Goal: Task Accomplishment & Management: Manage account settings

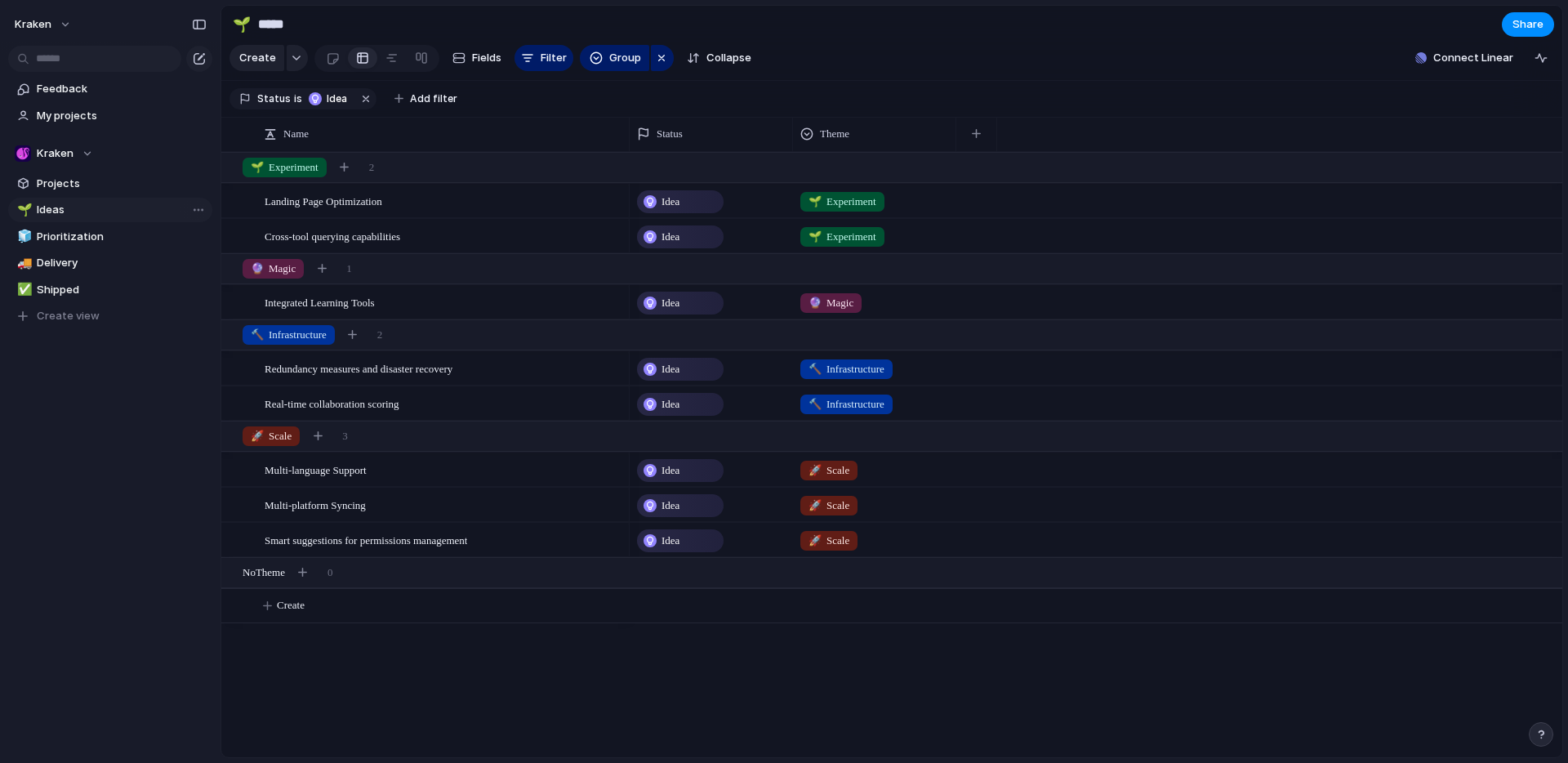
click at [71, 205] on span "Ideas" at bounding box center [121, 209] width 169 height 16
click at [71, 238] on span "Prioritization" at bounding box center [121, 236] width 169 height 16
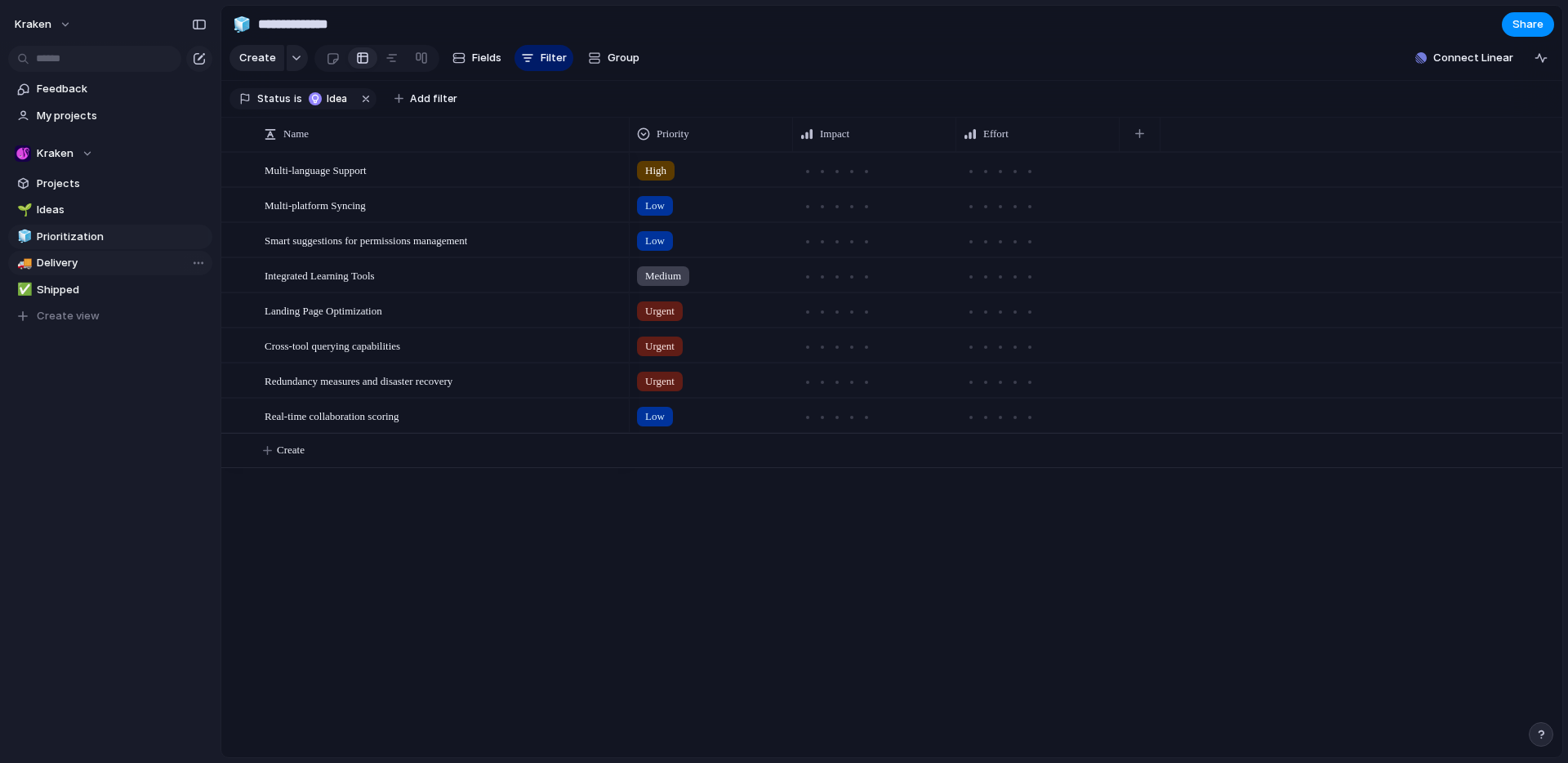
click at [72, 264] on span "Delivery" at bounding box center [121, 262] width 169 height 16
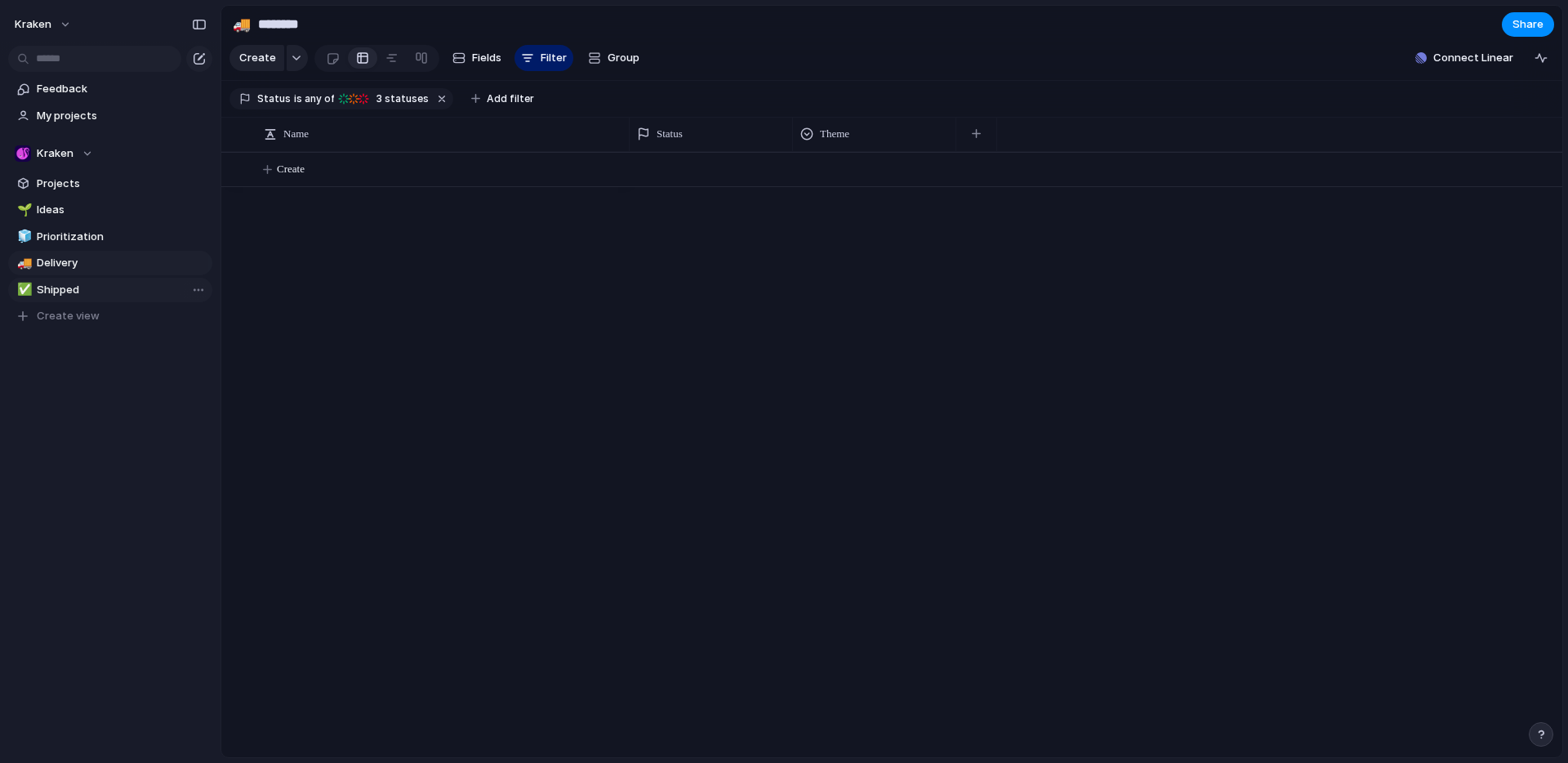
click at [71, 290] on span "Shipped" at bounding box center [121, 290] width 169 height 16
click at [69, 211] on span "Ideas" at bounding box center [121, 209] width 169 height 16
type input "*****"
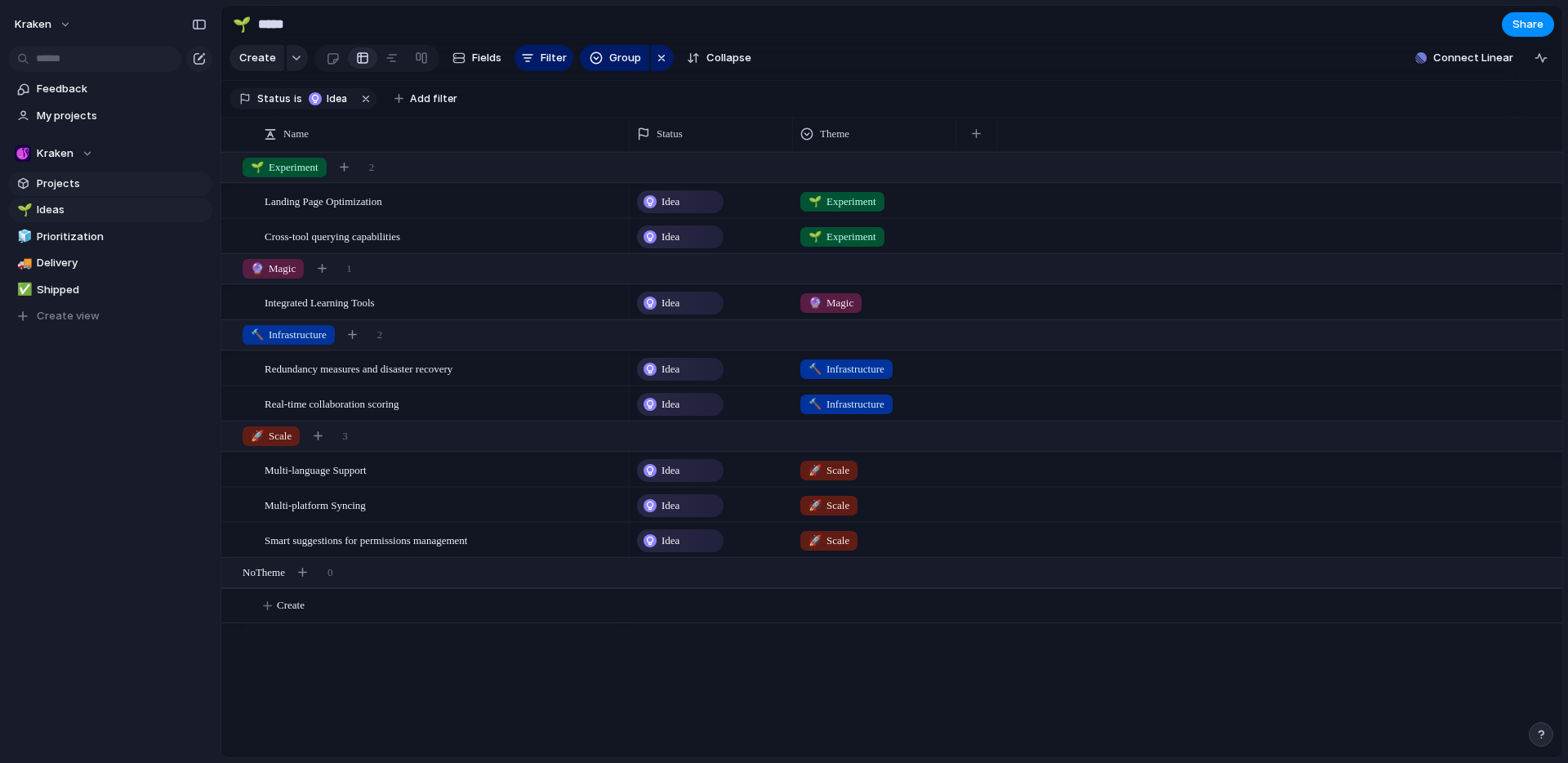
click at [79, 183] on span "Projects" at bounding box center [121, 183] width 169 height 16
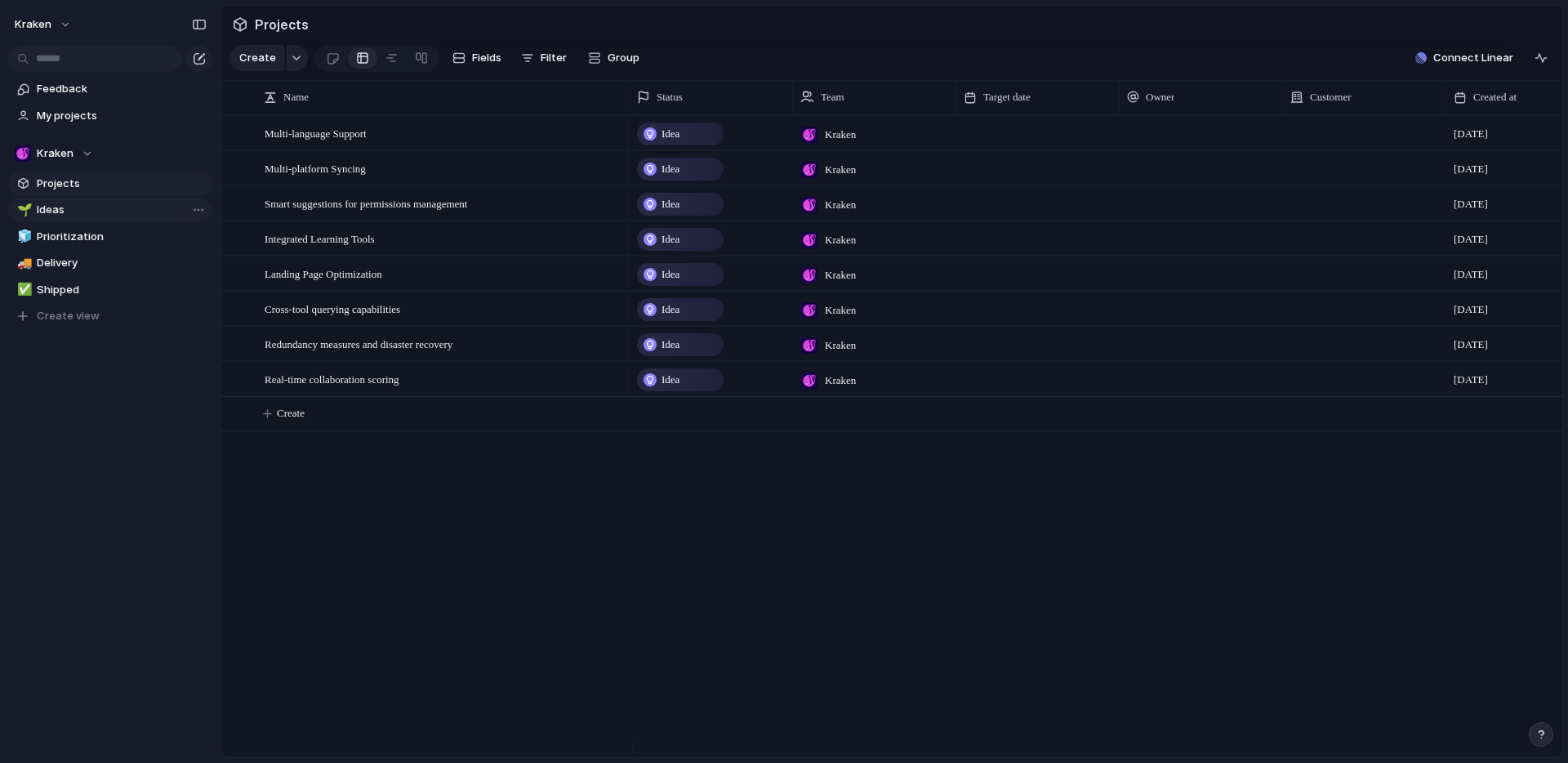
click at [71, 204] on span "Ideas" at bounding box center [121, 209] width 169 height 16
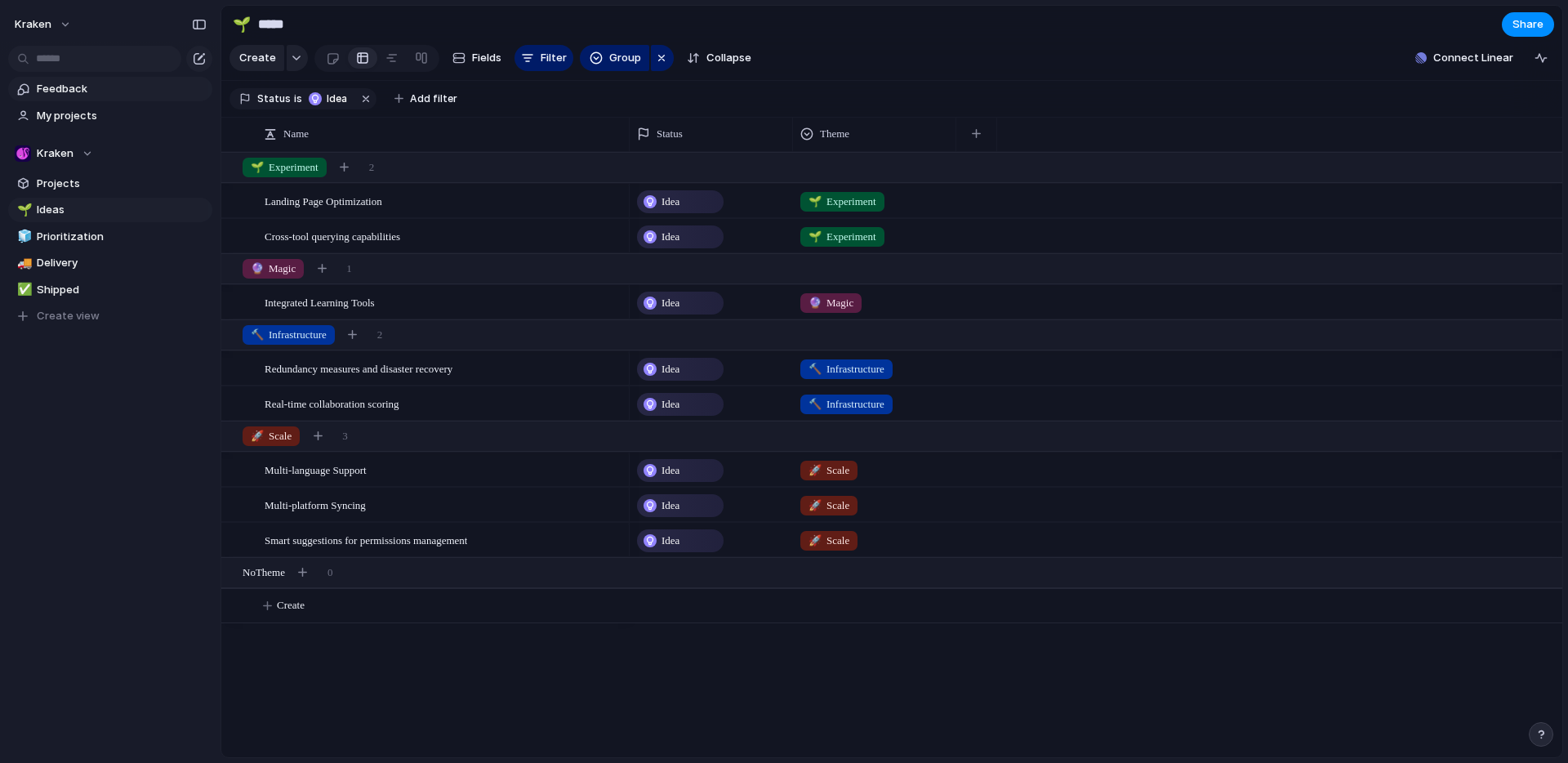
click at [75, 92] on span "Feedback" at bounding box center [121, 89] width 169 height 16
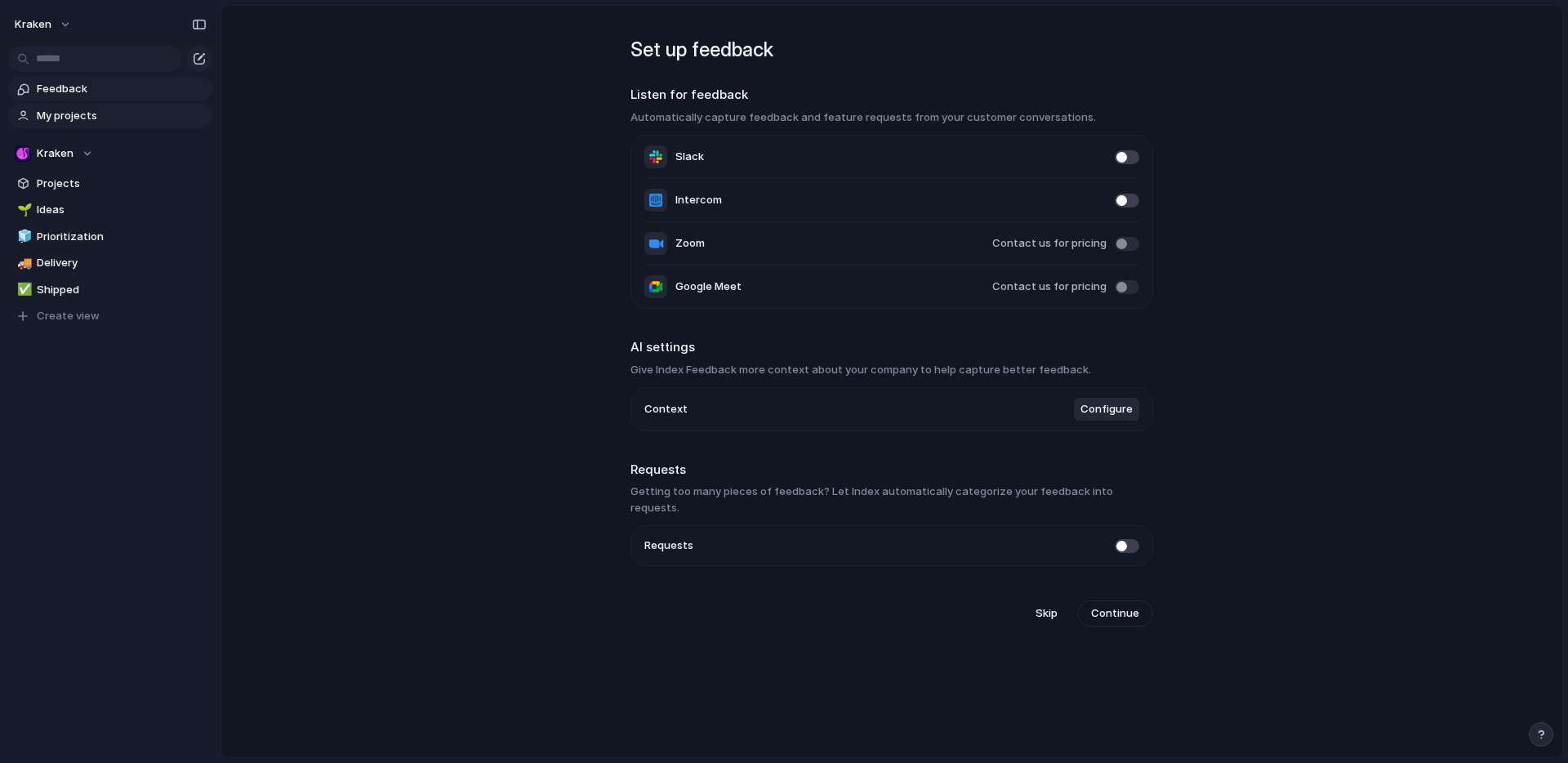
click at [83, 115] on span "My projects" at bounding box center [121, 115] width 169 height 16
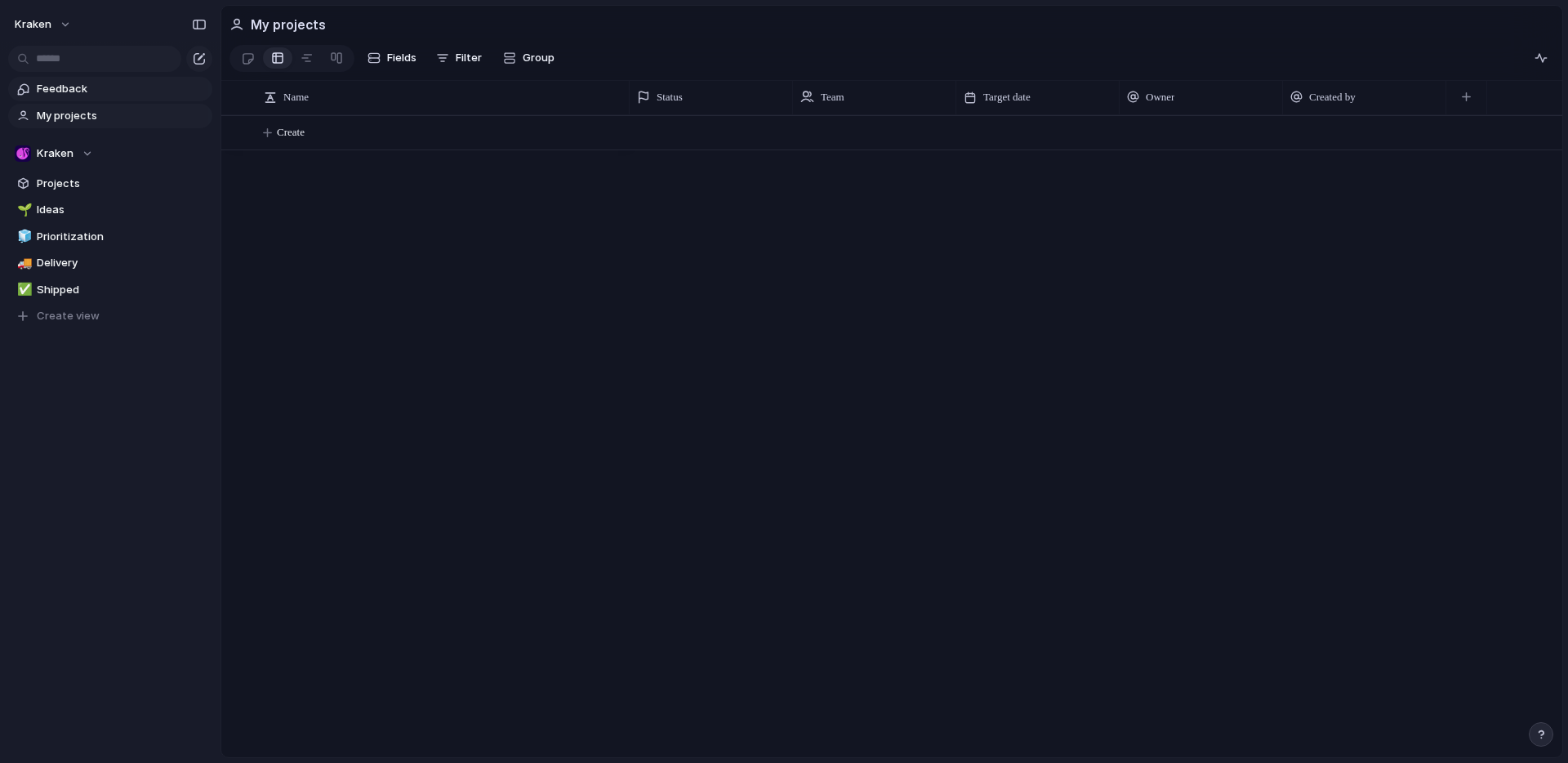
click at [86, 88] on span "Feedback" at bounding box center [121, 89] width 169 height 16
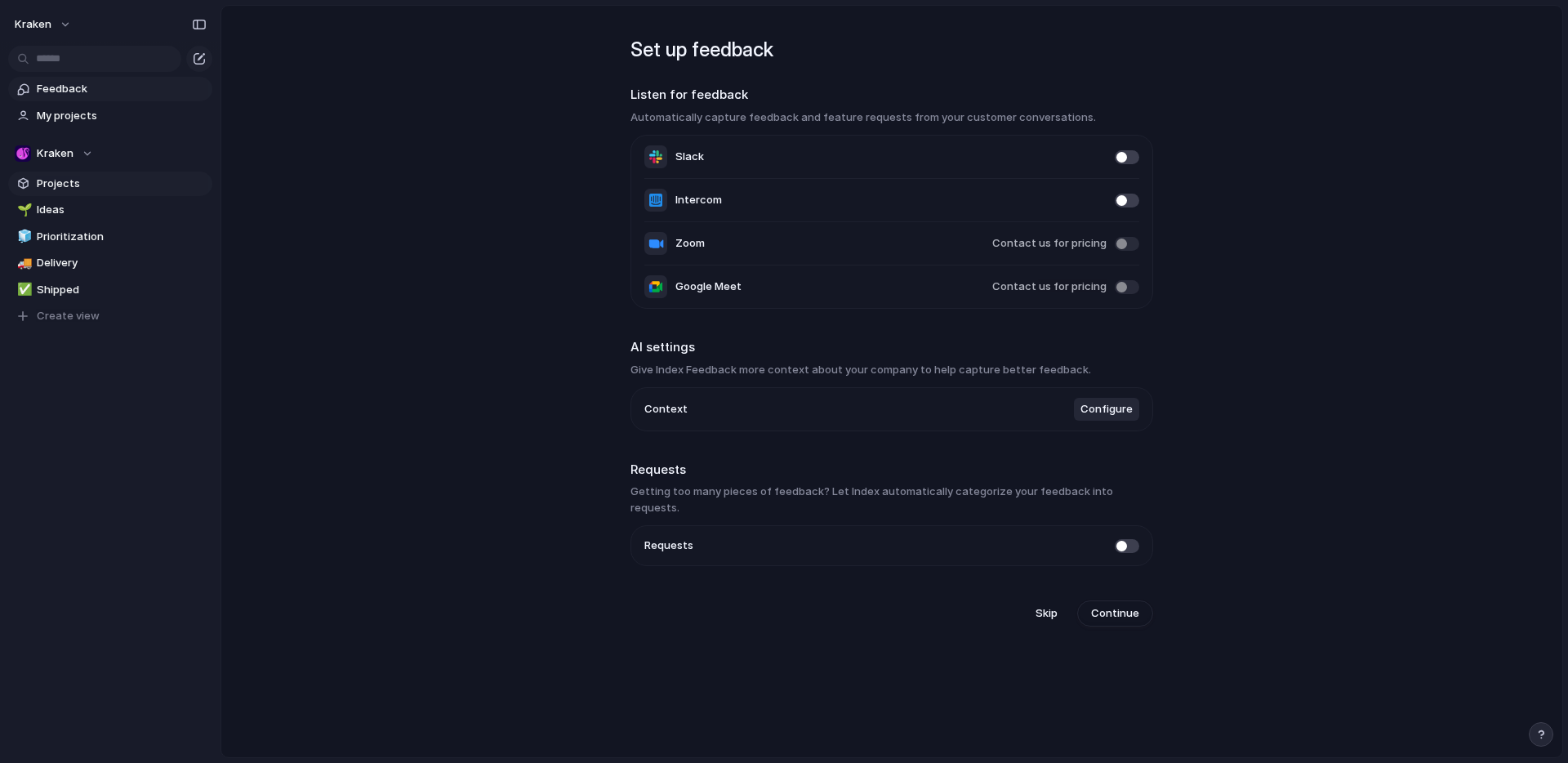
click at [50, 180] on span "Projects" at bounding box center [121, 183] width 169 height 16
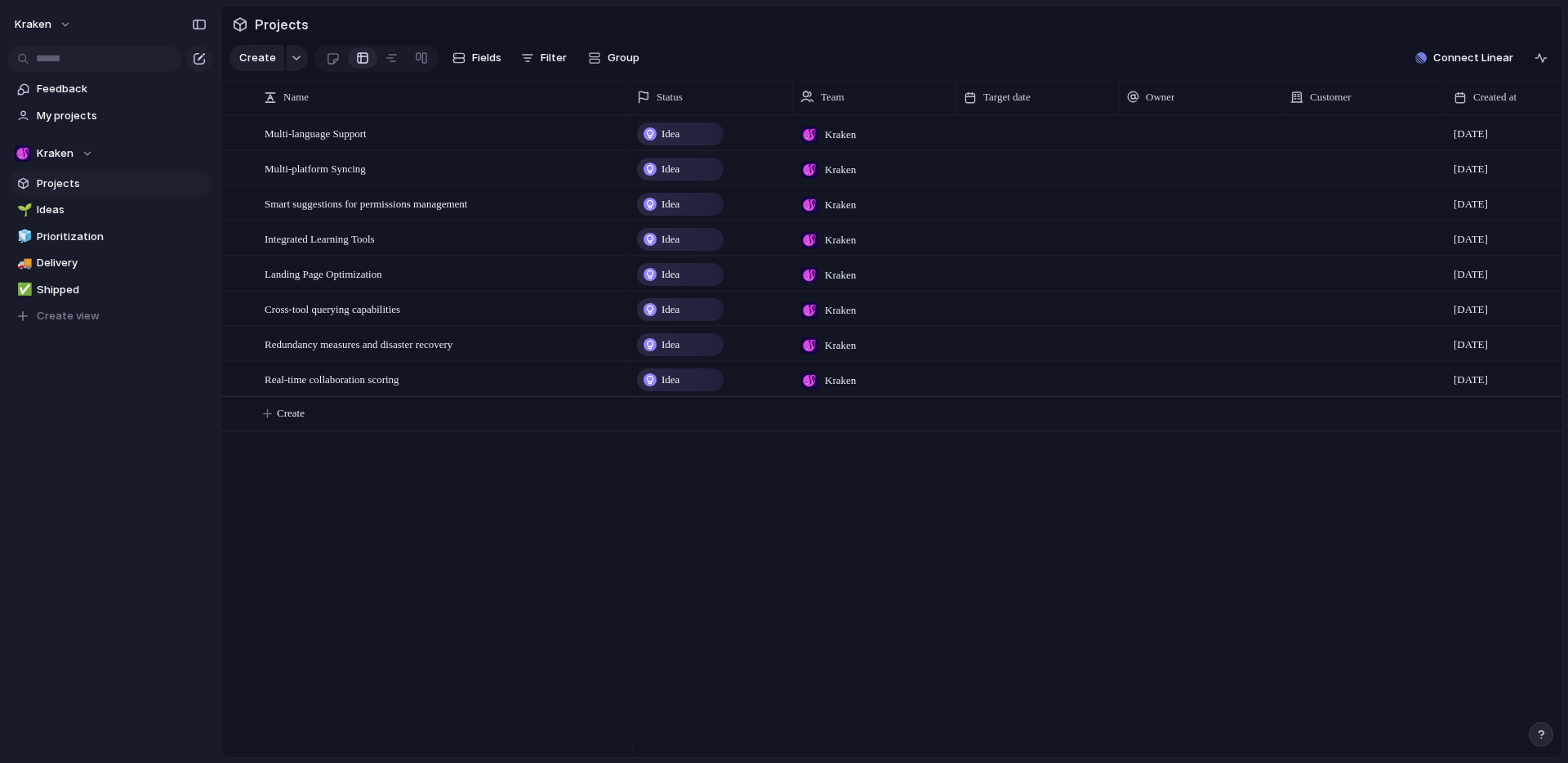
click at [699, 143] on div "Idea" at bounding box center [680, 134] width 83 height 19
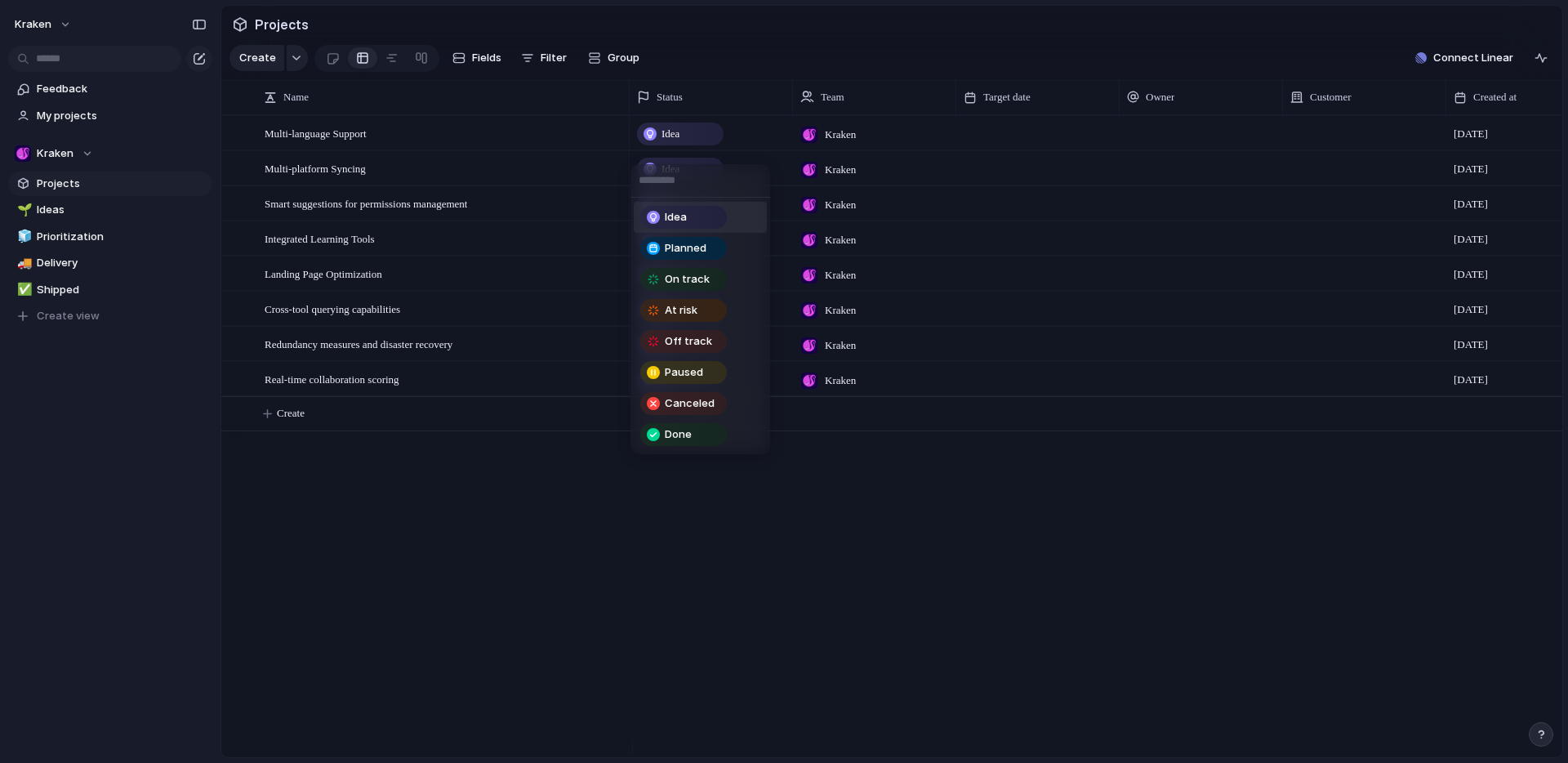
click at [678, 149] on div "Idea Planned On track At risk Off track Paused Canceled Done" at bounding box center [784, 382] width 1568 height 763
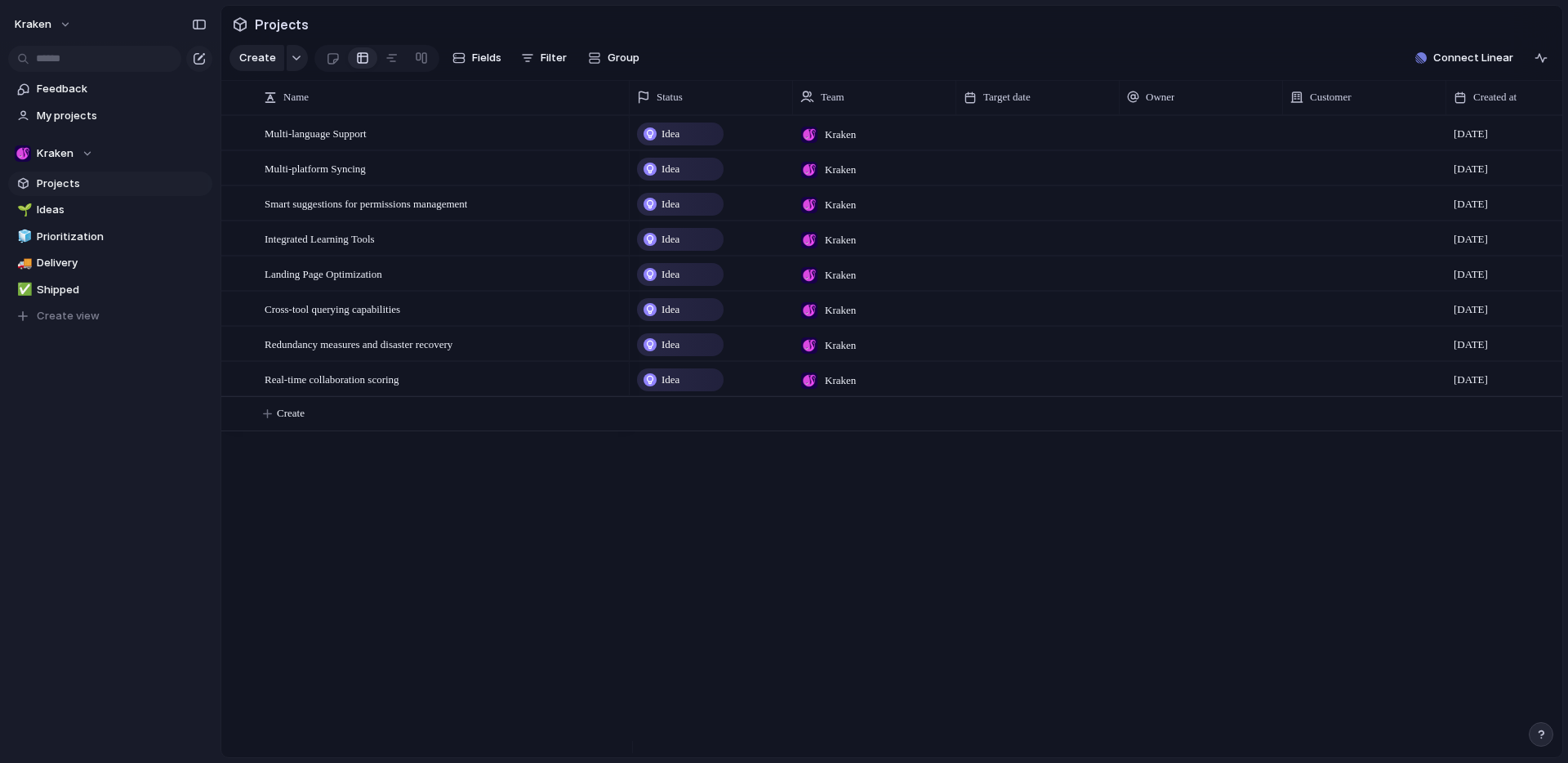
click at [678, 142] on span "Idea" at bounding box center [670, 134] width 18 height 16
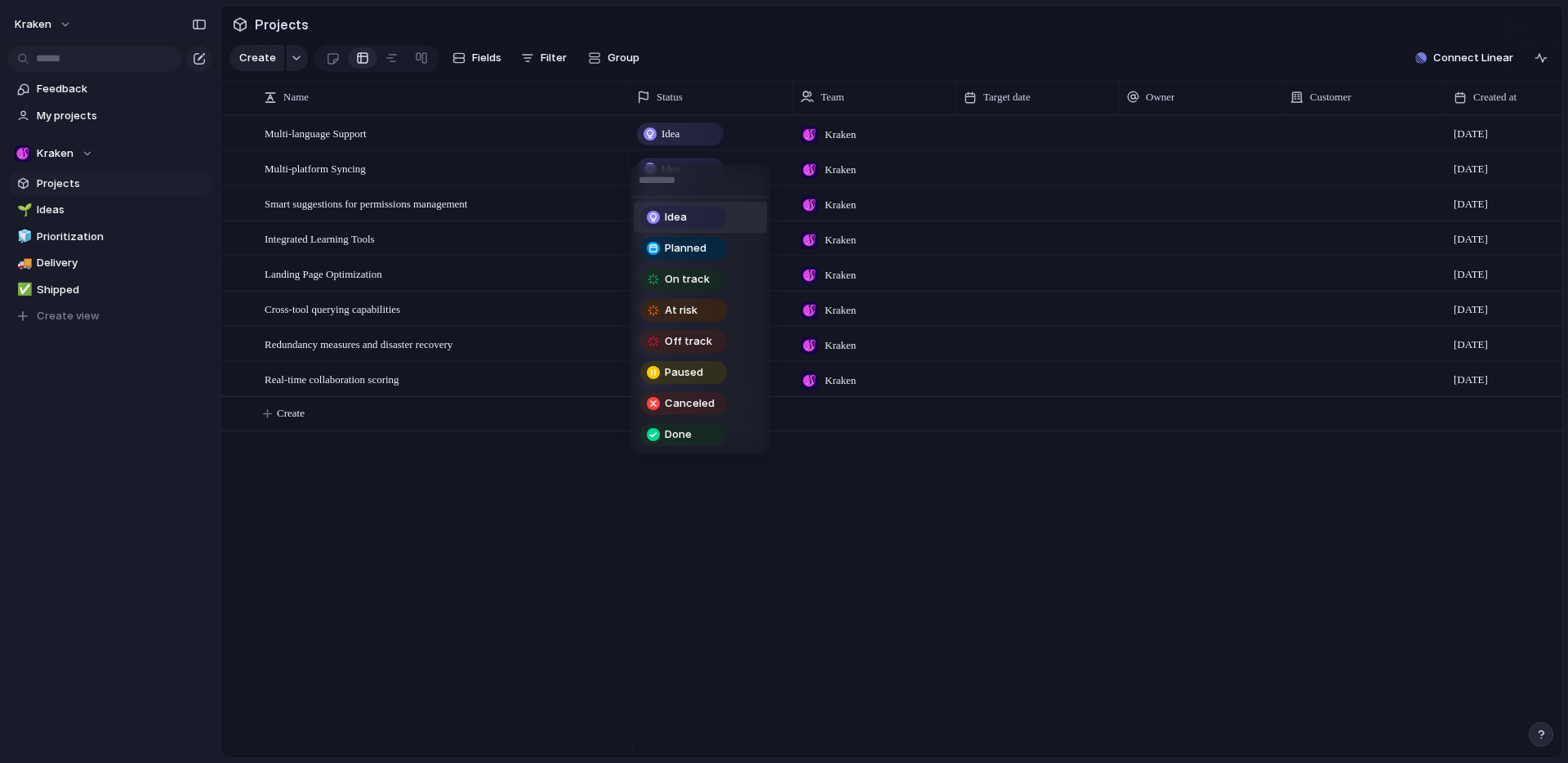
click at [680, 147] on div "Idea Planned On track At risk Off track Paused Canceled Done" at bounding box center [784, 382] width 1568 height 763
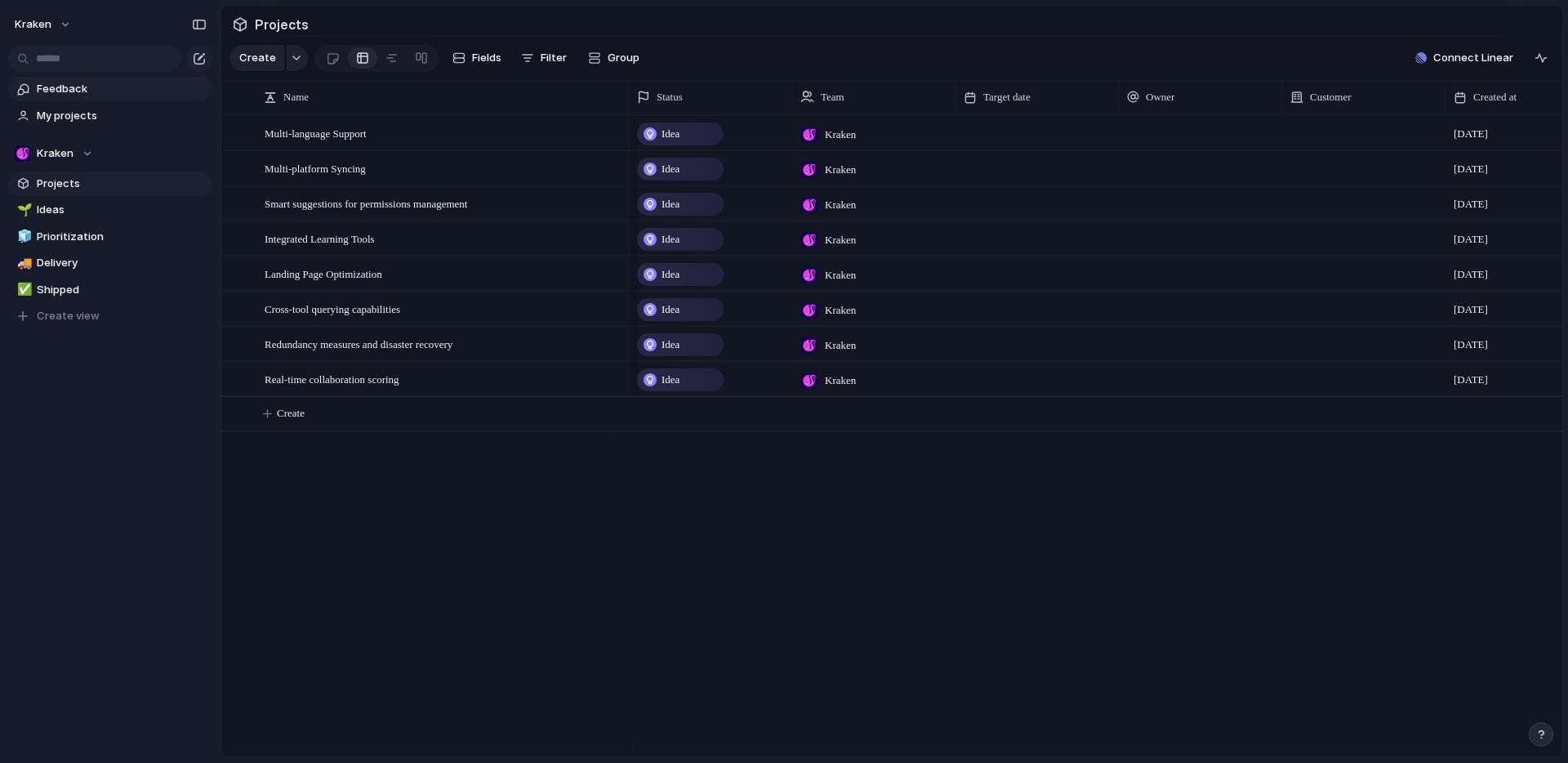
click at [65, 84] on span "Feedback" at bounding box center [121, 89] width 169 height 16
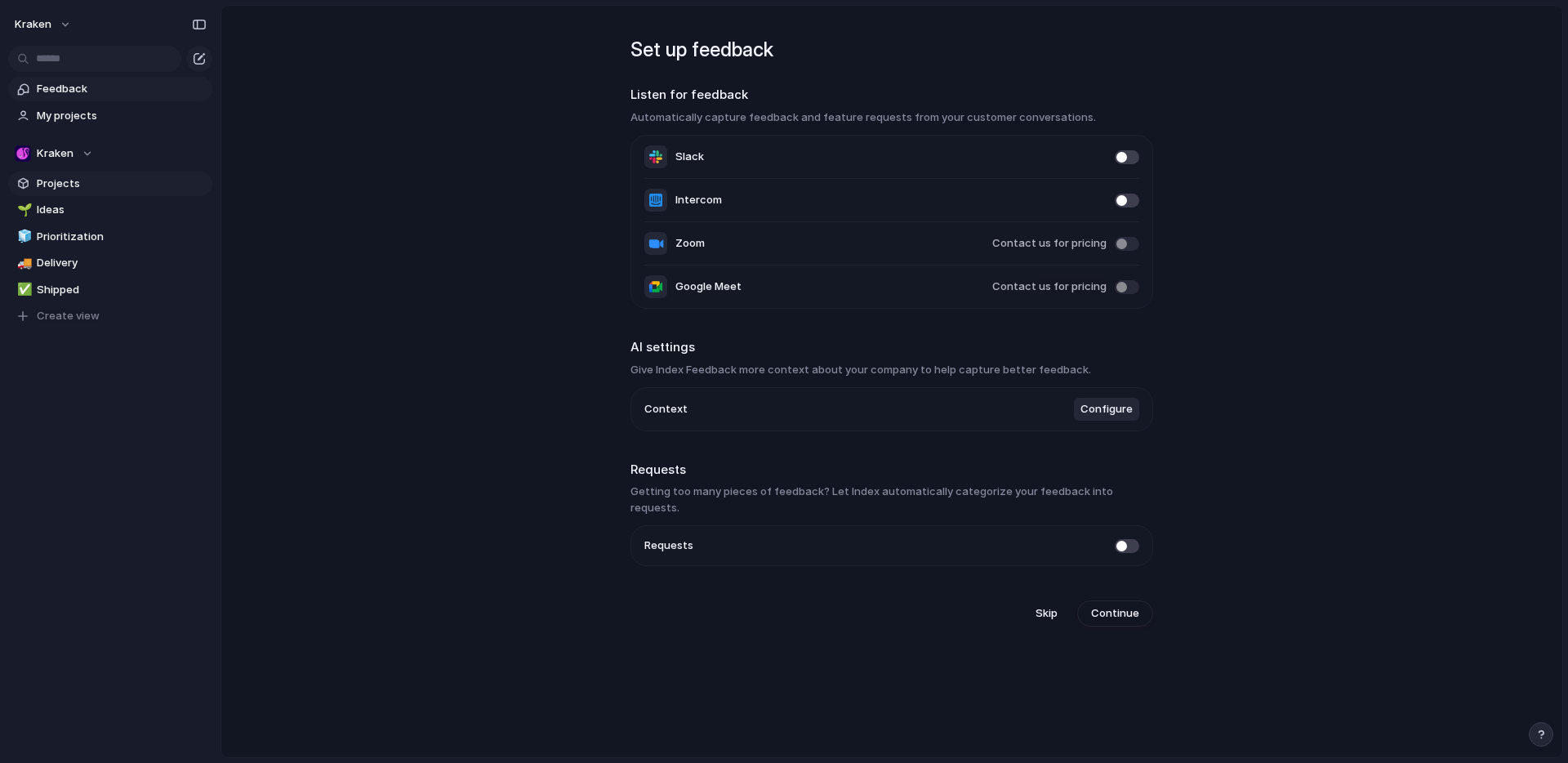
click at [84, 184] on span "Projects" at bounding box center [121, 183] width 169 height 16
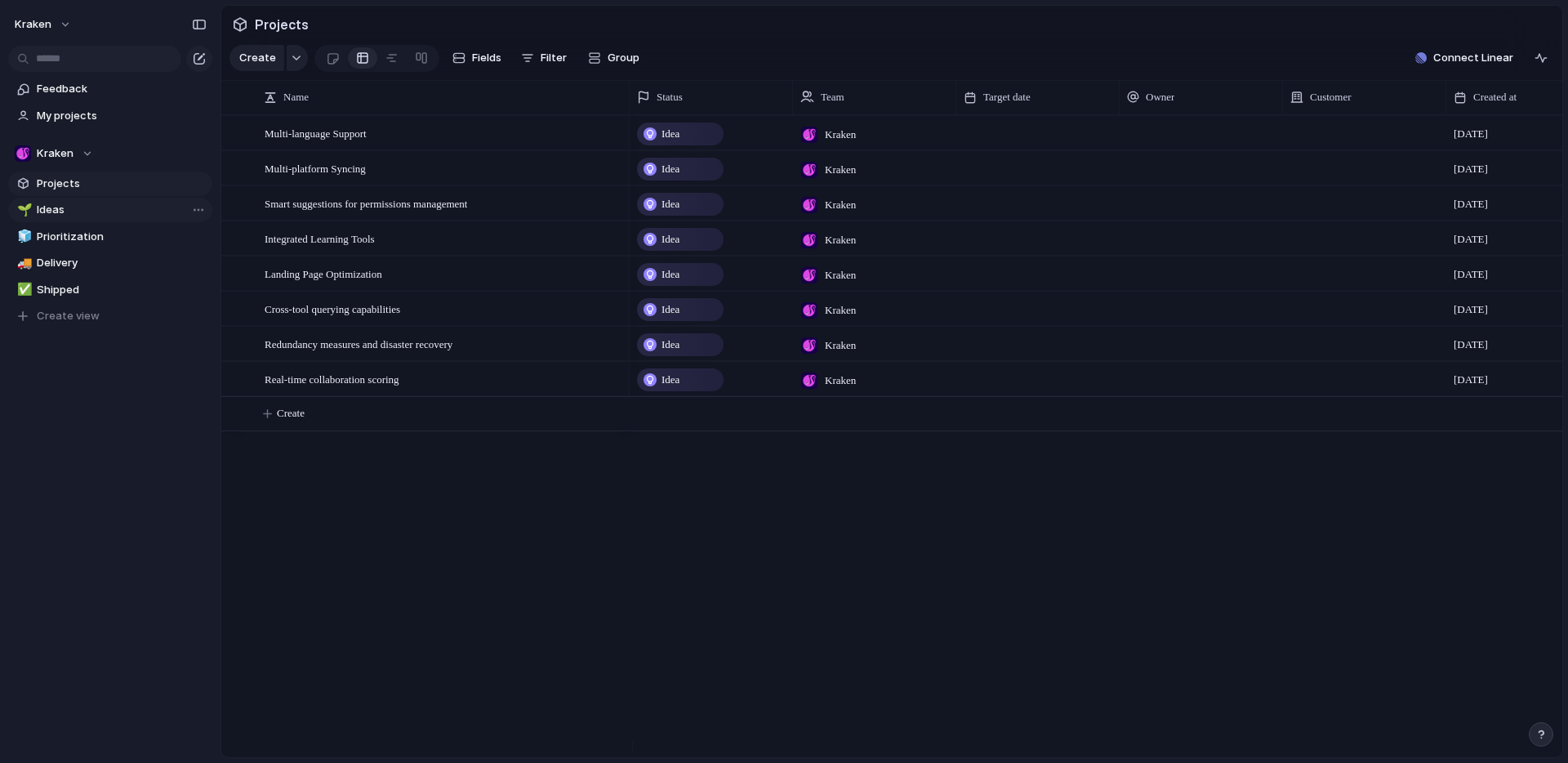
click at [66, 207] on span "Ideas" at bounding box center [121, 209] width 169 height 16
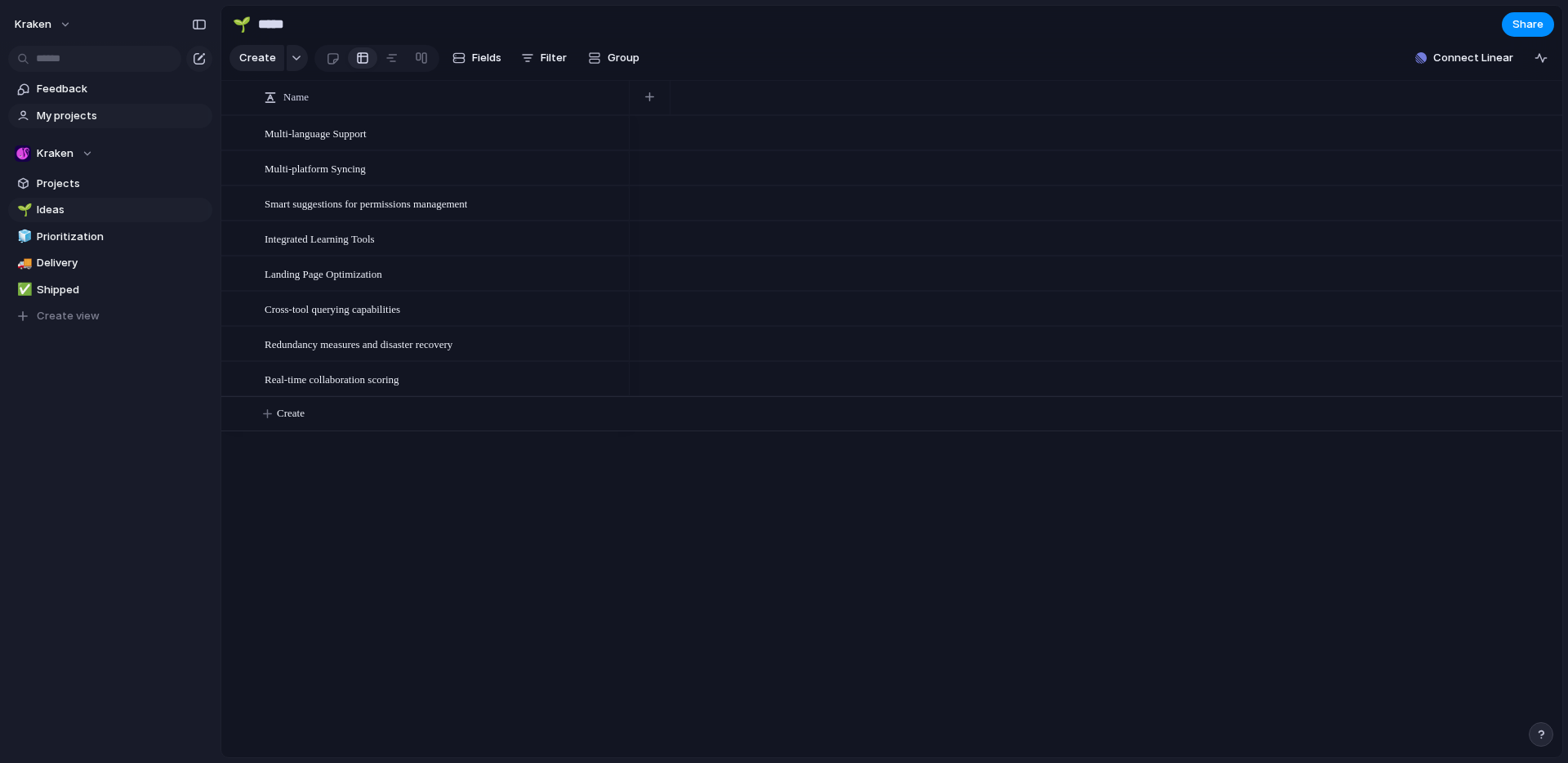
click at [65, 112] on span "My projects" at bounding box center [121, 115] width 169 height 16
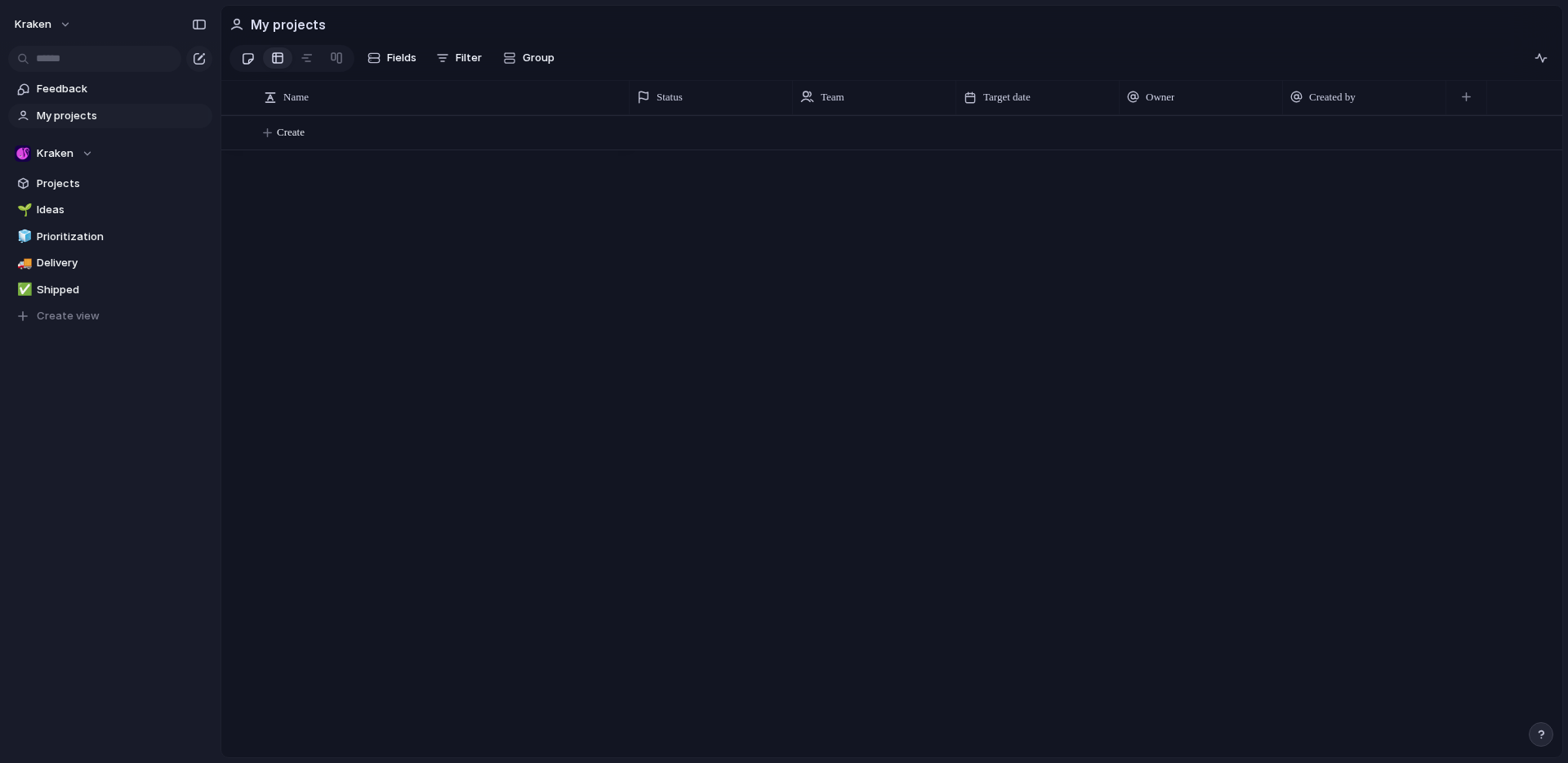
click at [247, 59] on div at bounding box center [248, 58] width 14 height 27
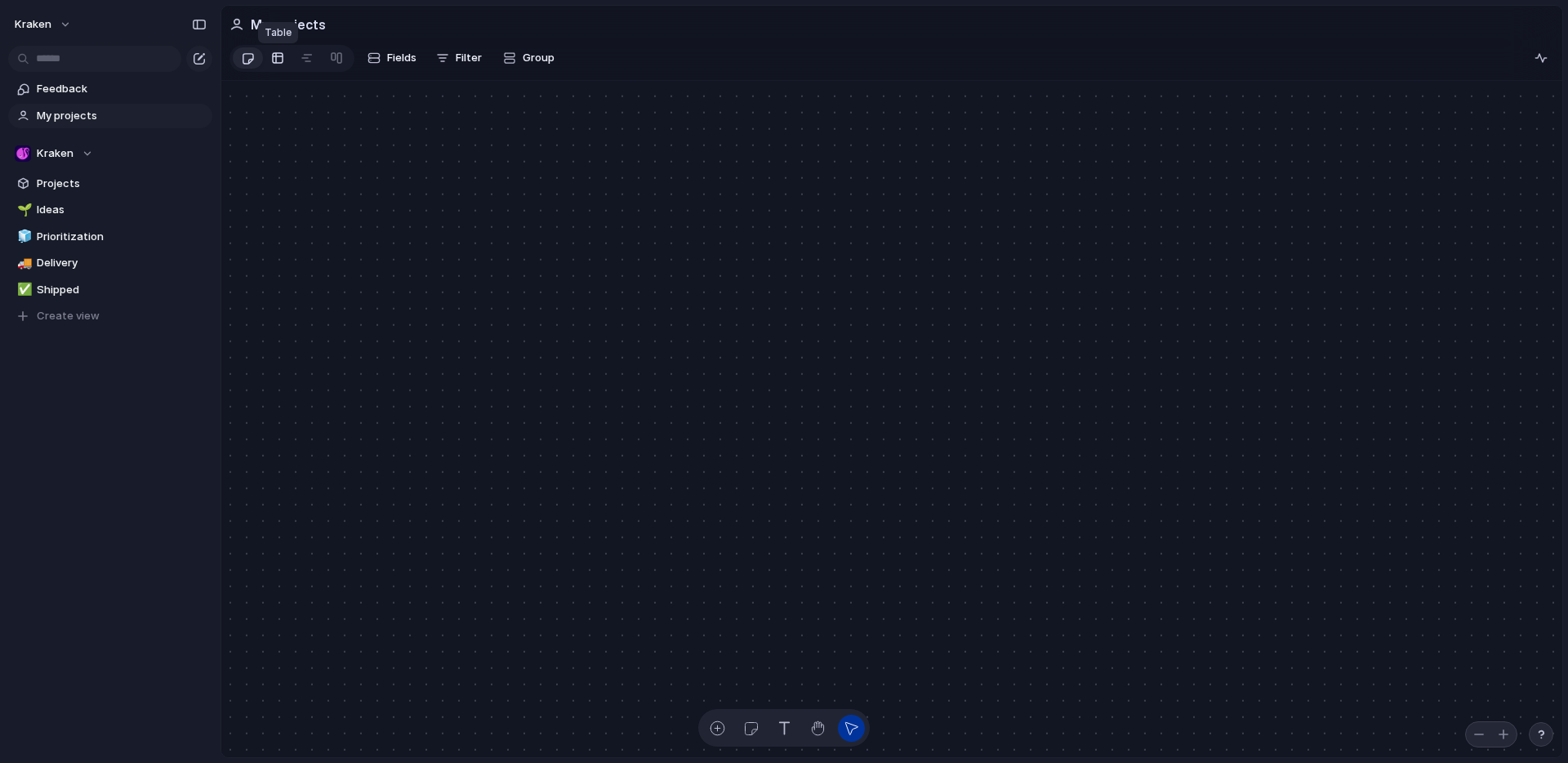
click at [281, 63] on div at bounding box center [277, 57] width 13 height 26
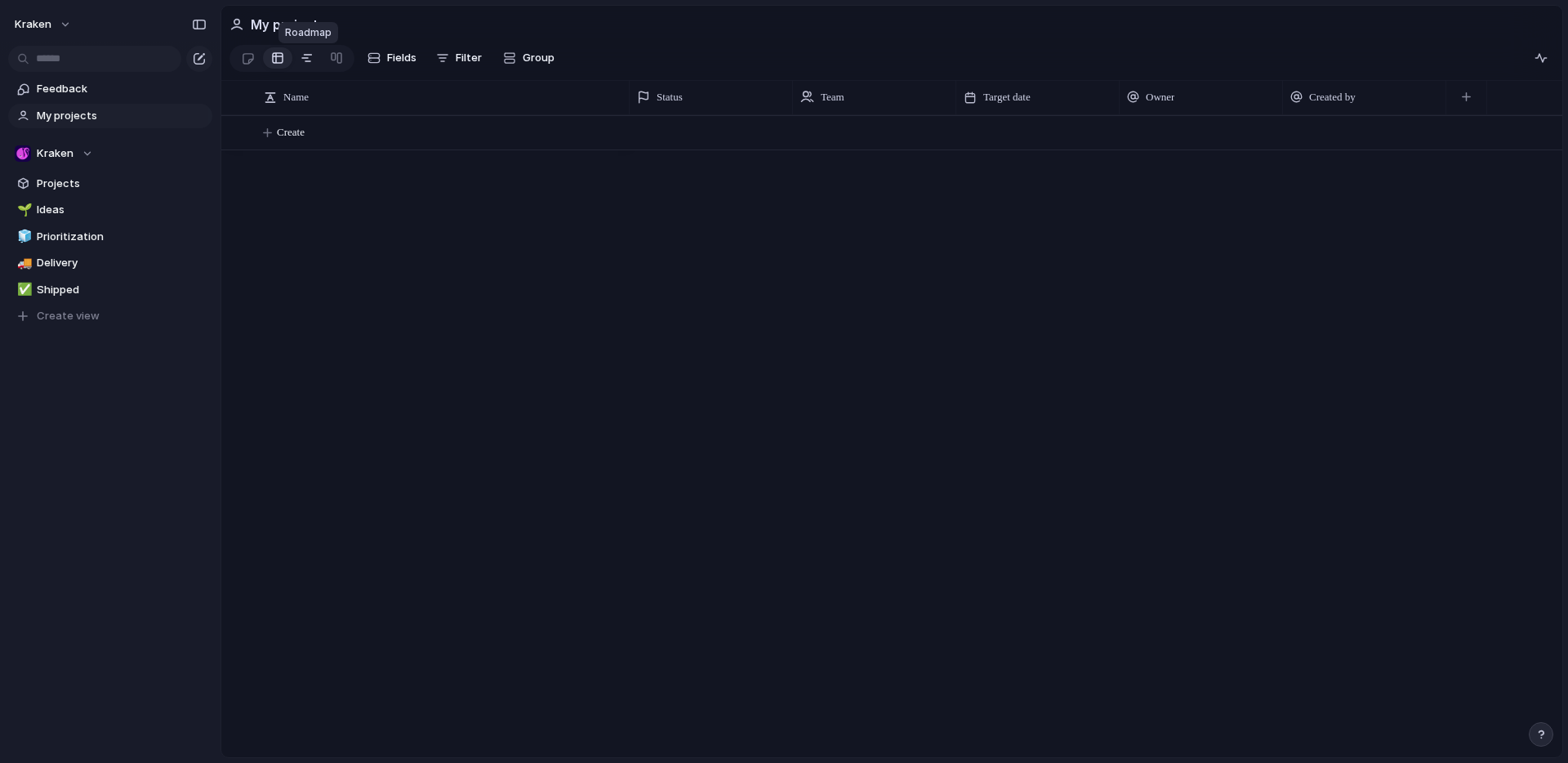
click at [306, 63] on div at bounding box center [306, 57] width 13 height 26
click at [336, 64] on div at bounding box center [336, 57] width 13 height 26
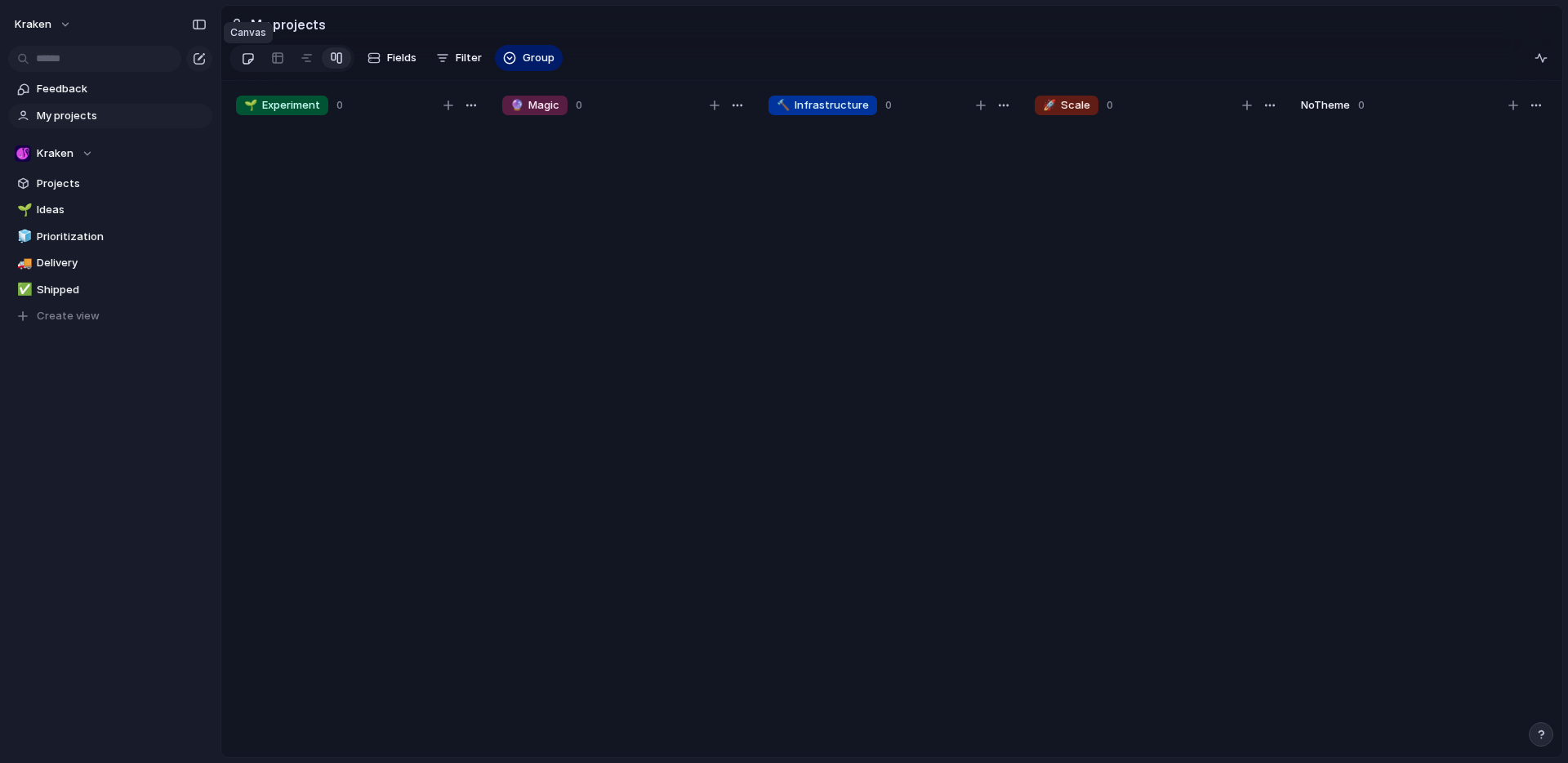
click at [250, 60] on div at bounding box center [248, 58] width 14 height 27
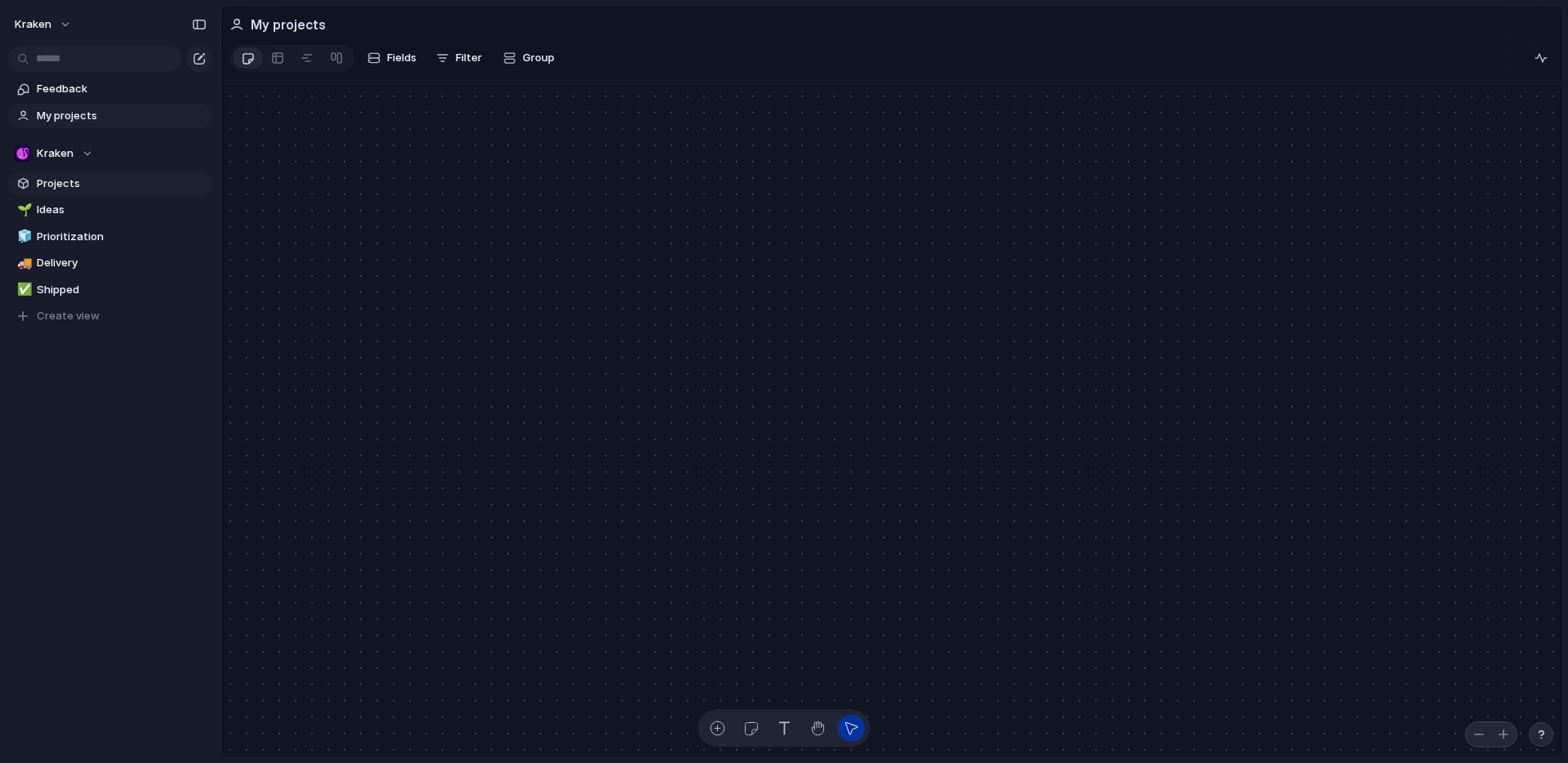
click at [59, 182] on span "Projects" at bounding box center [121, 183] width 169 height 16
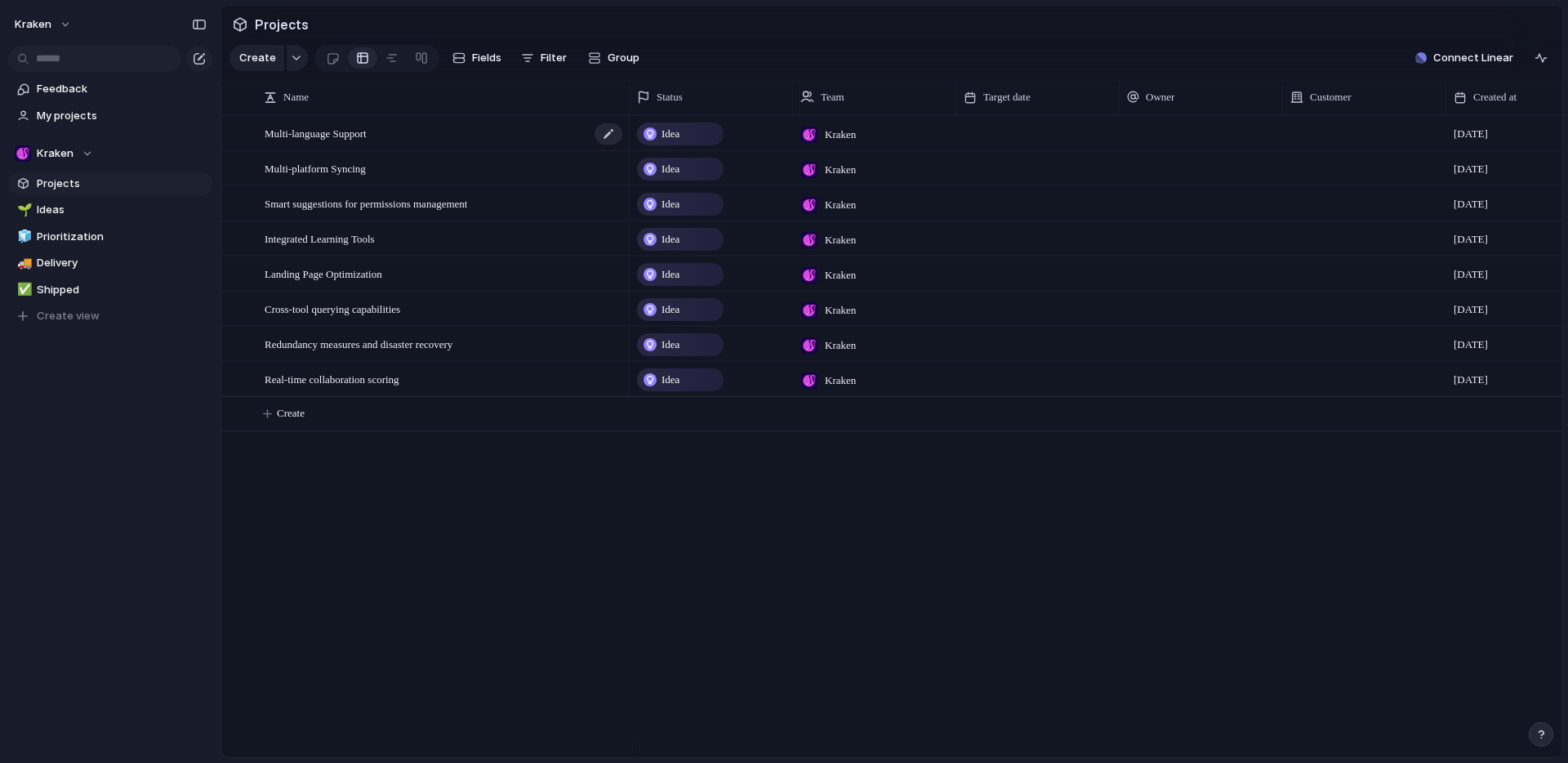
click at [428, 149] on div "Multi-language Support" at bounding box center [443, 134] width 359 height 34
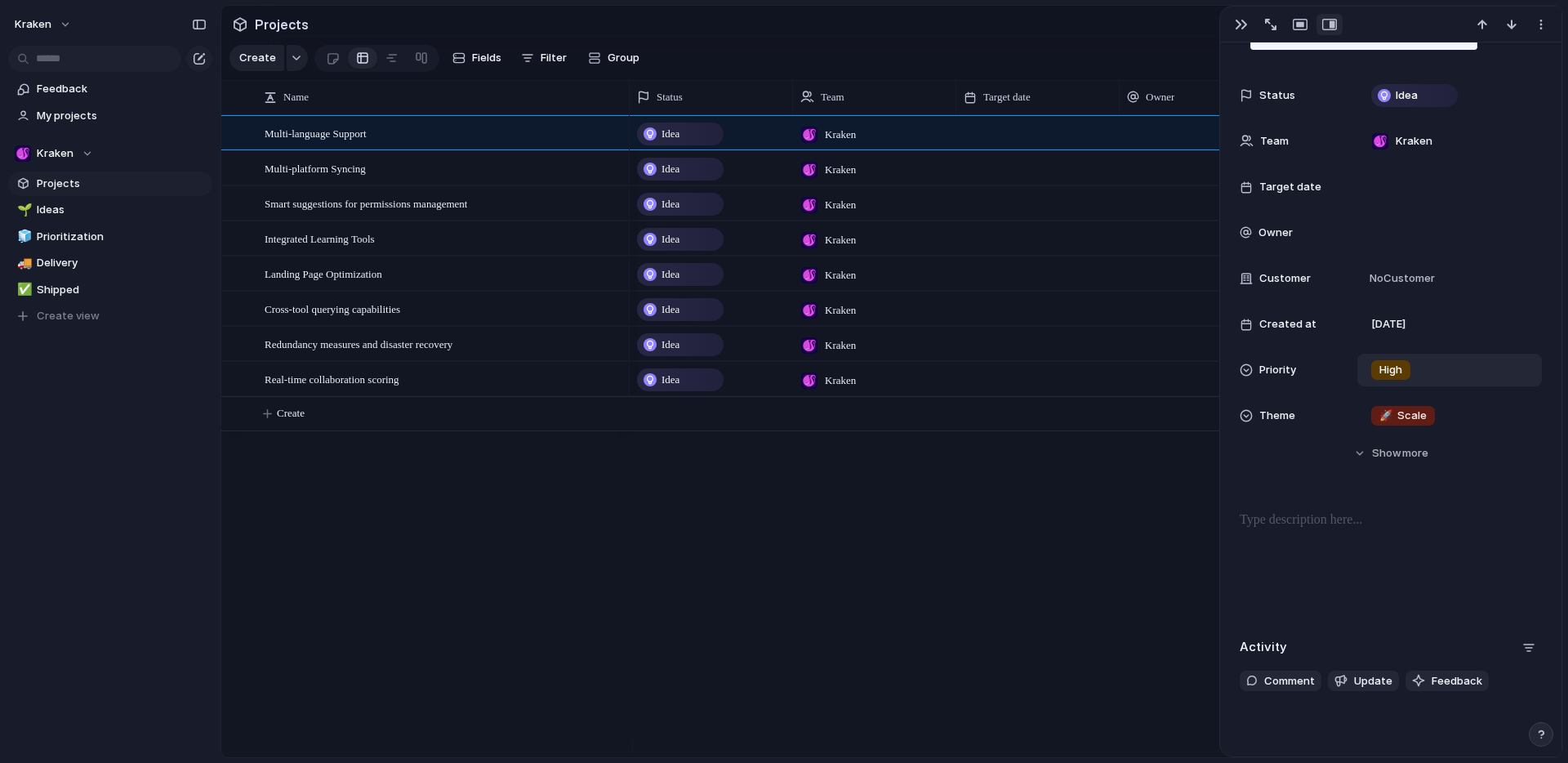
scroll to position [131, 0]
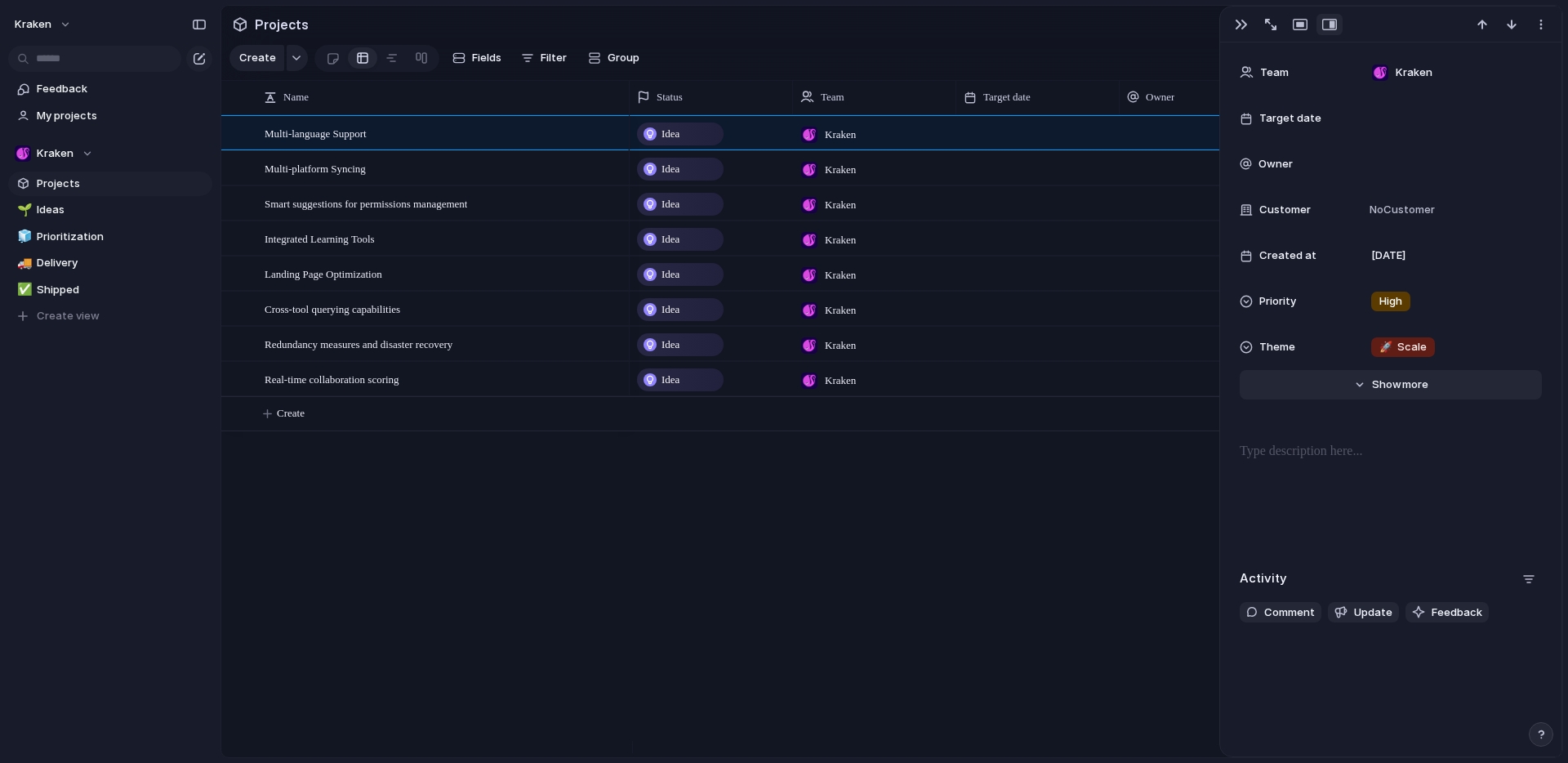
click at [1390, 383] on span "Show" at bounding box center [1386, 384] width 29 height 16
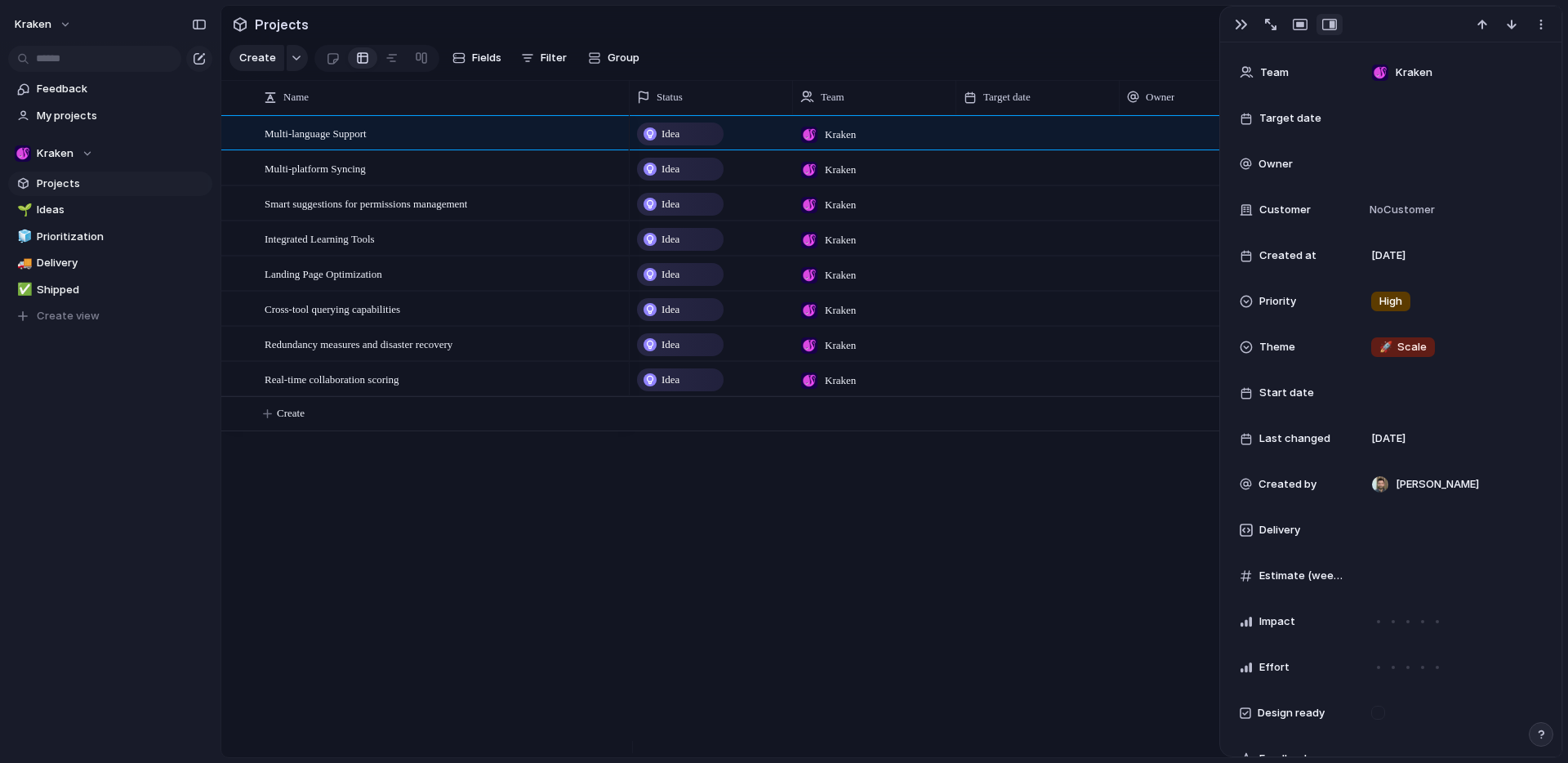
click at [992, 532] on div "Idea Kraken [DATE] Idea Kraken [DATE] Idea Kraken [DATE] Idea Kraken [DATE] Ide…" at bounding box center [1095, 436] width 932 height 642
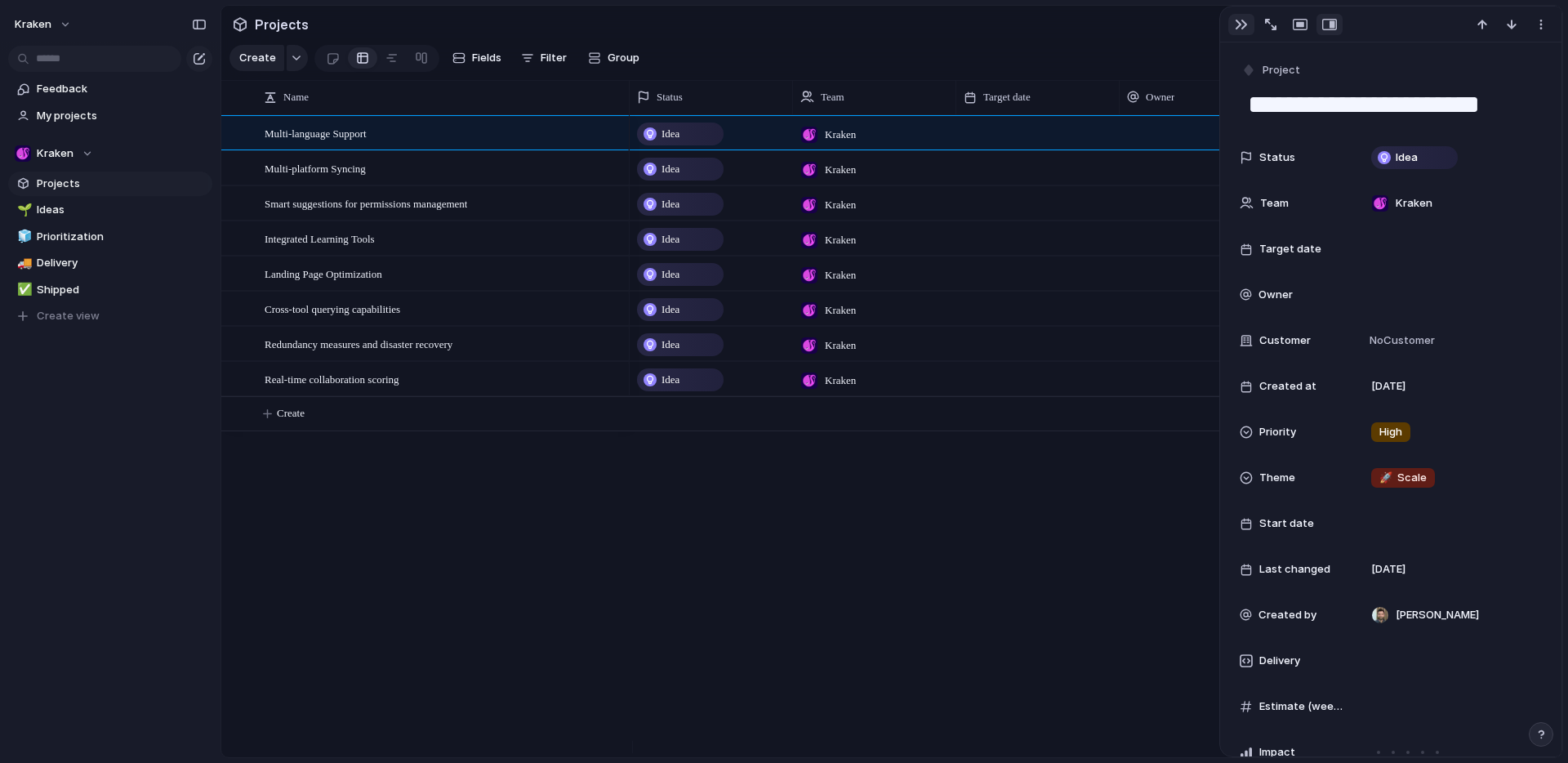
click at [1236, 20] on div "button" at bounding box center [1240, 24] width 13 height 13
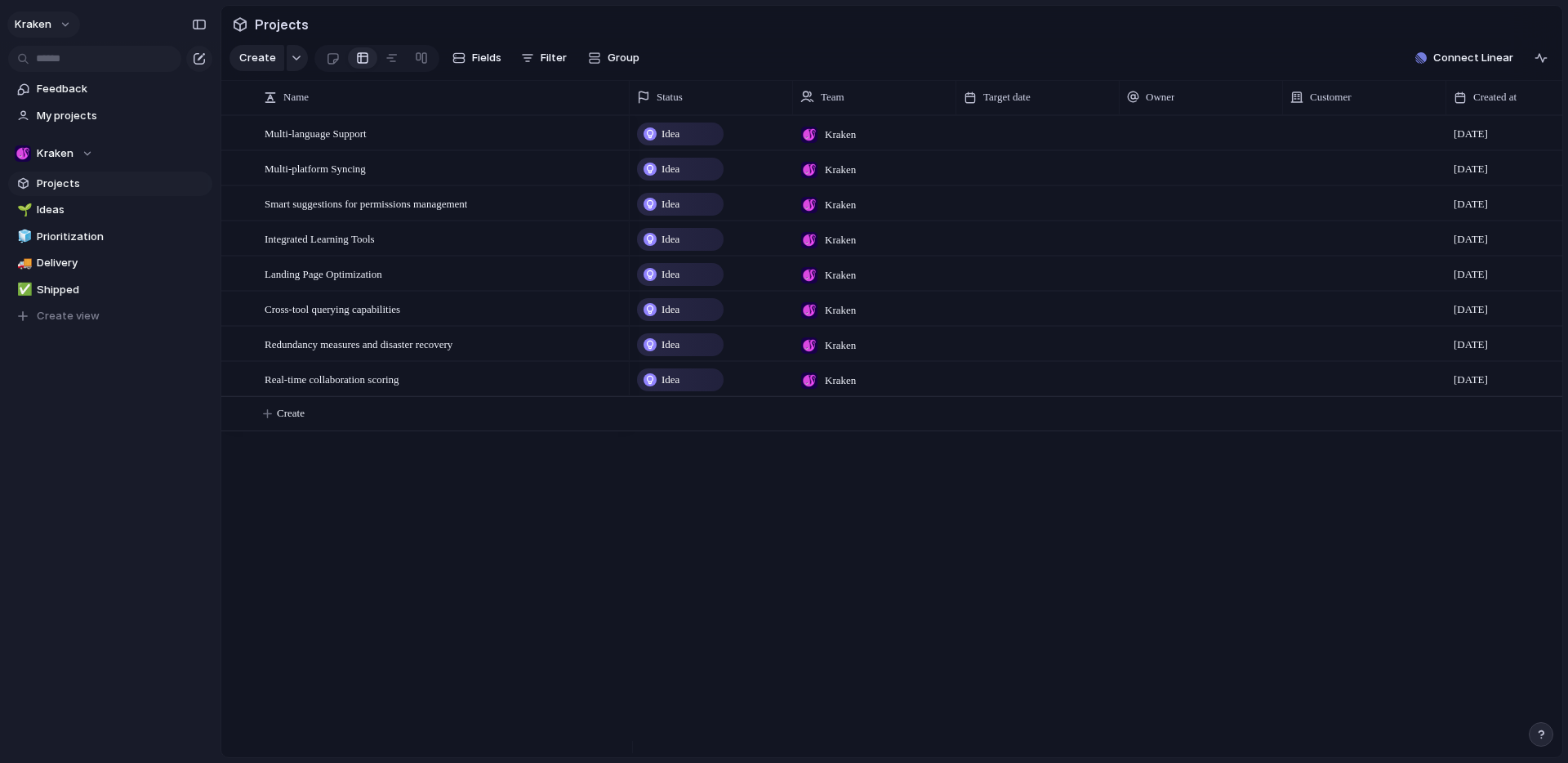
click at [58, 20] on button "Kraken" at bounding box center [44, 24] width 73 height 26
click at [59, 63] on span "Settings" at bounding box center [60, 61] width 45 height 16
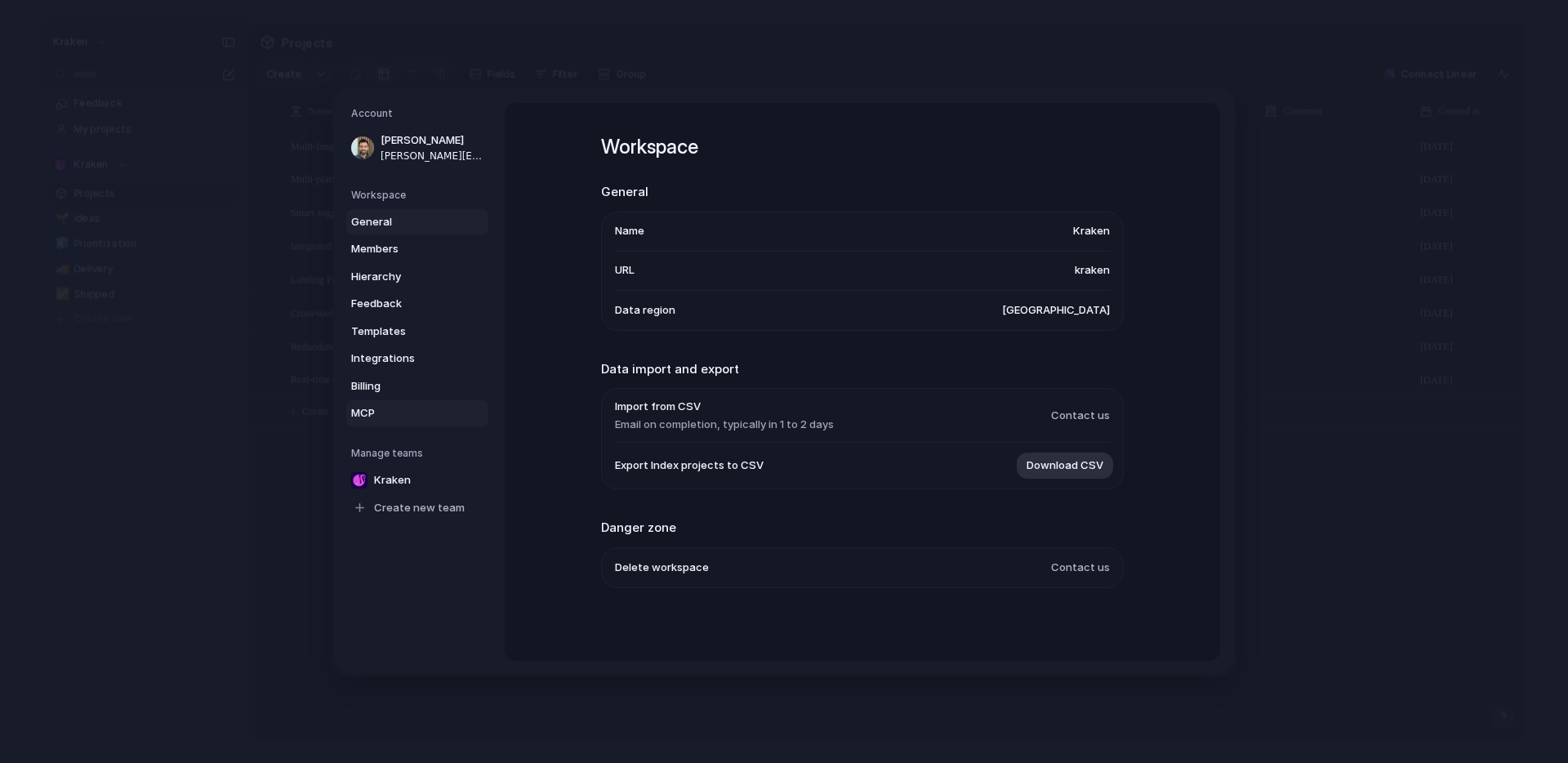
click at [376, 411] on span "MCP" at bounding box center [404, 412] width 105 height 16
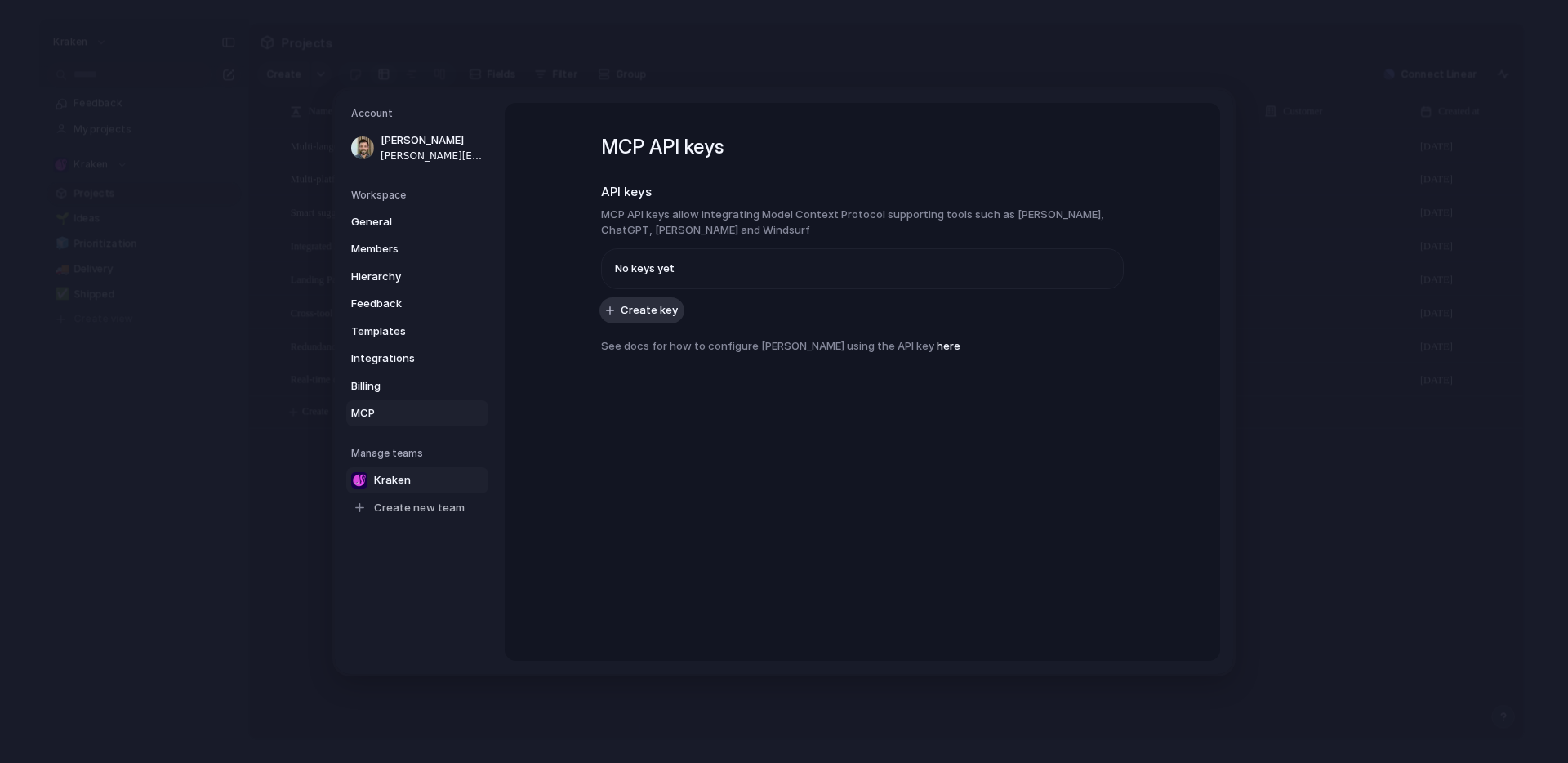
click at [390, 476] on span "Kraken" at bounding box center [392, 479] width 37 height 16
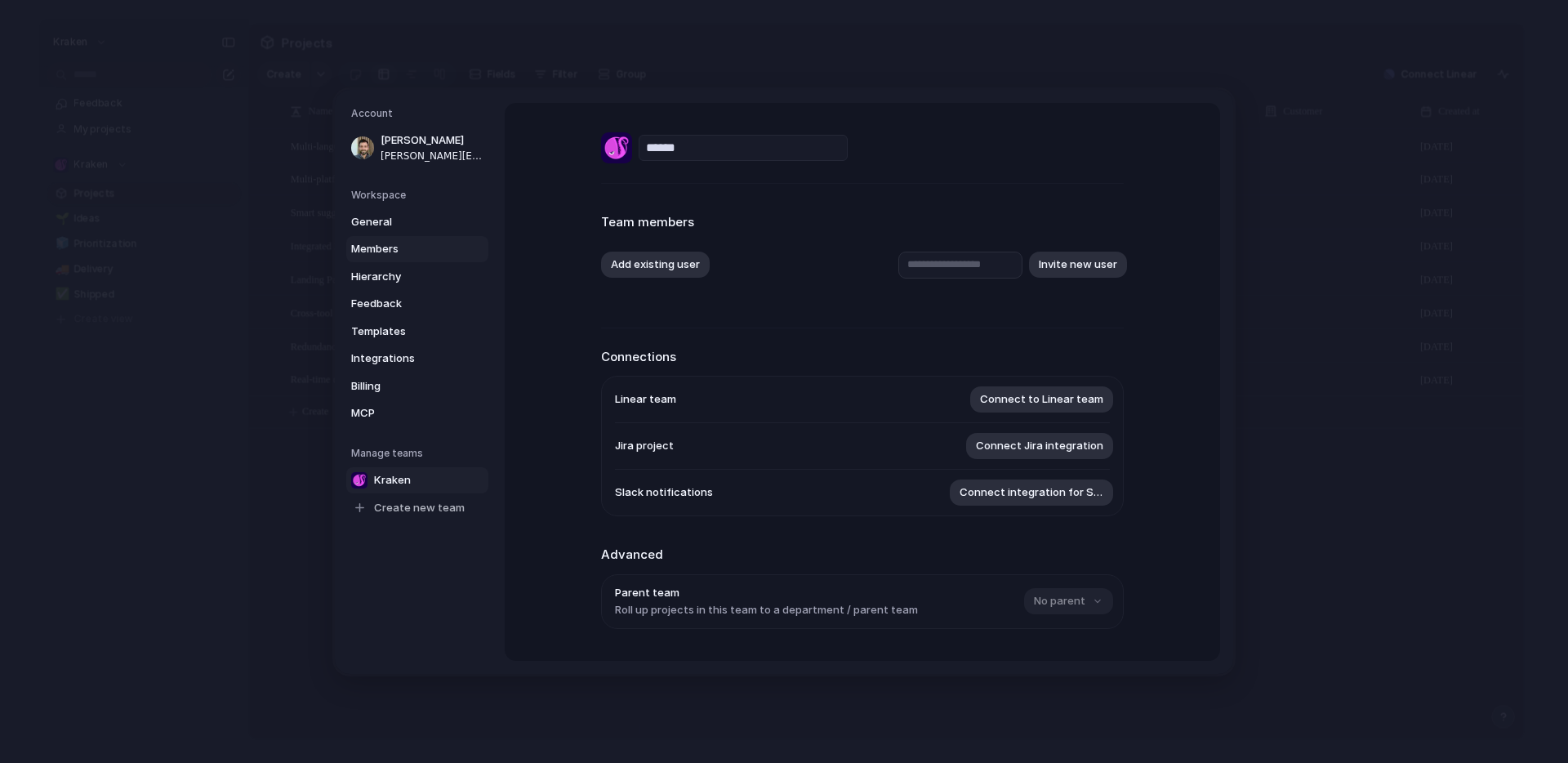
click at [394, 238] on link "Members" at bounding box center [417, 249] width 142 height 26
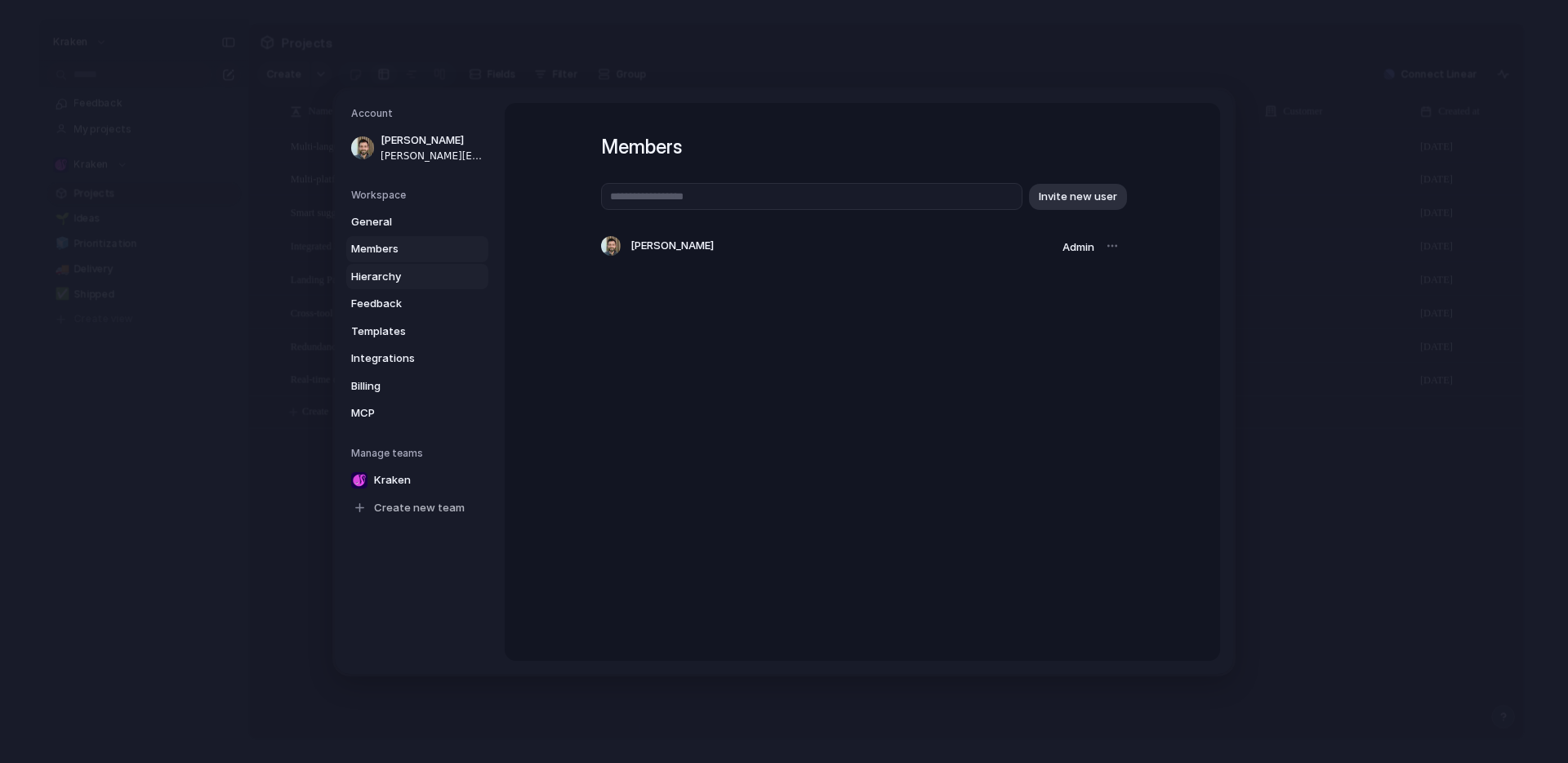
click at [399, 271] on span "Hierarchy" at bounding box center [404, 276] width 105 height 16
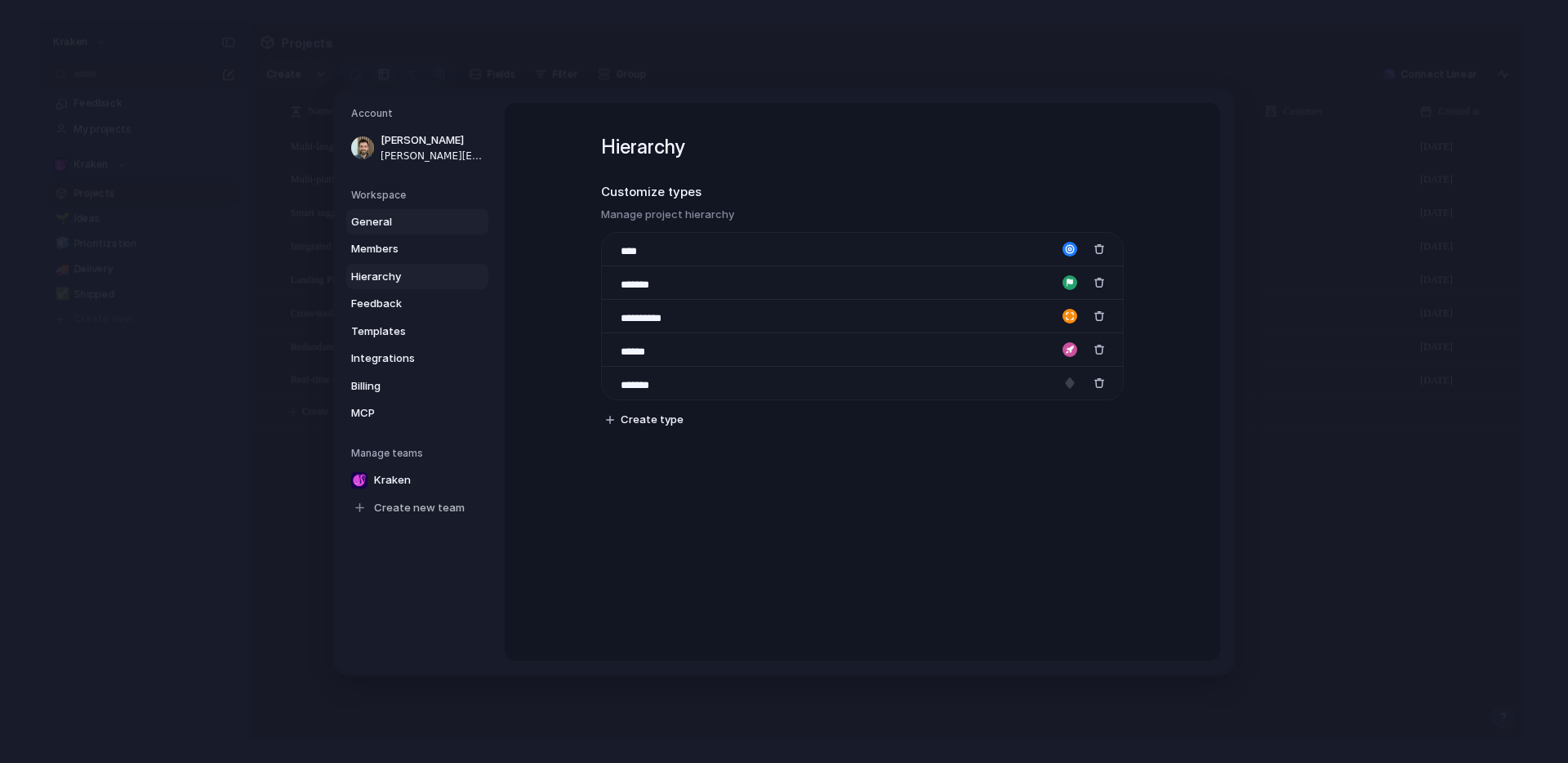
click at [384, 220] on span "General" at bounding box center [404, 221] width 105 height 16
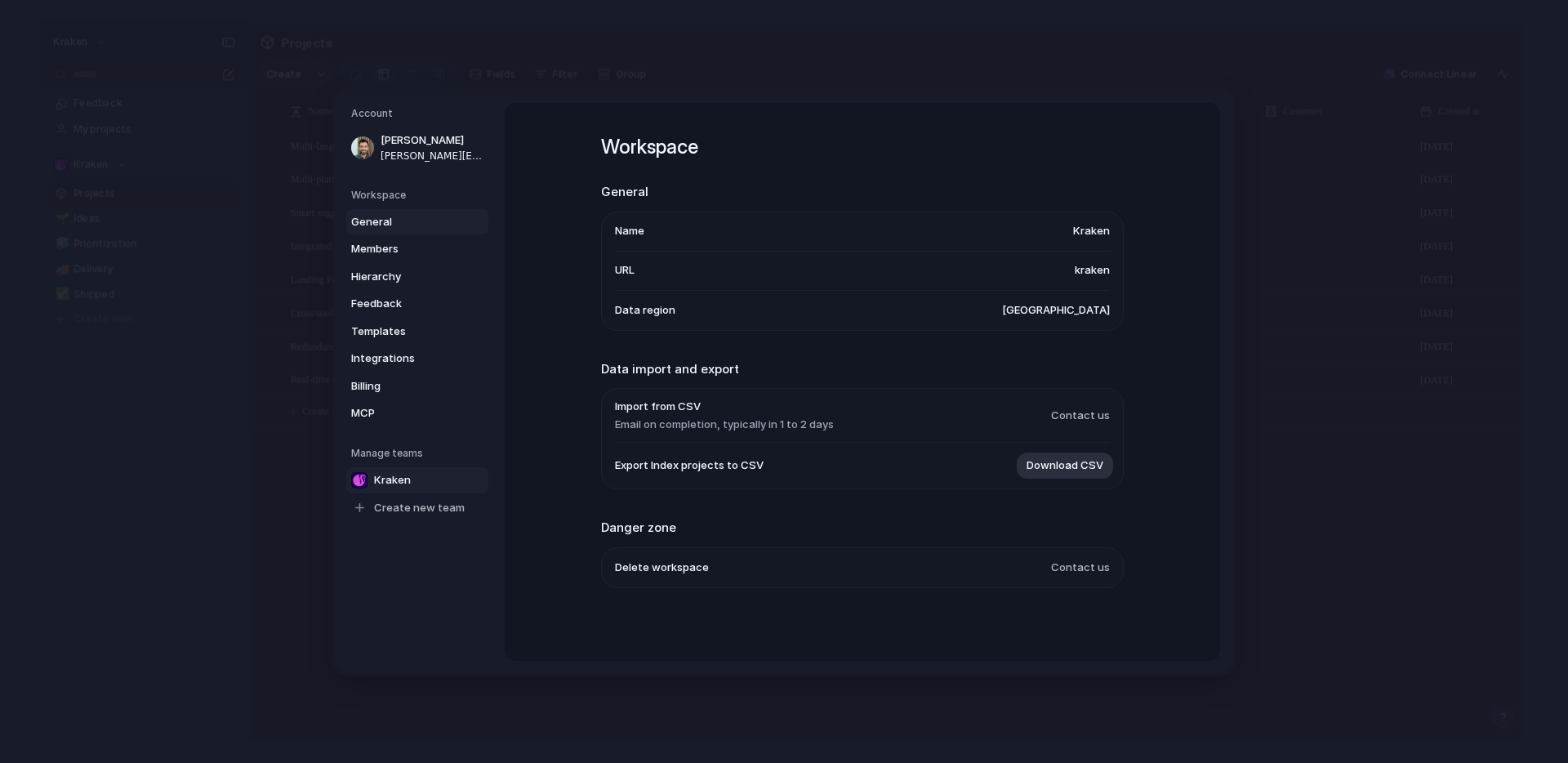
click at [389, 474] on span "Kraken" at bounding box center [392, 479] width 37 height 16
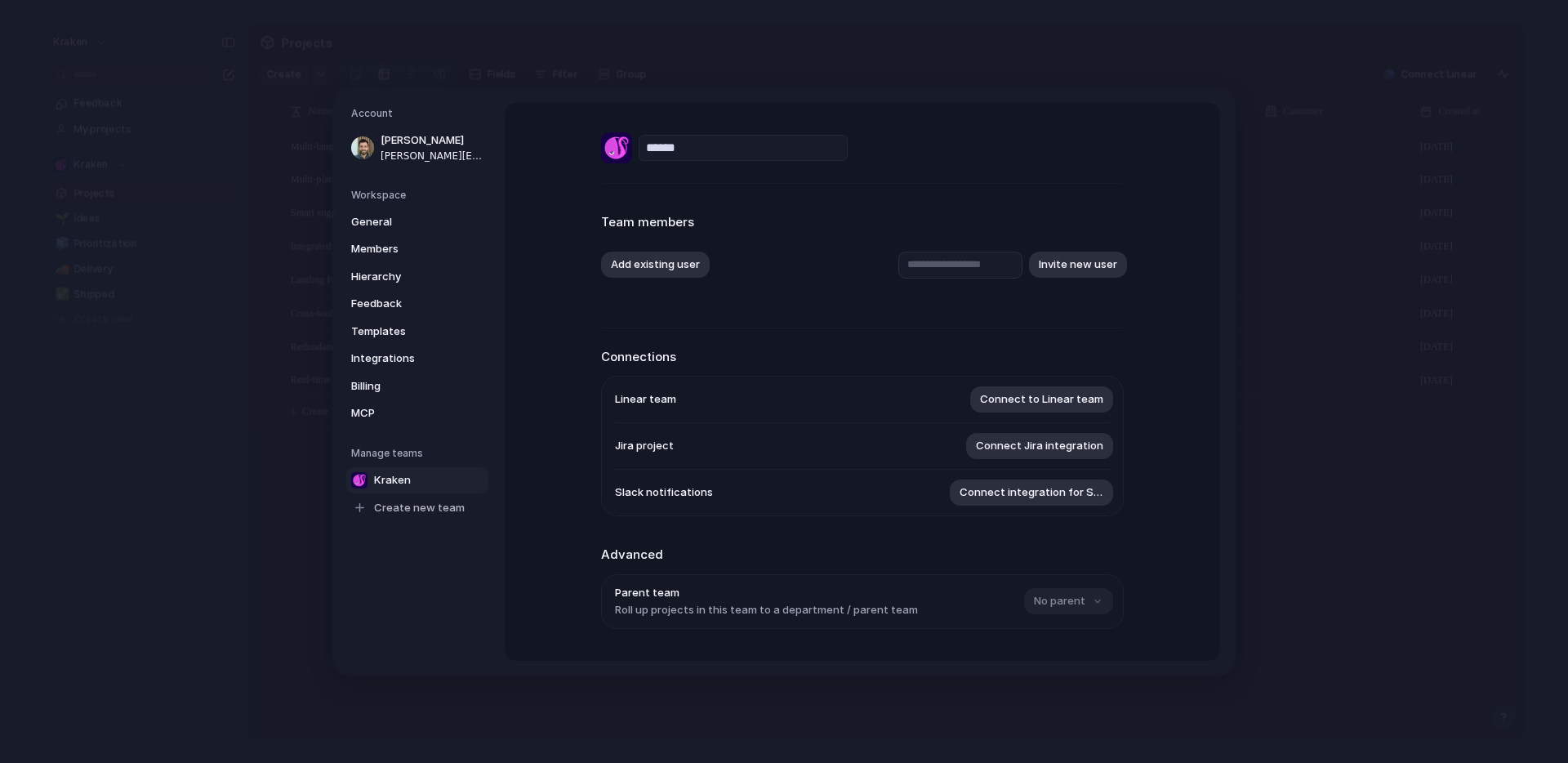
scroll to position [31, 0]
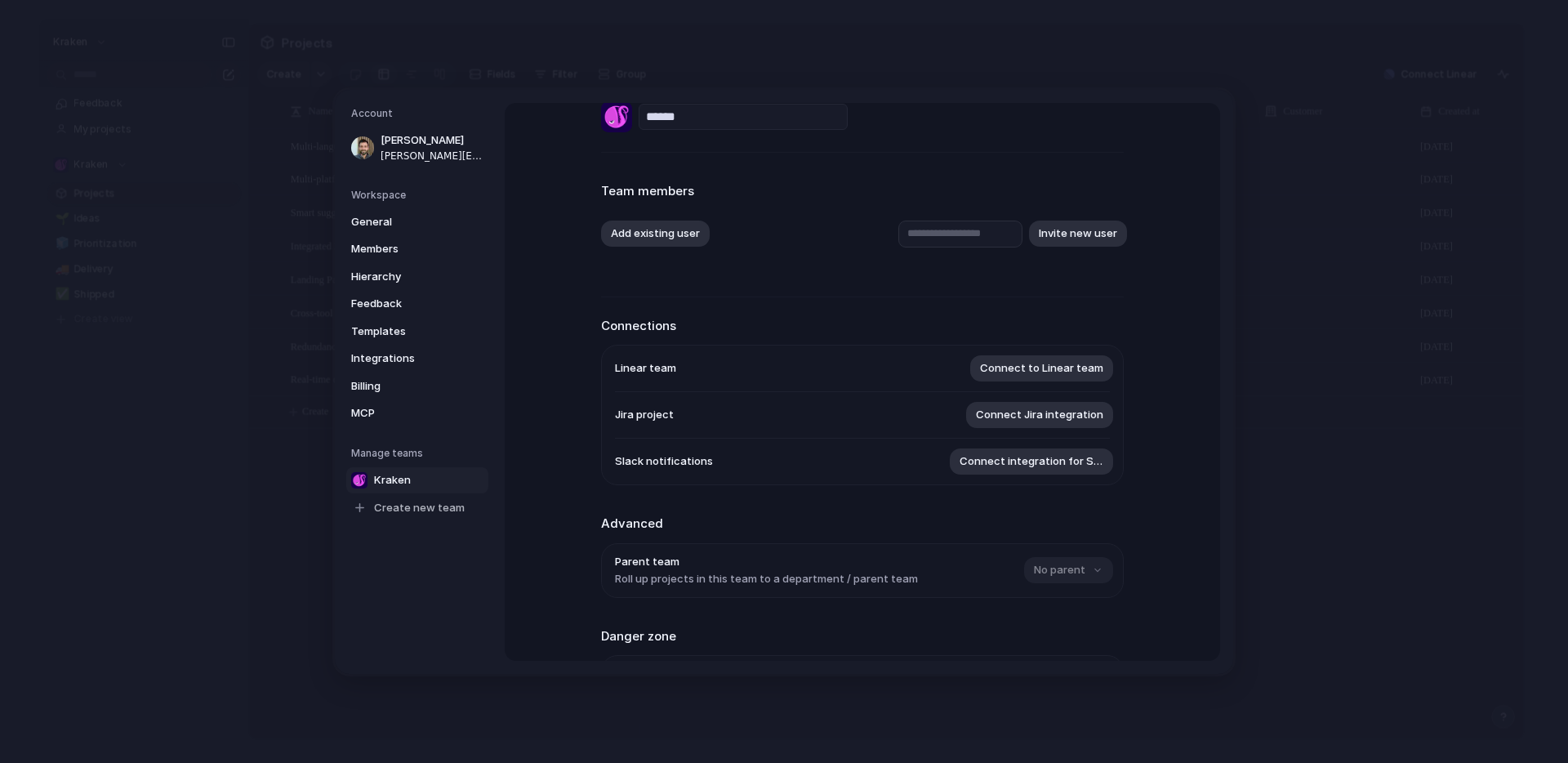
click at [1046, 578] on div "No parent" at bounding box center [1067, 569] width 86 height 26
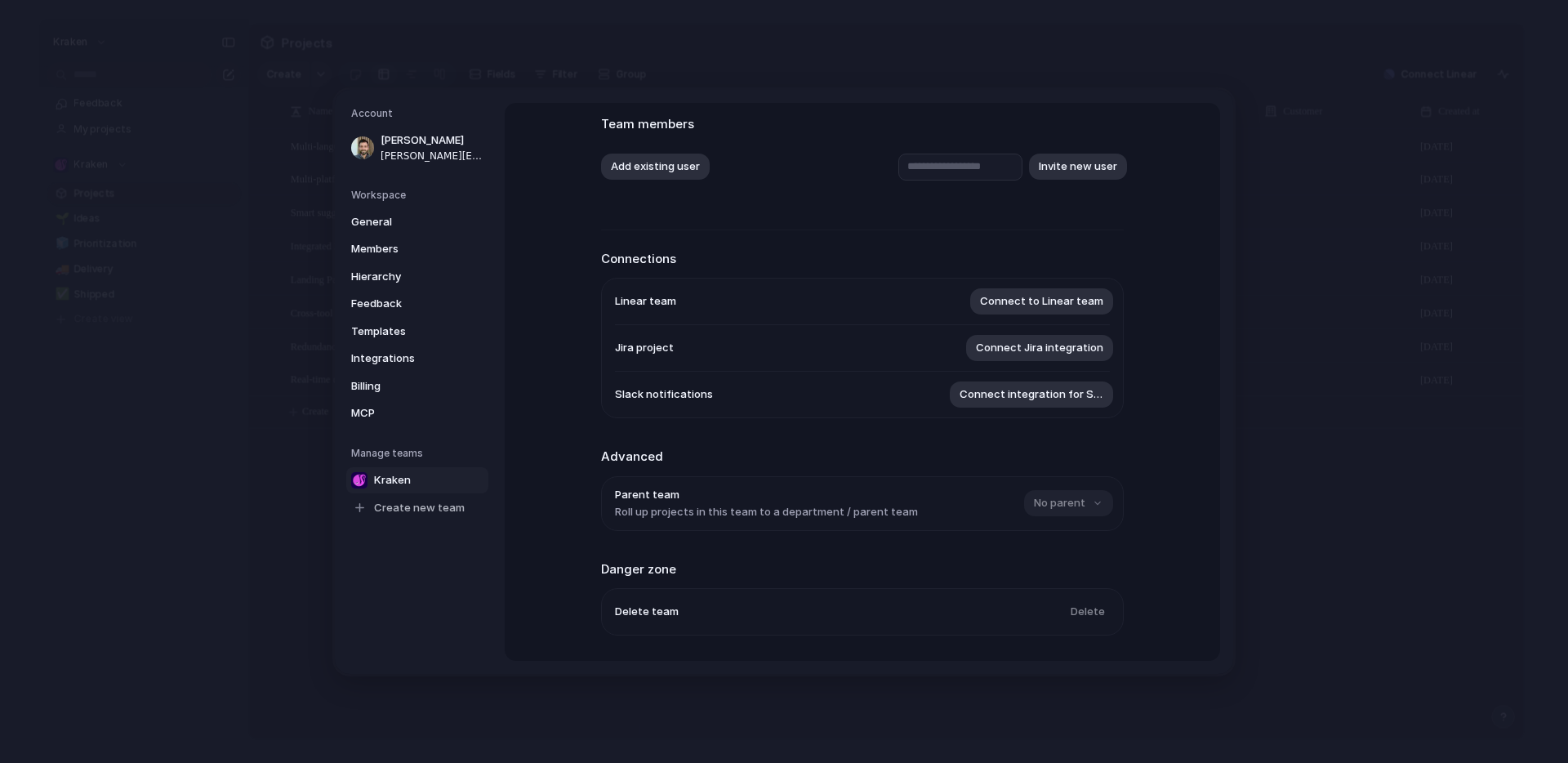
scroll to position [0, 0]
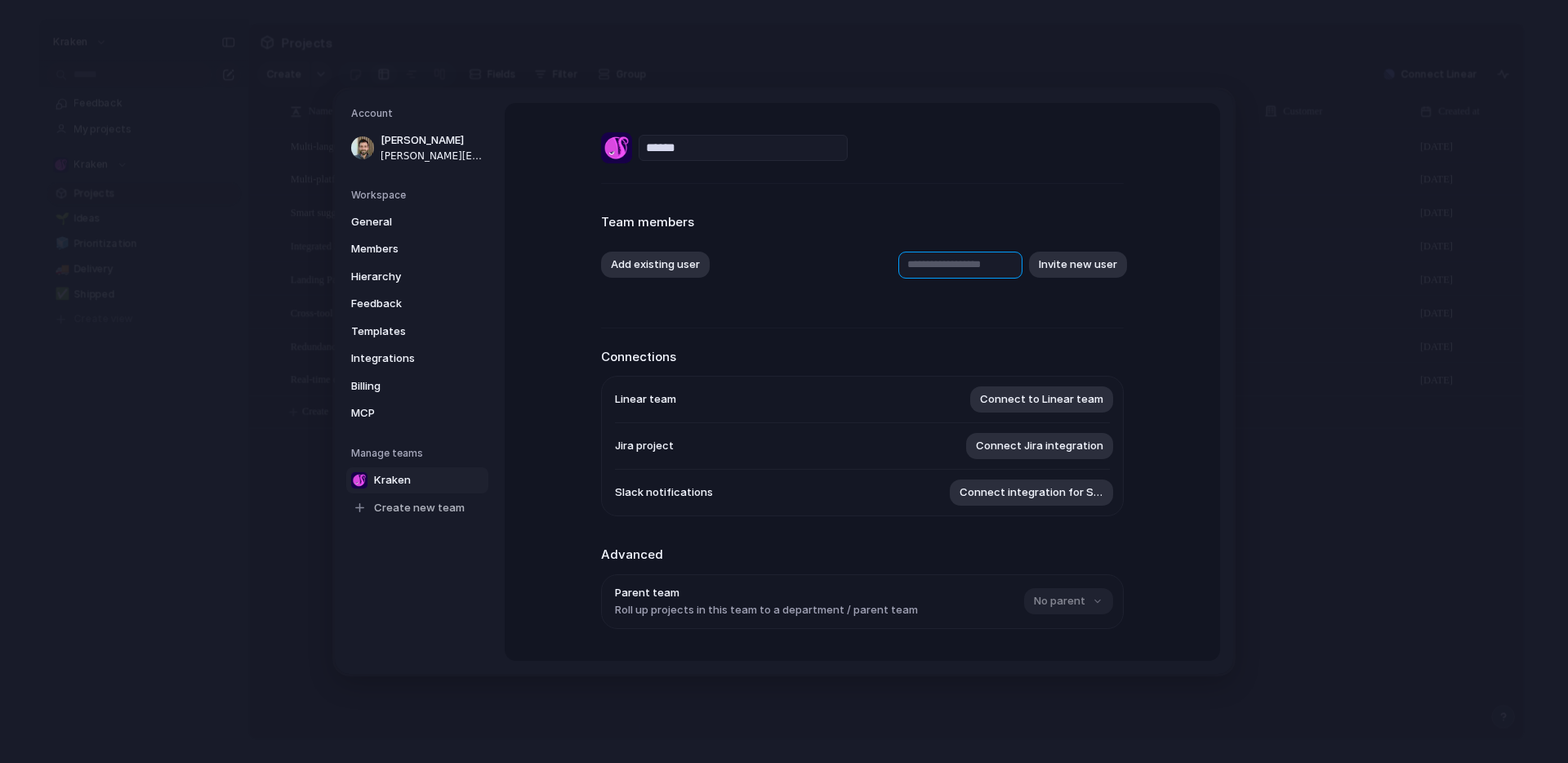
click at [981, 263] on input "text" at bounding box center [960, 264] width 124 height 27
type input "*"
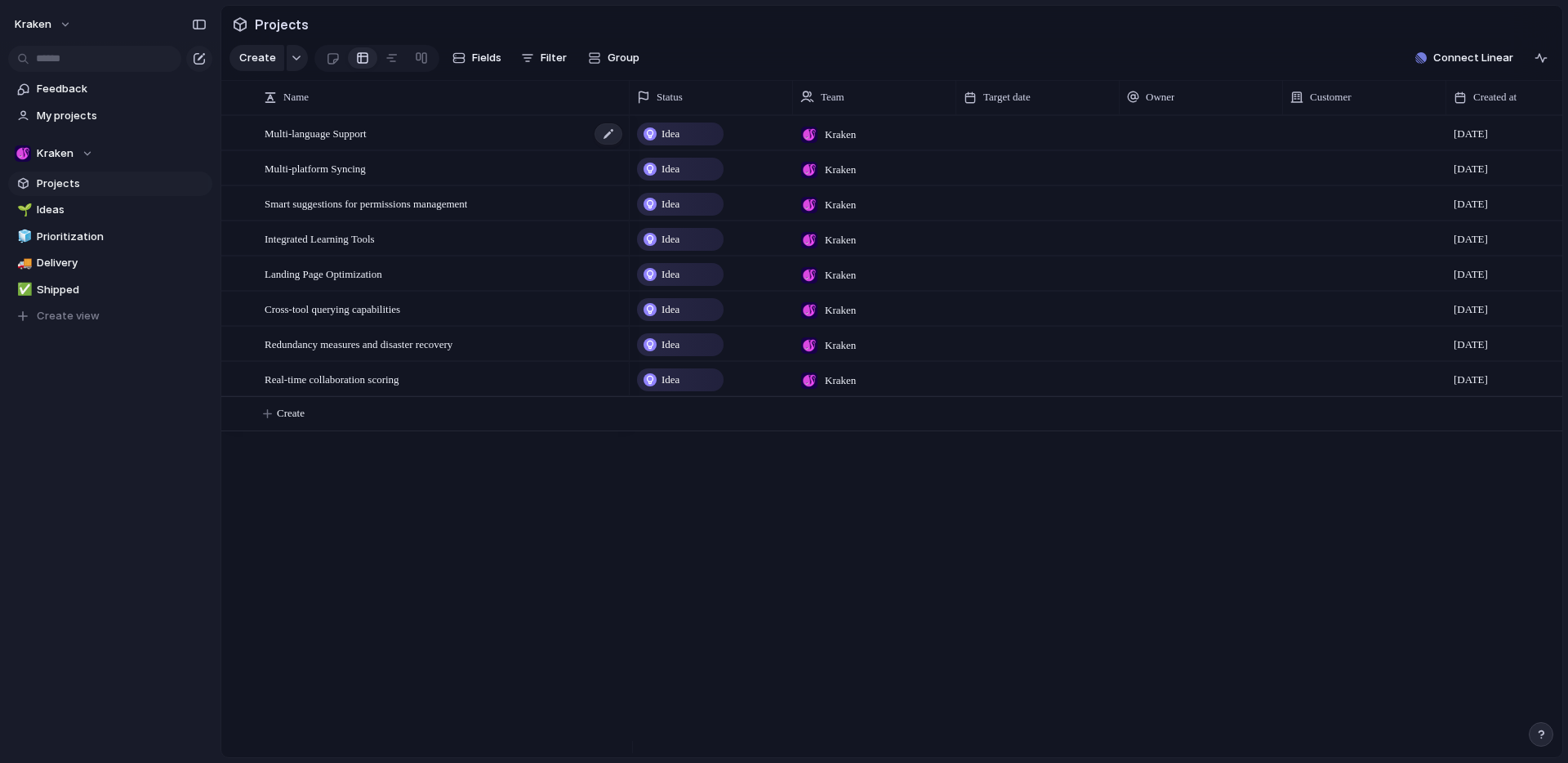
click at [461, 143] on div "Multi-language Support" at bounding box center [443, 134] width 359 height 34
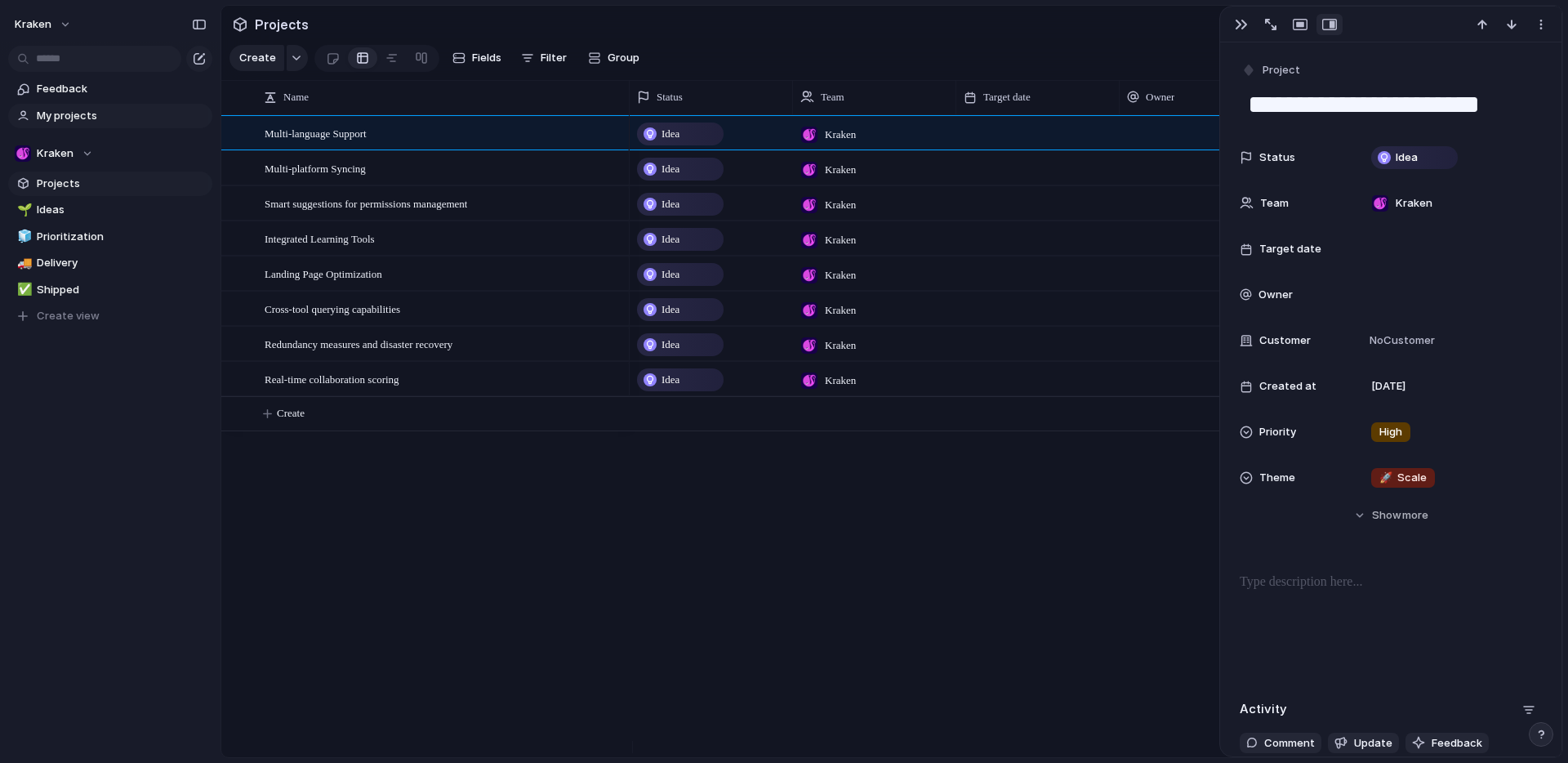
click at [97, 117] on span "My projects" at bounding box center [121, 115] width 169 height 16
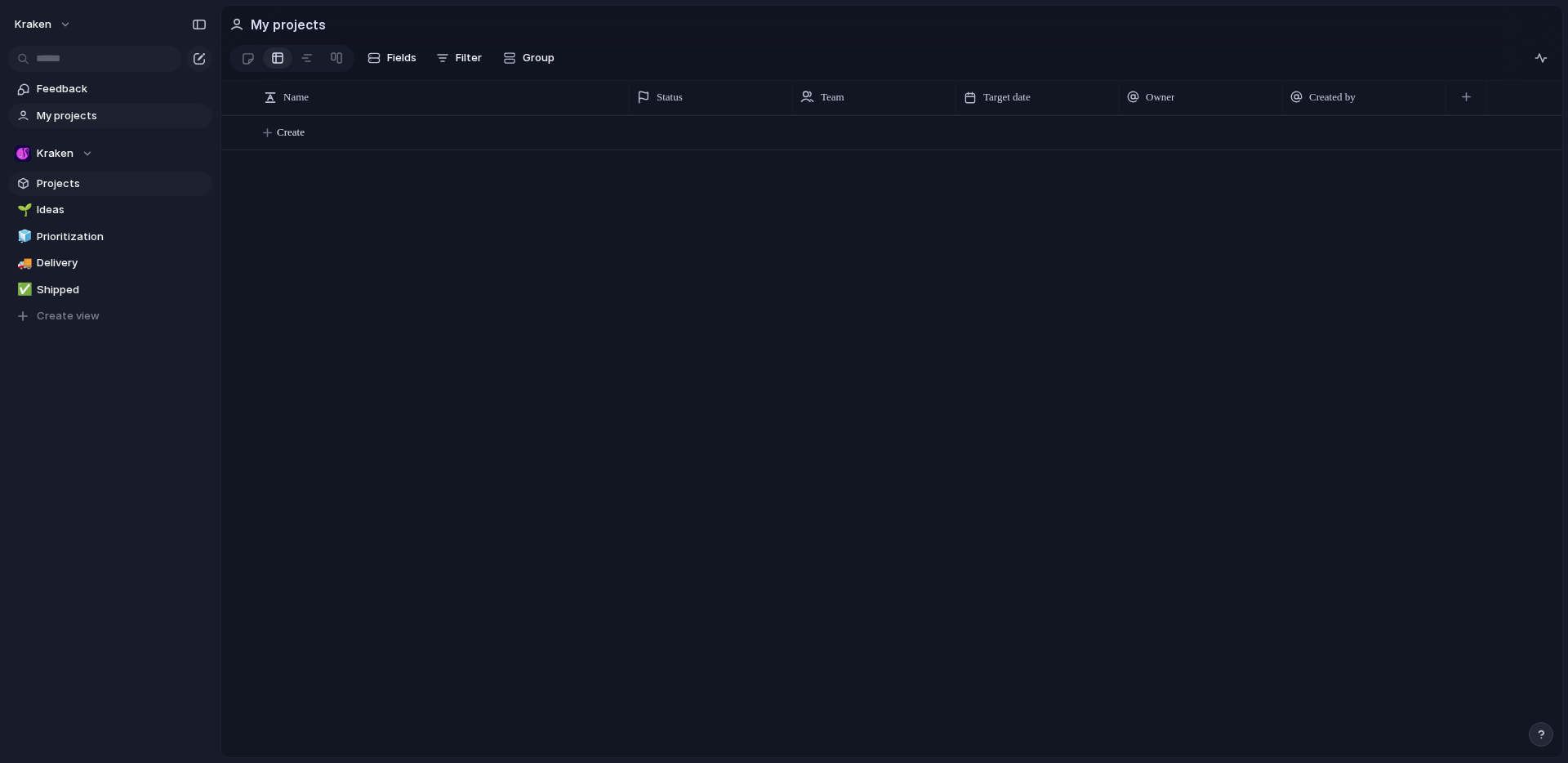
click at [56, 182] on span "Projects" at bounding box center [121, 183] width 169 height 16
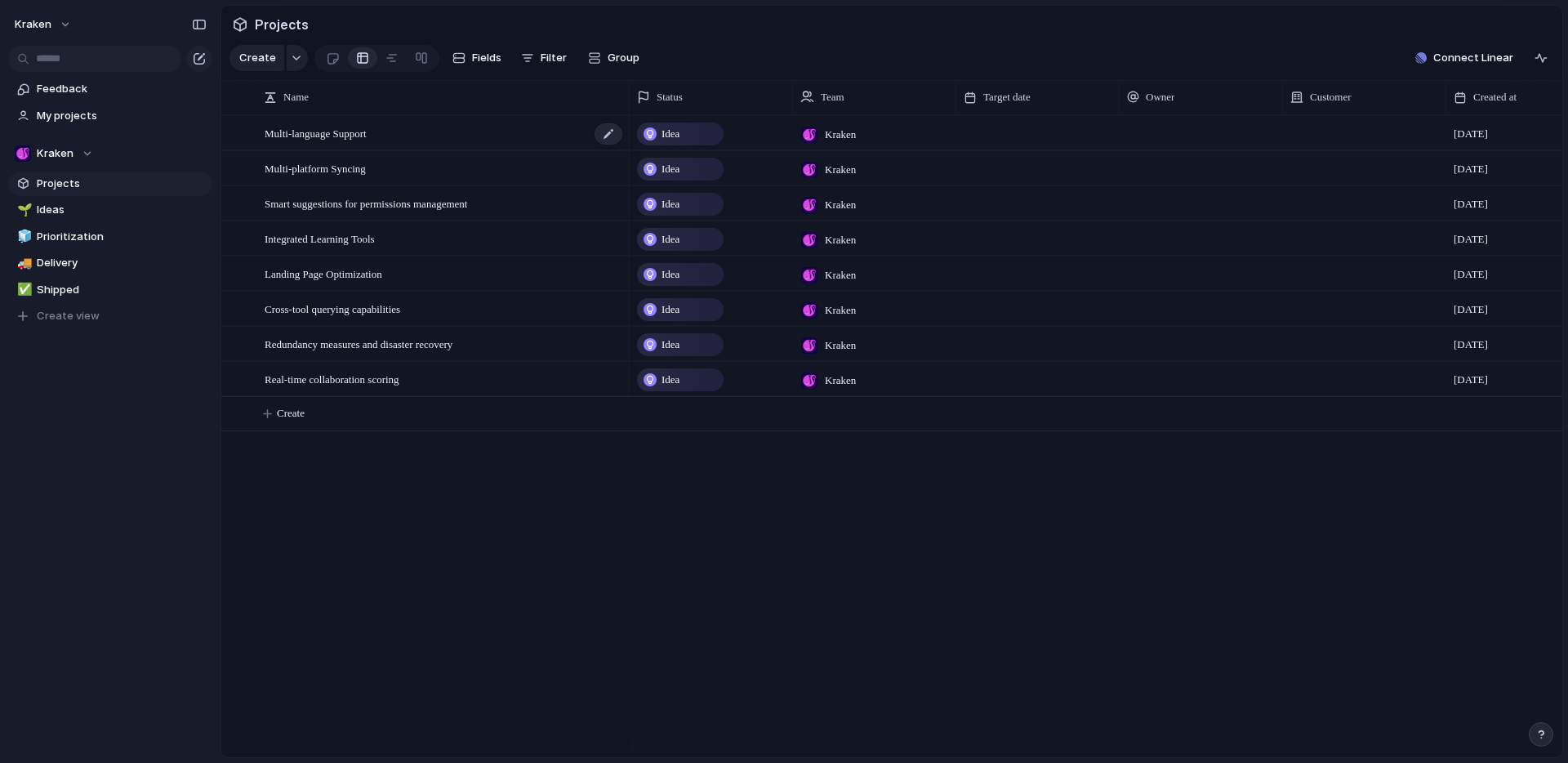
click at [549, 147] on div "Multi-language Support" at bounding box center [443, 134] width 359 height 34
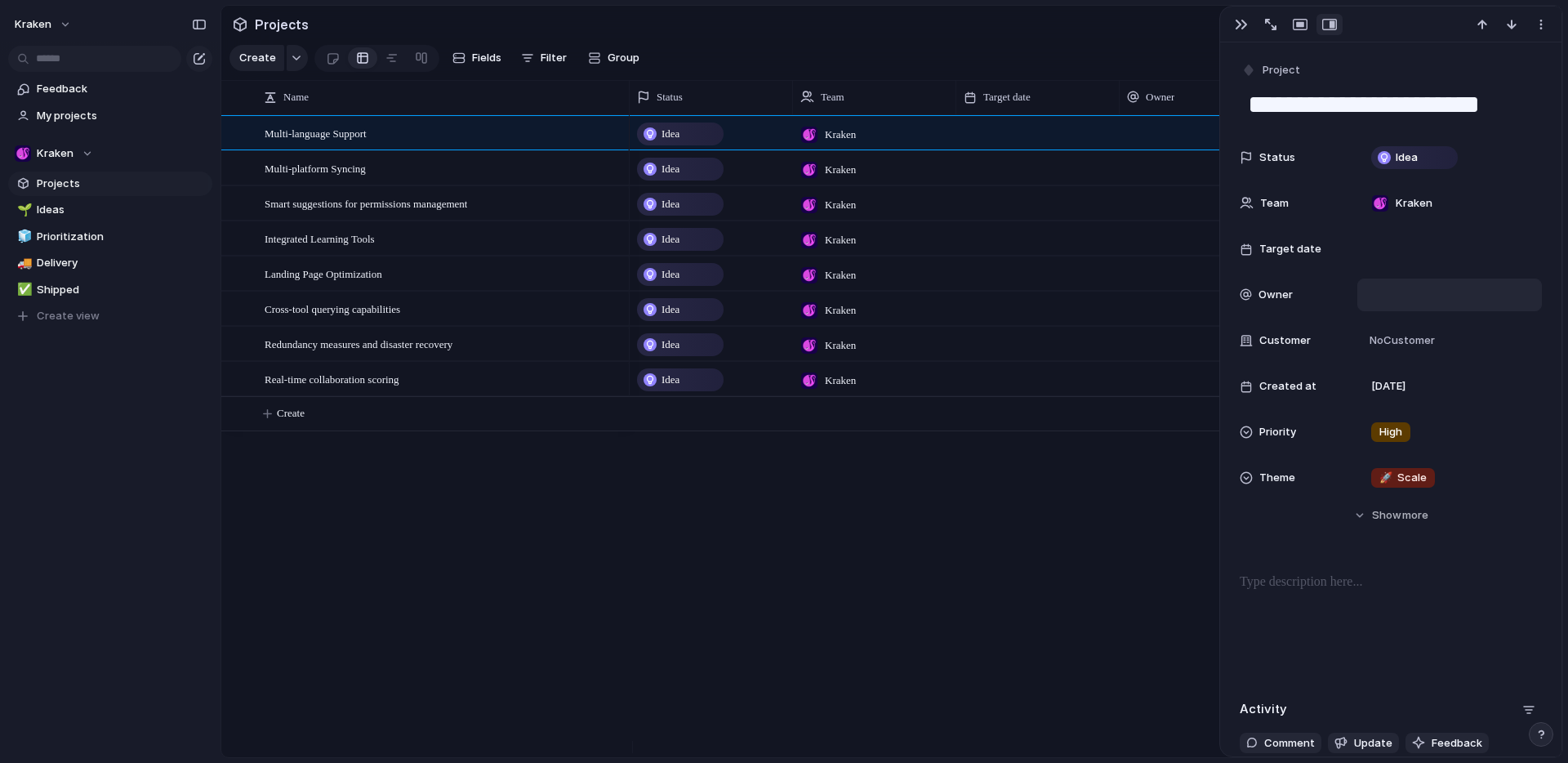
click at [1388, 293] on div at bounding box center [1449, 294] width 169 height 18
click at [1406, 348] on span "[PERSON_NAME]" at bounding box center [1438, 351] width 83 height 16
click at [83, 117] on span "My projects" at bounding box center [121, 115] width 169 height 16
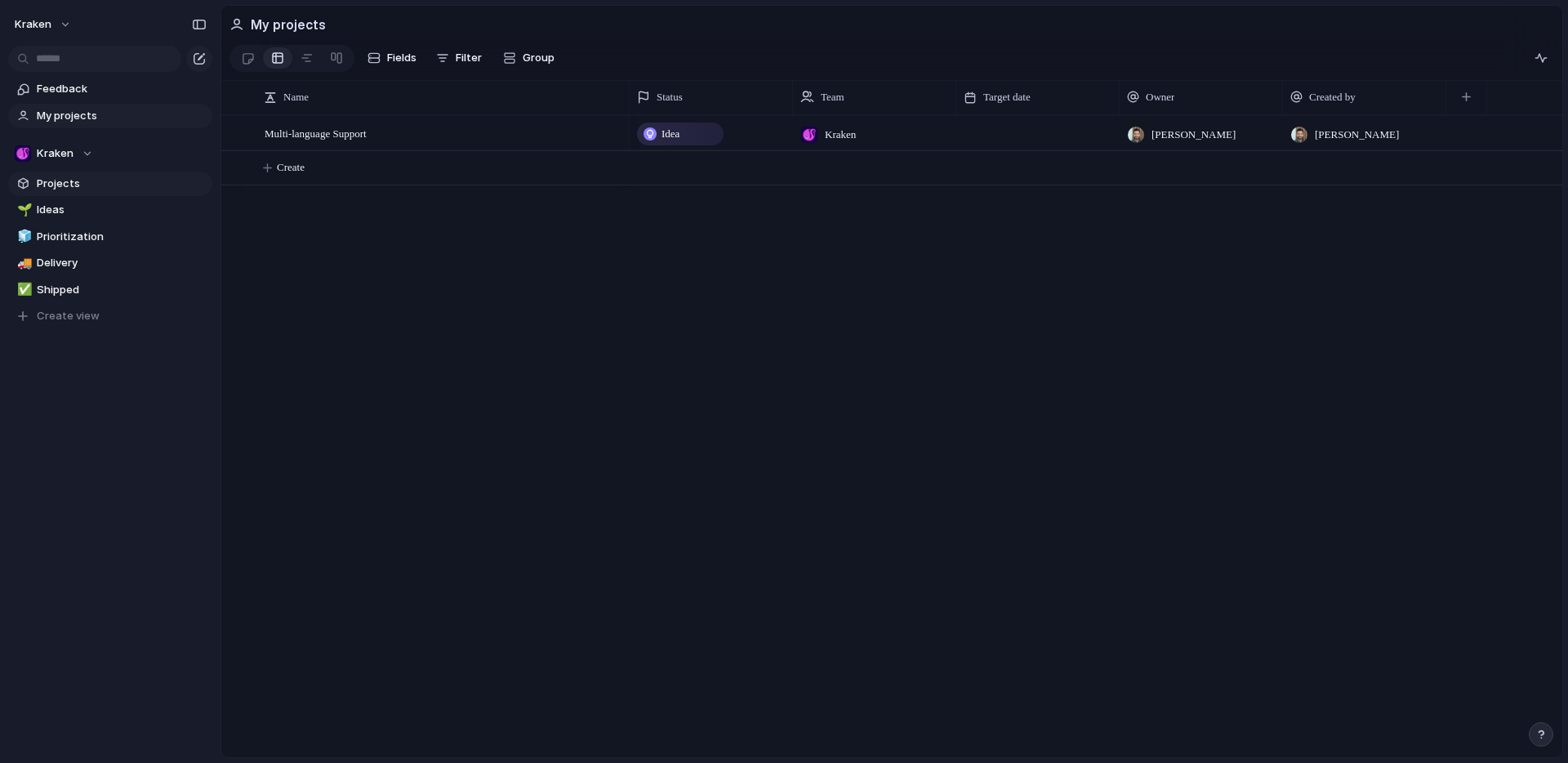
click at [56, 180] on span "Projects" at bounding box center [121, 183] width 169 height 16
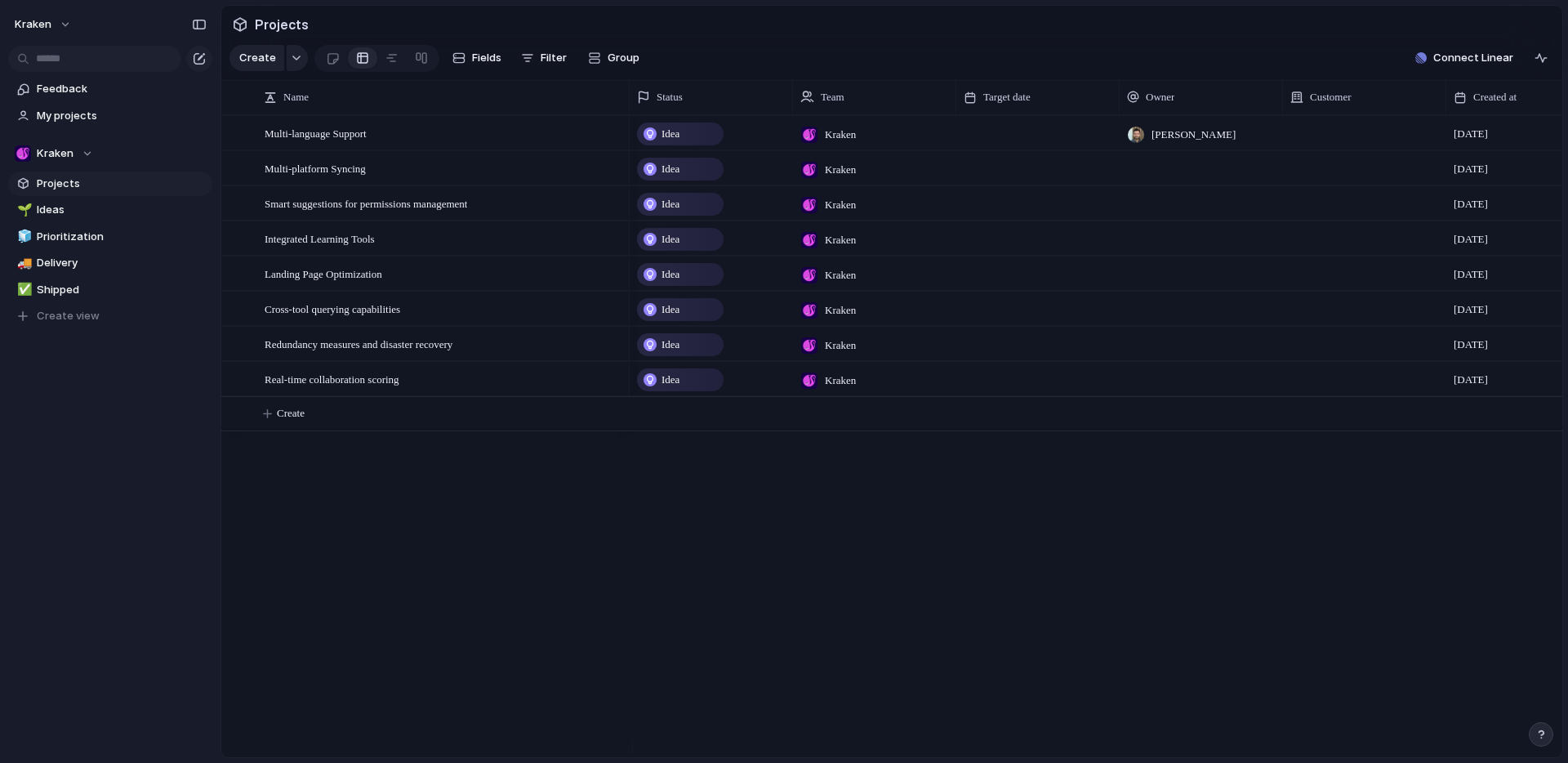
click at [1167, 177] on div at bounding box center [1200, 168] width 164 height 34
click at [1148, 183] on div "[PERSON_NAME]" at bounding box center [784, 382] width 1568 height 763
click at [1155, 182] on div at bounding box center [1200, 168] width 164 height 34
click at [1159, 251] on span "[PERSON_NAME]" at bounding box center [1194, 247] width 83 height 16
click at [1145, 214] on div at bounding box center [1200, 202] width 164 height 34
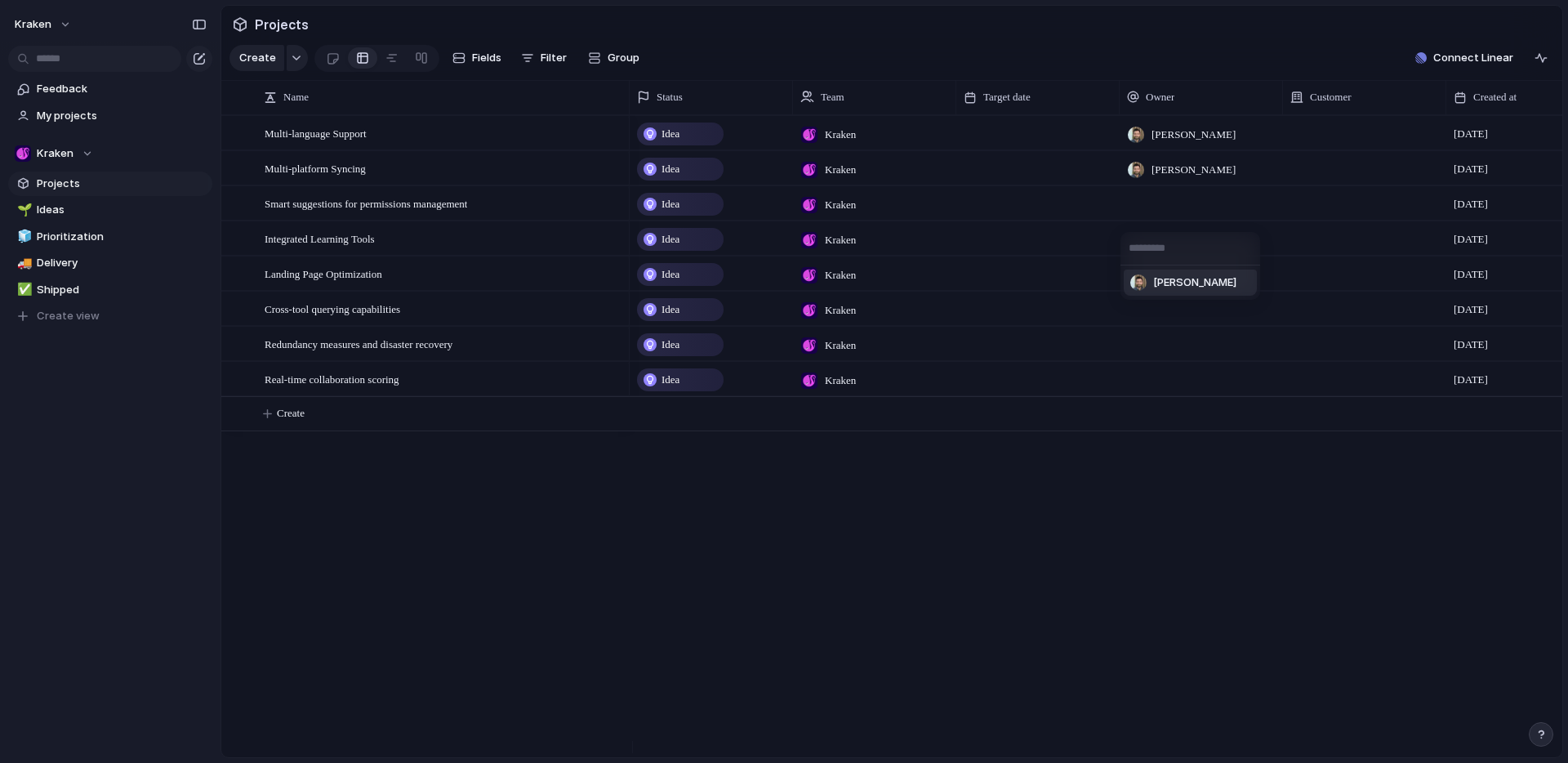
click at [1161, 218] on div "[PERSON_NAME]" at bounding box center [784, 382] width 1568 height 763
click at [1161, 215] on div at bounding box center [1200, 202] width 164 height 34
drag, startPoint x: 1166, startPoint y: 276, endPoint x: 1154, endPoint y: 281, distance: 13.0
click at [1166, 276] on span "[PERSON_NAME]" at bounding box center [1194, 282] width 83 height 16
click at [80, 119] on span "My projects" at bounding box center [121, 115] width 169 height 16
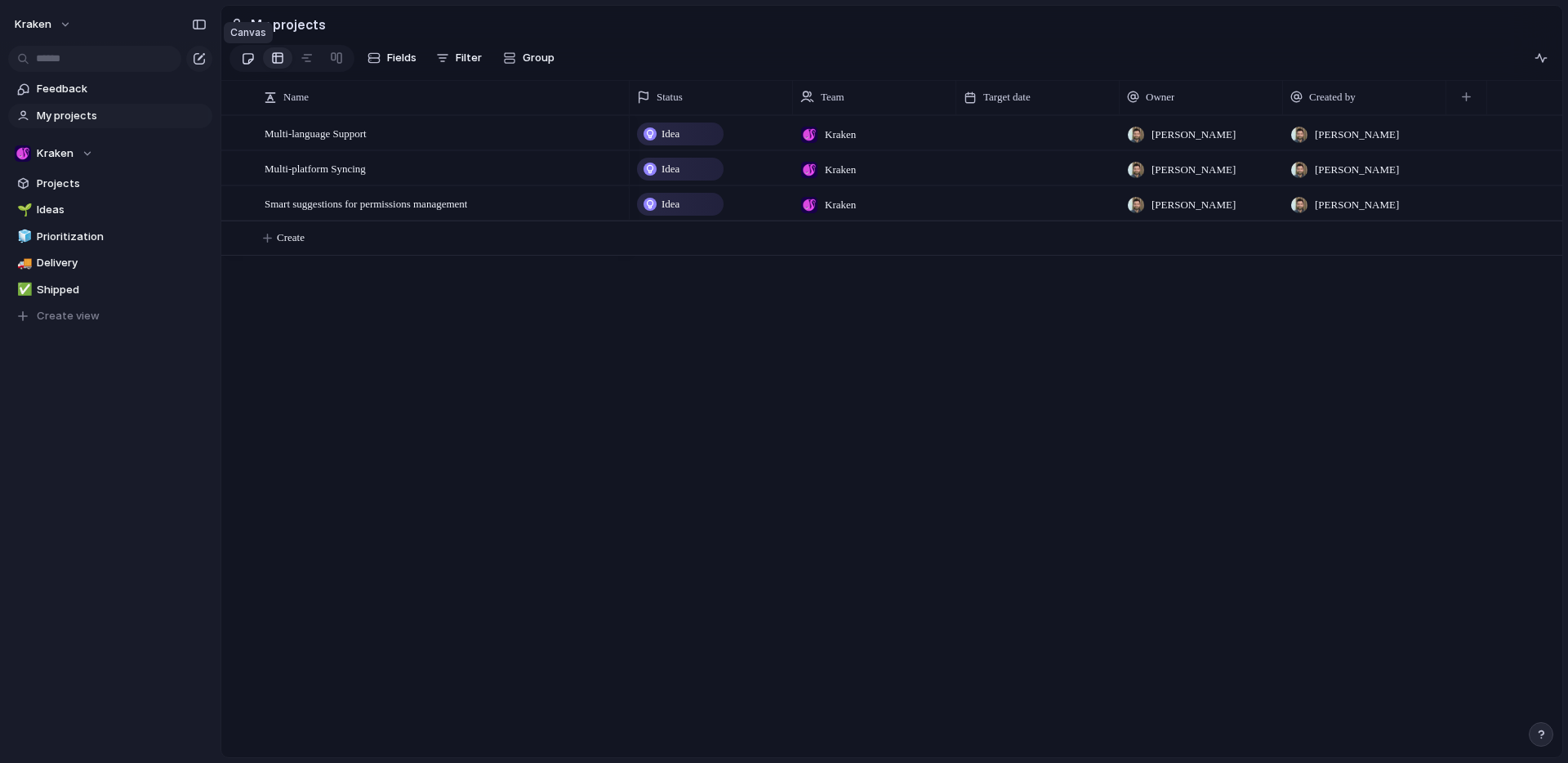
click at [252, 61] on div at bounding box center [248, 58] width 14 height 27
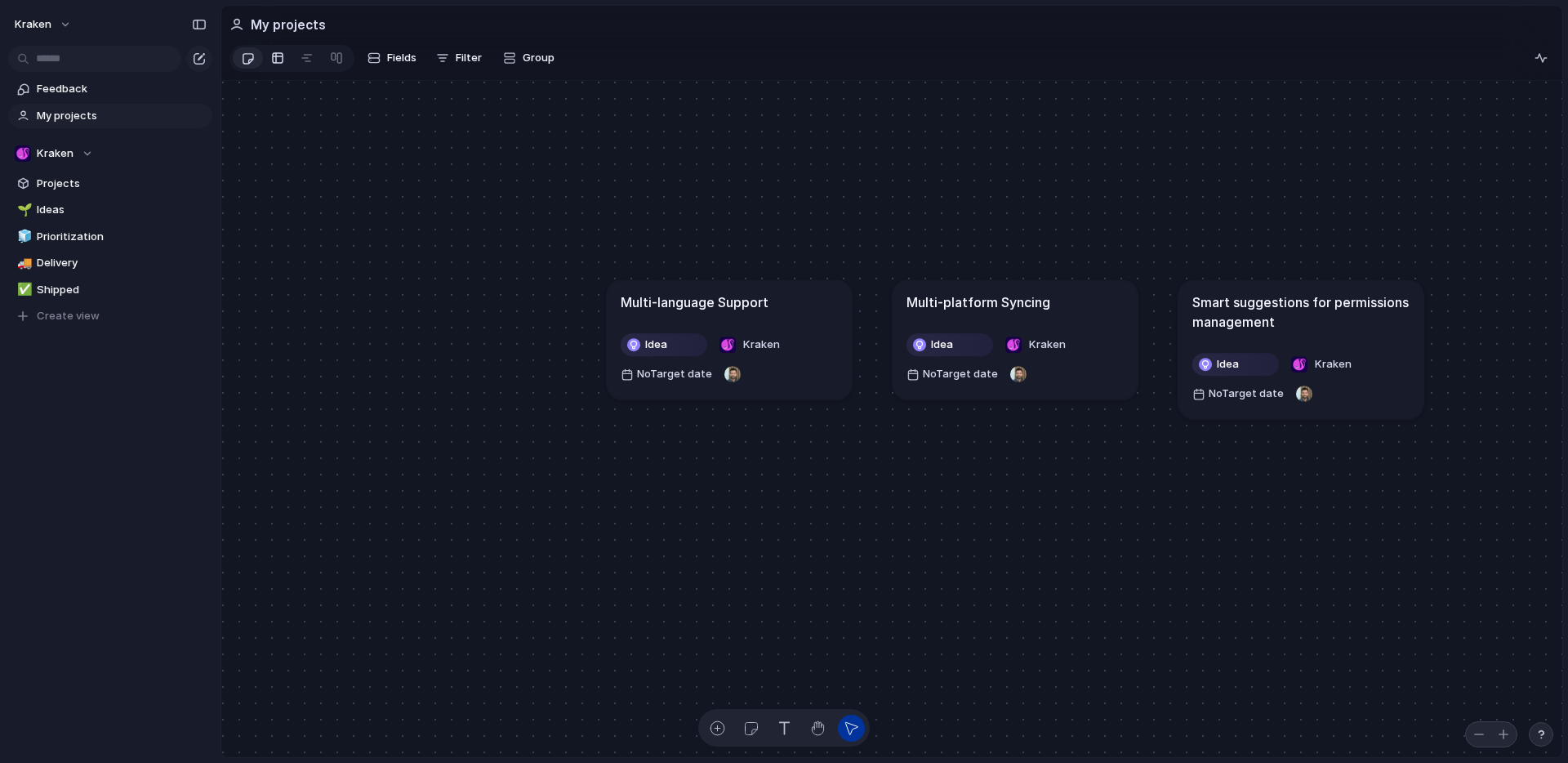
click at [277, 60] on div at bounding box center [277, 57] width 13 height 26
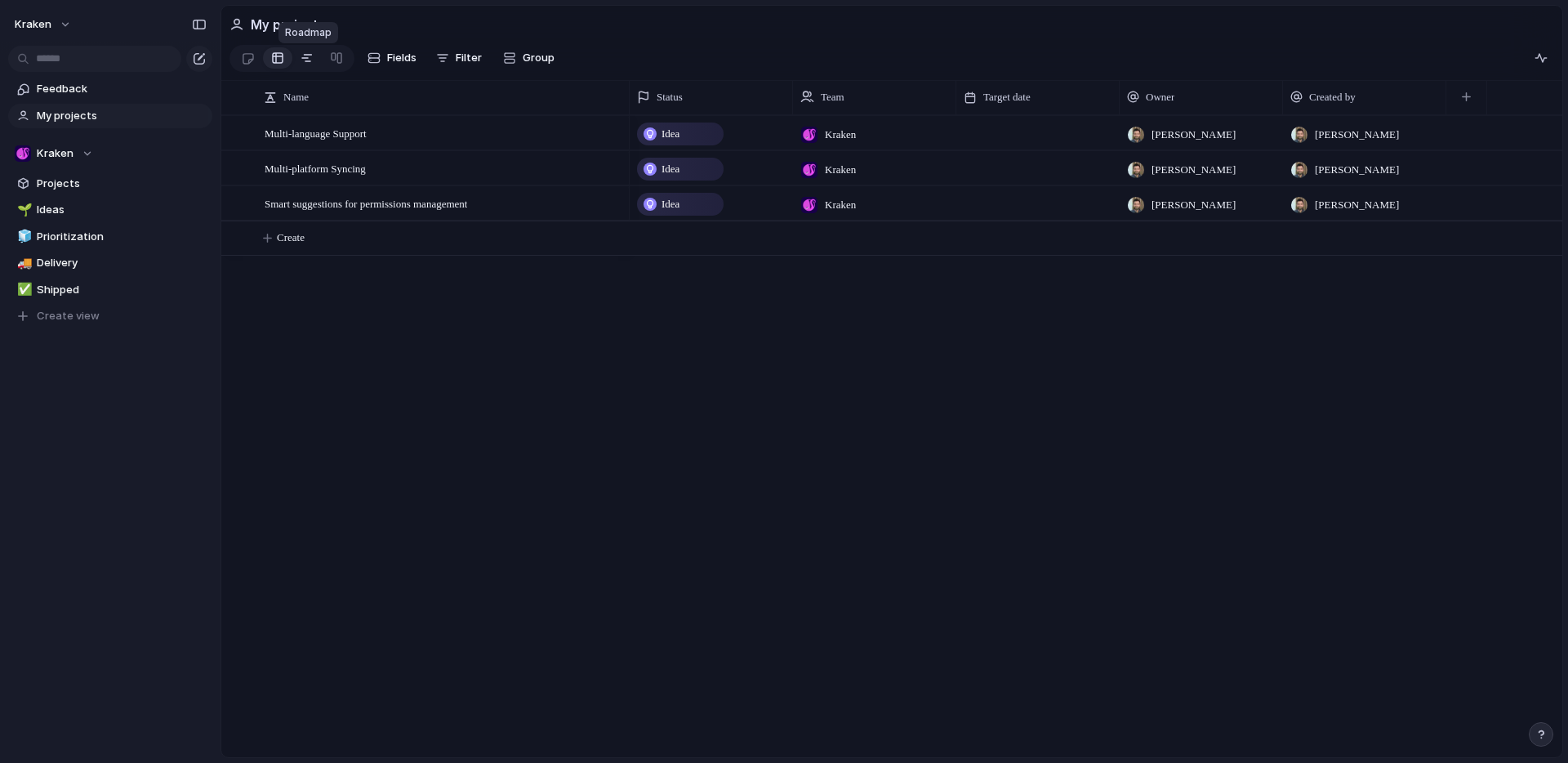
click at [308, 60] on div at bounding box center [306, 57] width 13 height 26
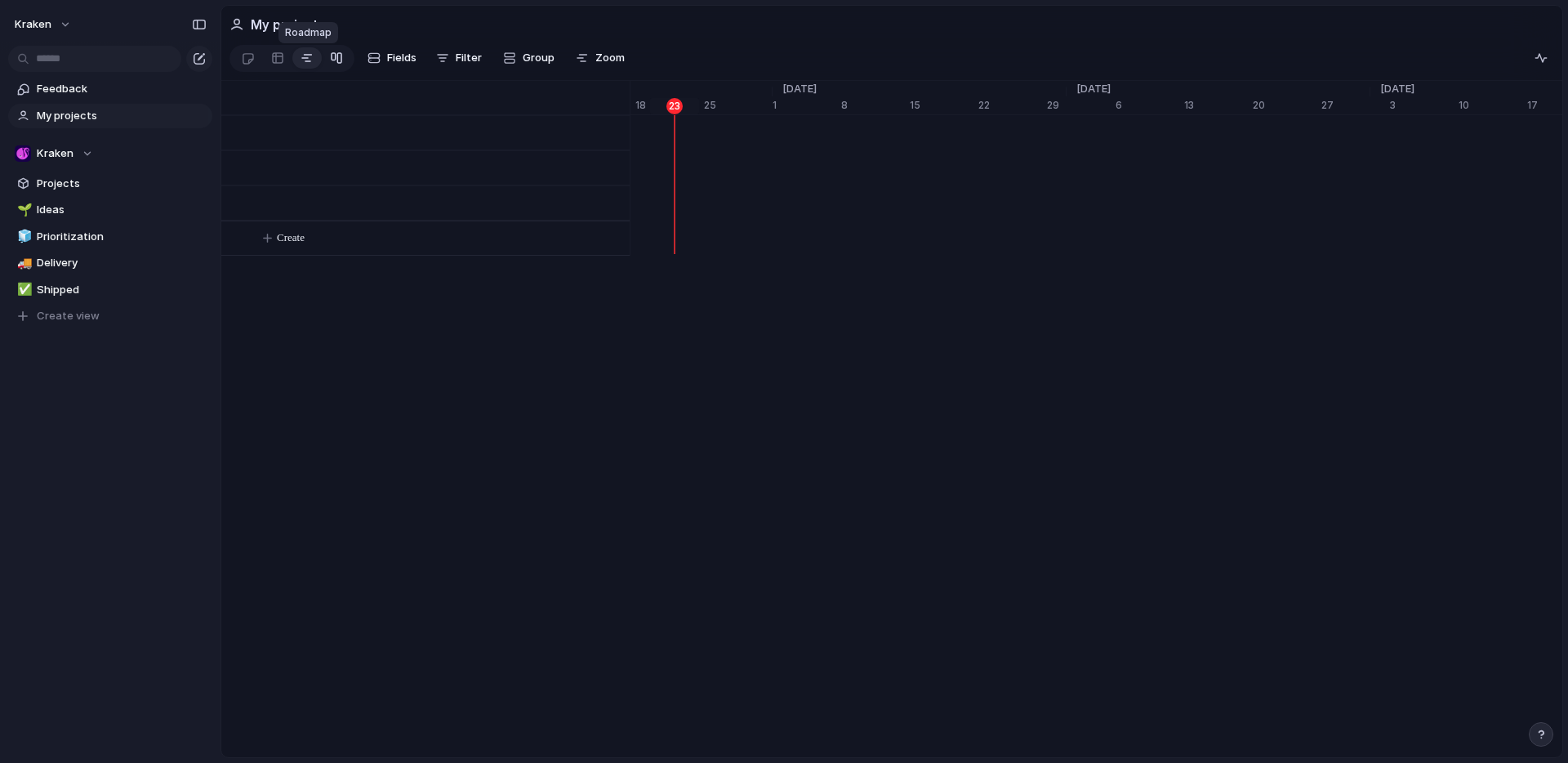
scroll to position [0, 10900]
click at [342, 60] on div at bounding box center [336, 57] width 13 height 26
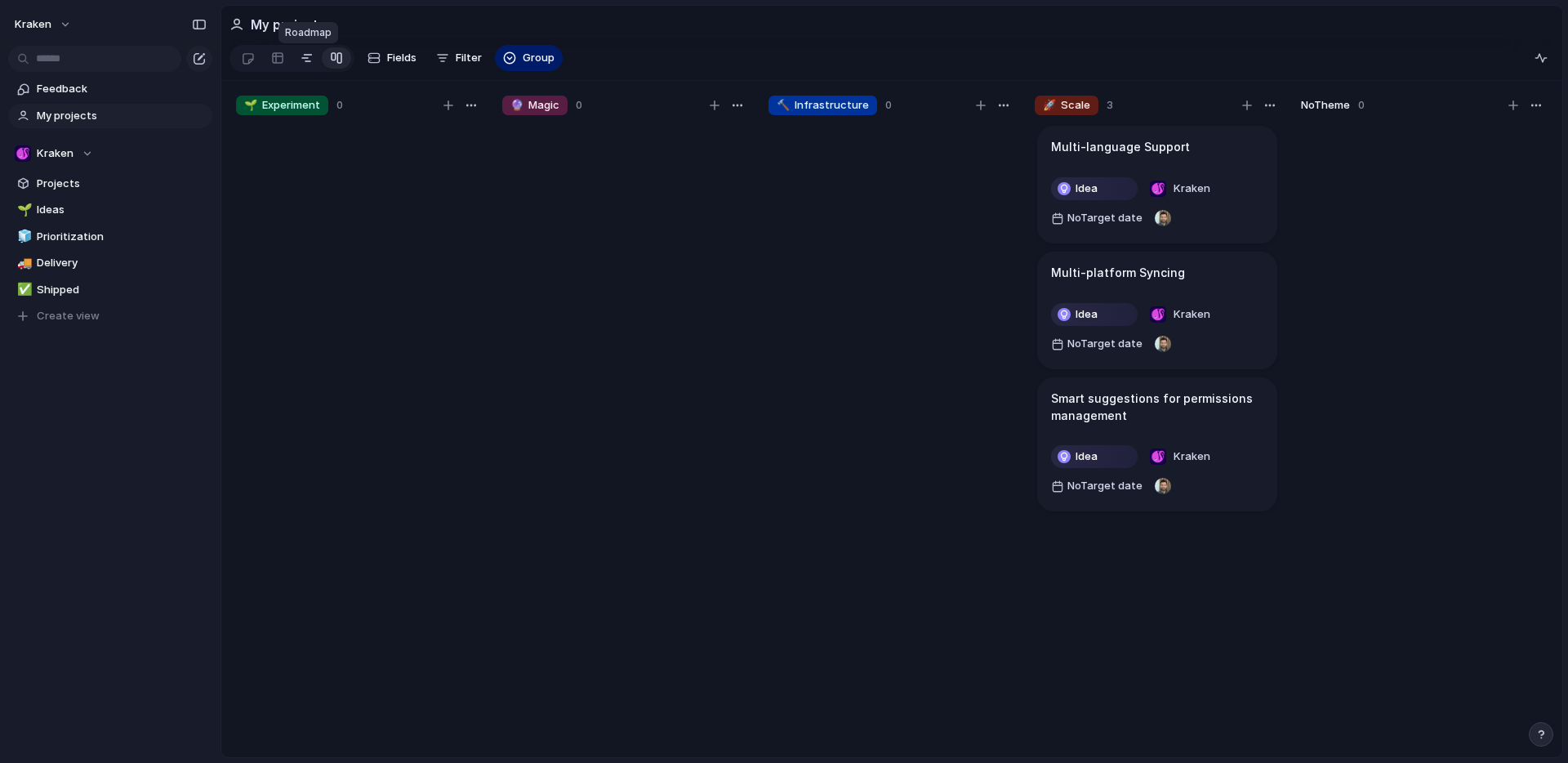
click at [315, 60] on link at bounding box center [307, 57] width 29 height 26
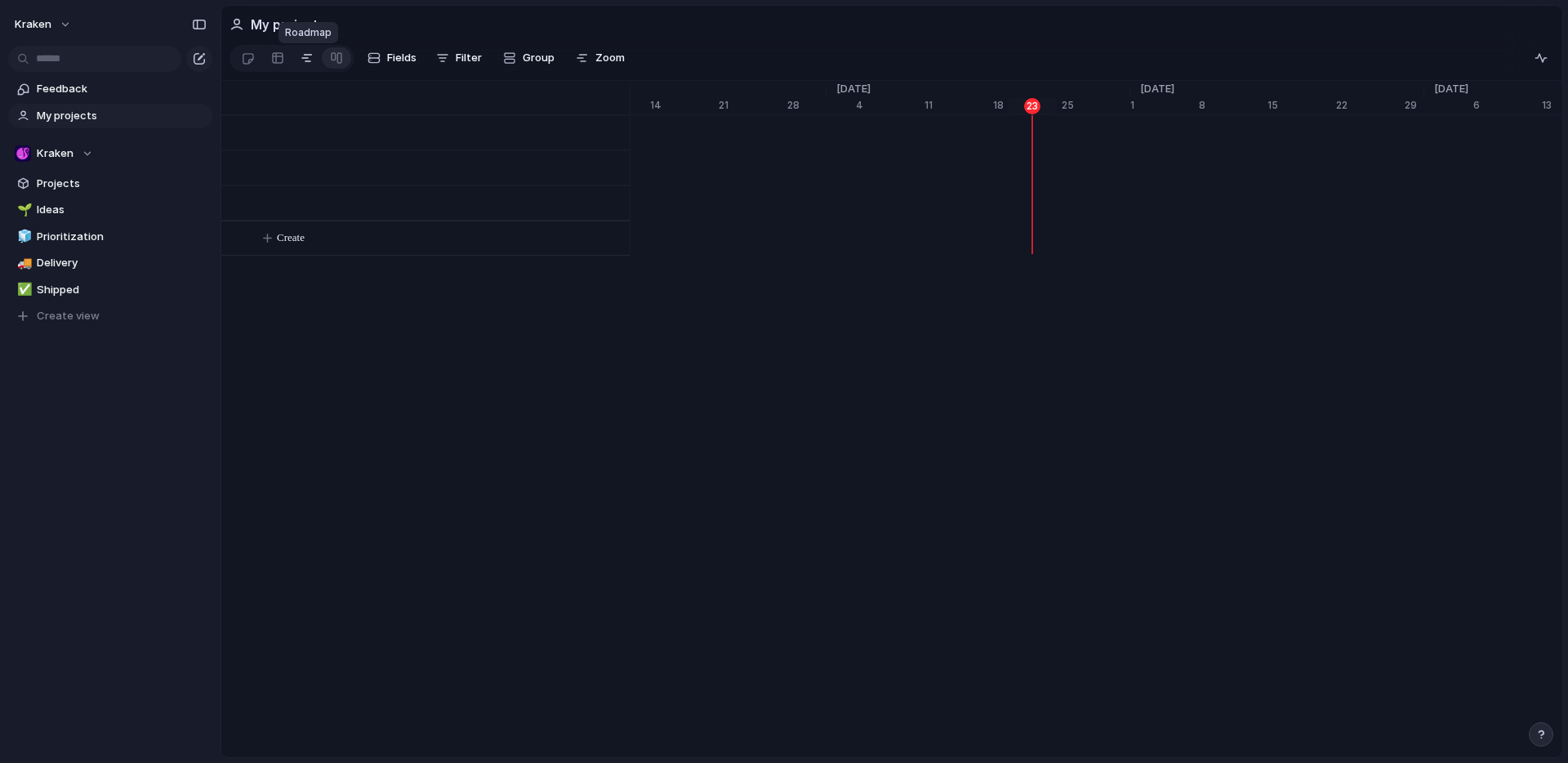
scroll to position [0, 10542]
click at [248, 63] on div at bounding box center [248, 58] width 14 height 27
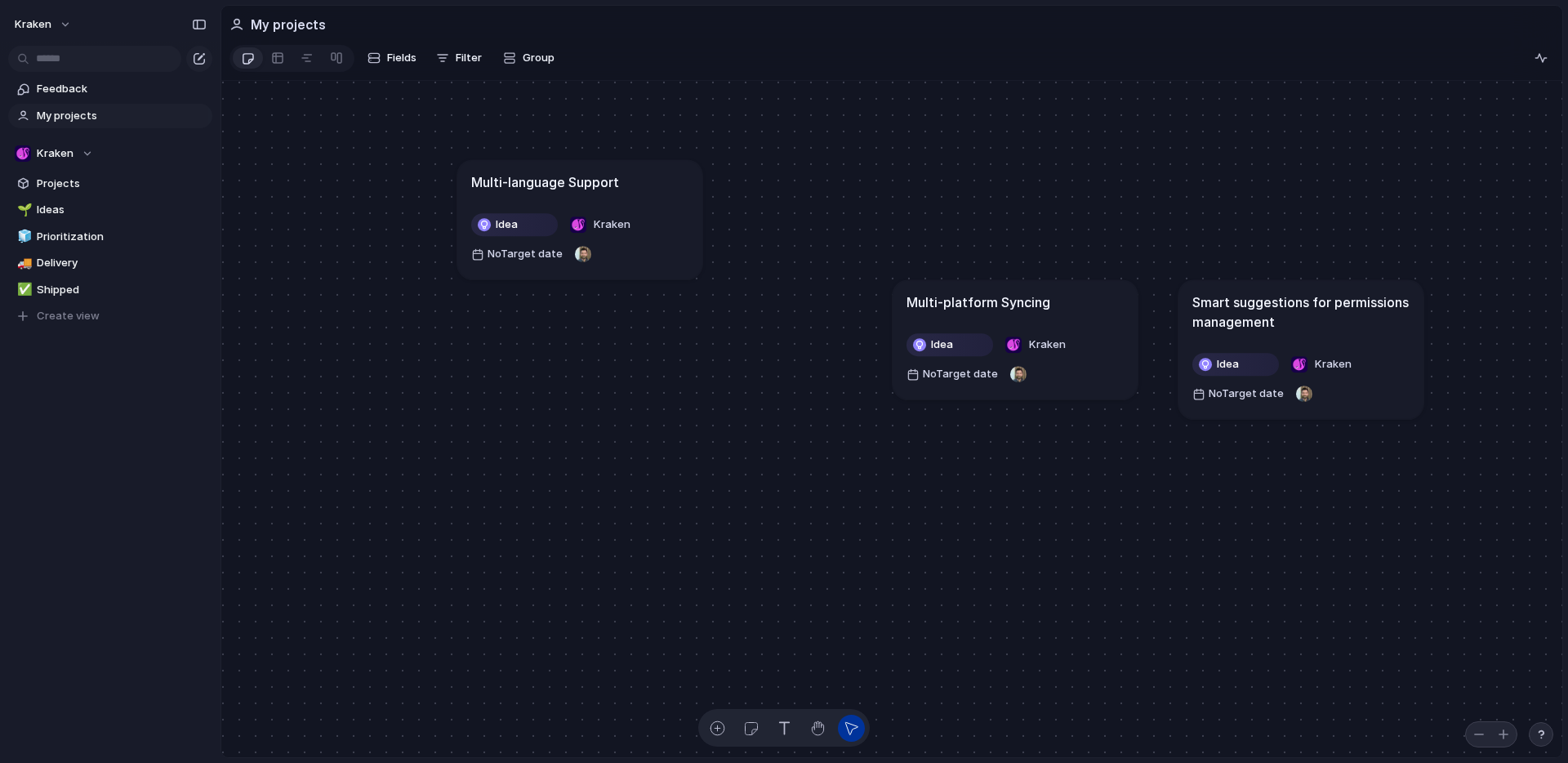
drag, startPoint x: 820, startPoint y: 376, endPoint x: 671, endPoint y: 256, distance: 191.3
click at [671, 256] on div "Idea Kraken No Target date" at bounding box center [580, 238] width 217 height 55
click at [698, 223] on article "Multi-language Support Idea Kraken No Target date" at bounding box center [579, 219] width 245 height 119
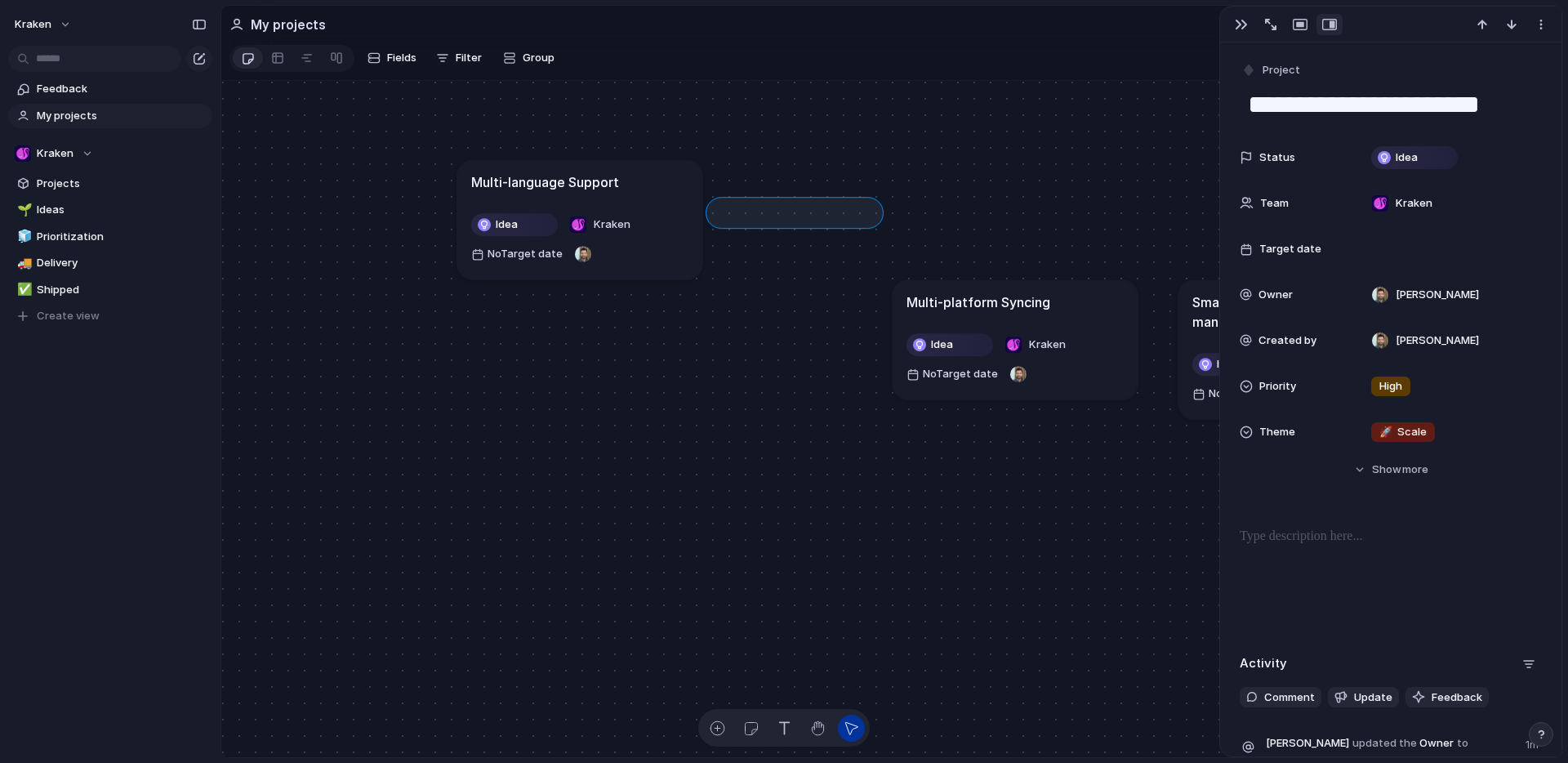
drag, startPoint x: 715, startPoint y: 227, endPoint x: 872, endPoint y: 215, distance: 157.5
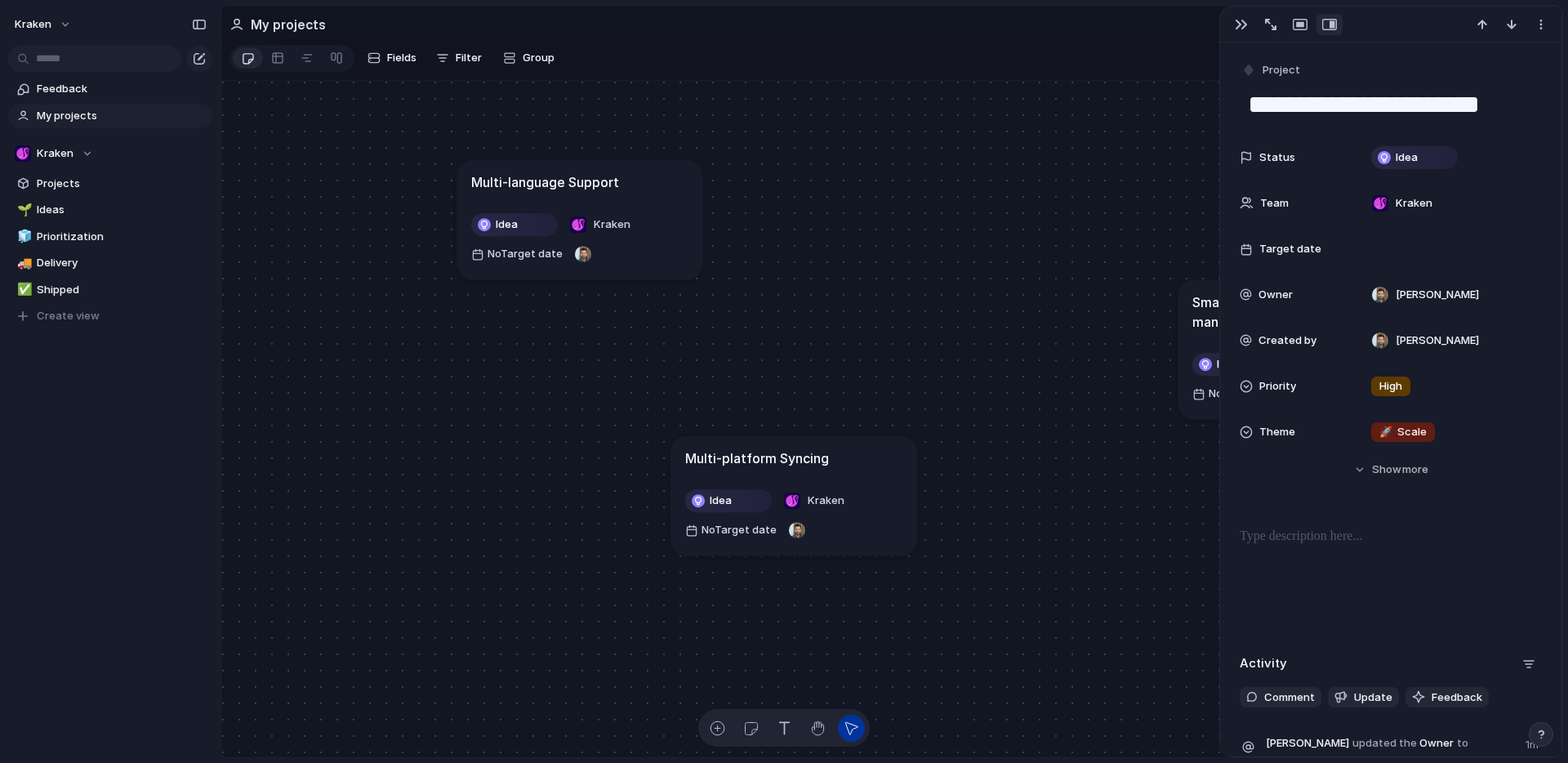
drag, startPoint x: 1009, startPoint y: 313, endPoint x: 787, endPoint y: 469, distance: 271.3
click at [787, 468] on h1 "Multi-platform Syncing" at bounding box center [757, 458] width 143 height 19
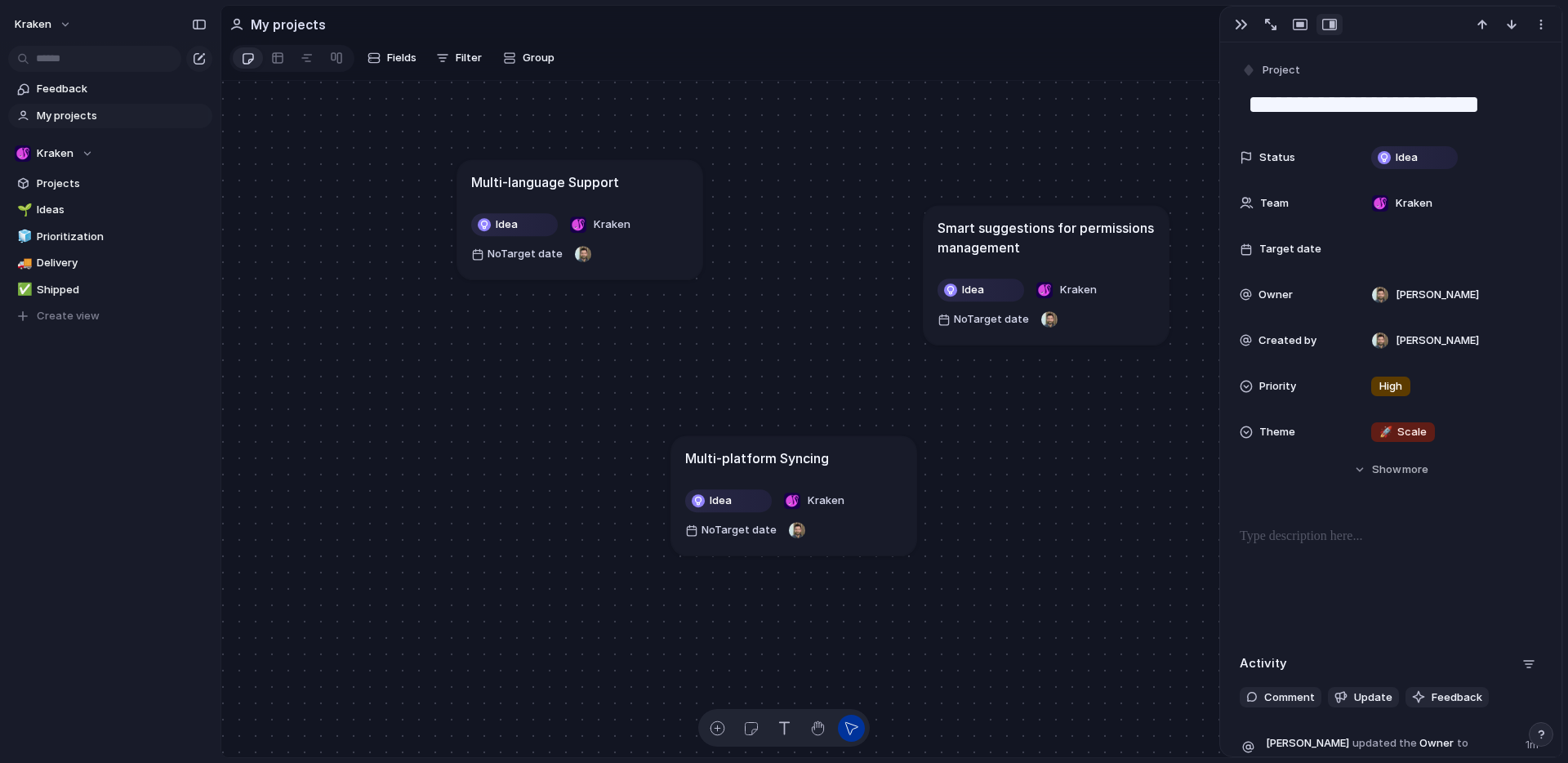
drag, startPoint x: 1203, startPoint y: 313, endPoint x: 950, endPoint y: 240, distance: 263.3
click at [950, 240] on h1 "Smart suggestions for permissions management" at bounding box center [1045, 237] width 217 height 39
click at [717, 728] on div "button" at bounding box center [717, 728] width 17 height 17
click at [718, 729] on div "button" at bounding box center [717, 728] width 17 height 17
click at [720, 731] on div "button" at bounding box center [717, 728] width 17 height 17
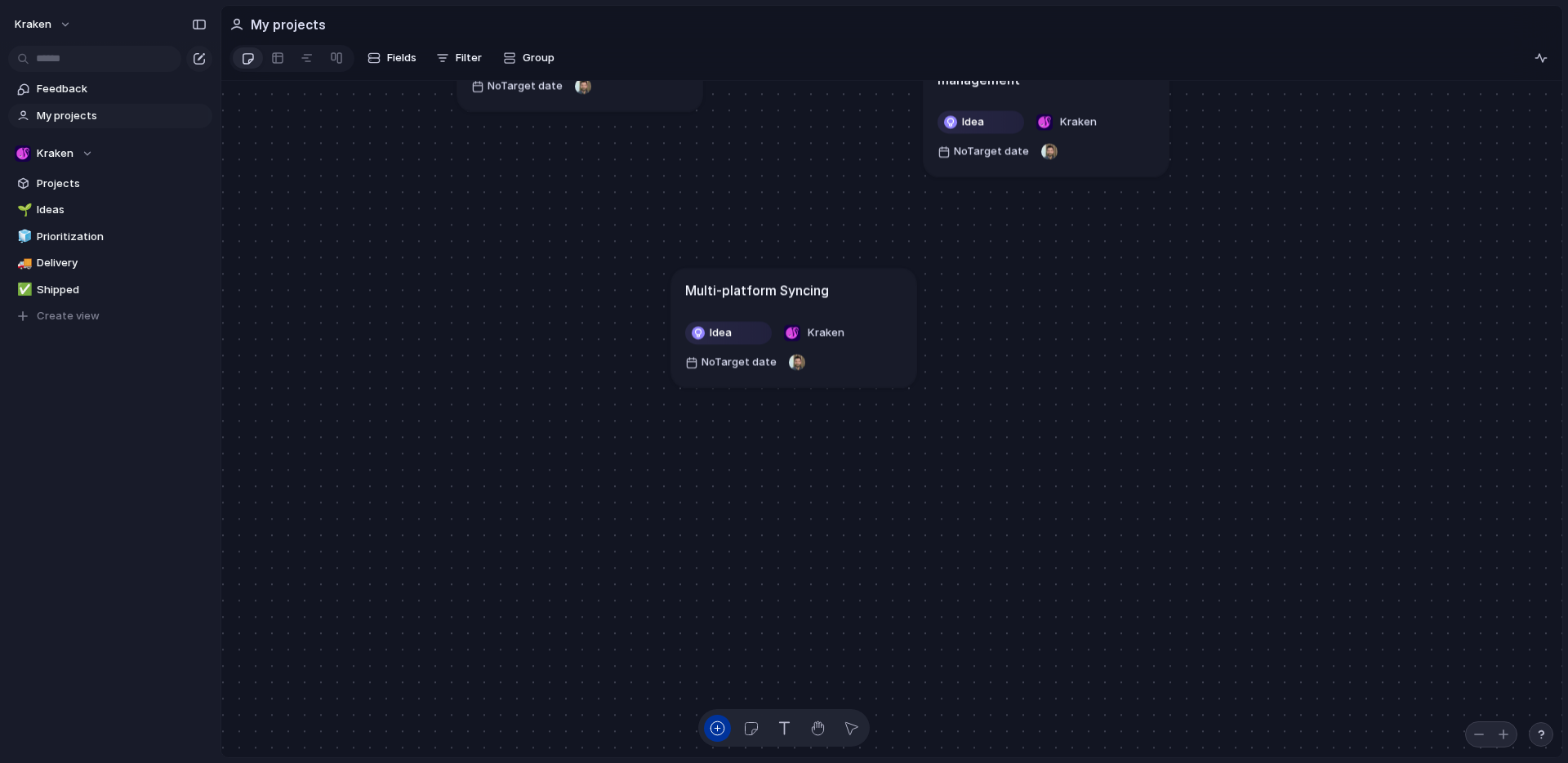
click at [551, 25] on section "My projects" at bounding box center [891, 24] width 1341 height 37
click at [536, 56] on span "Group" at bounding box center [538, 57] width 32 height 16
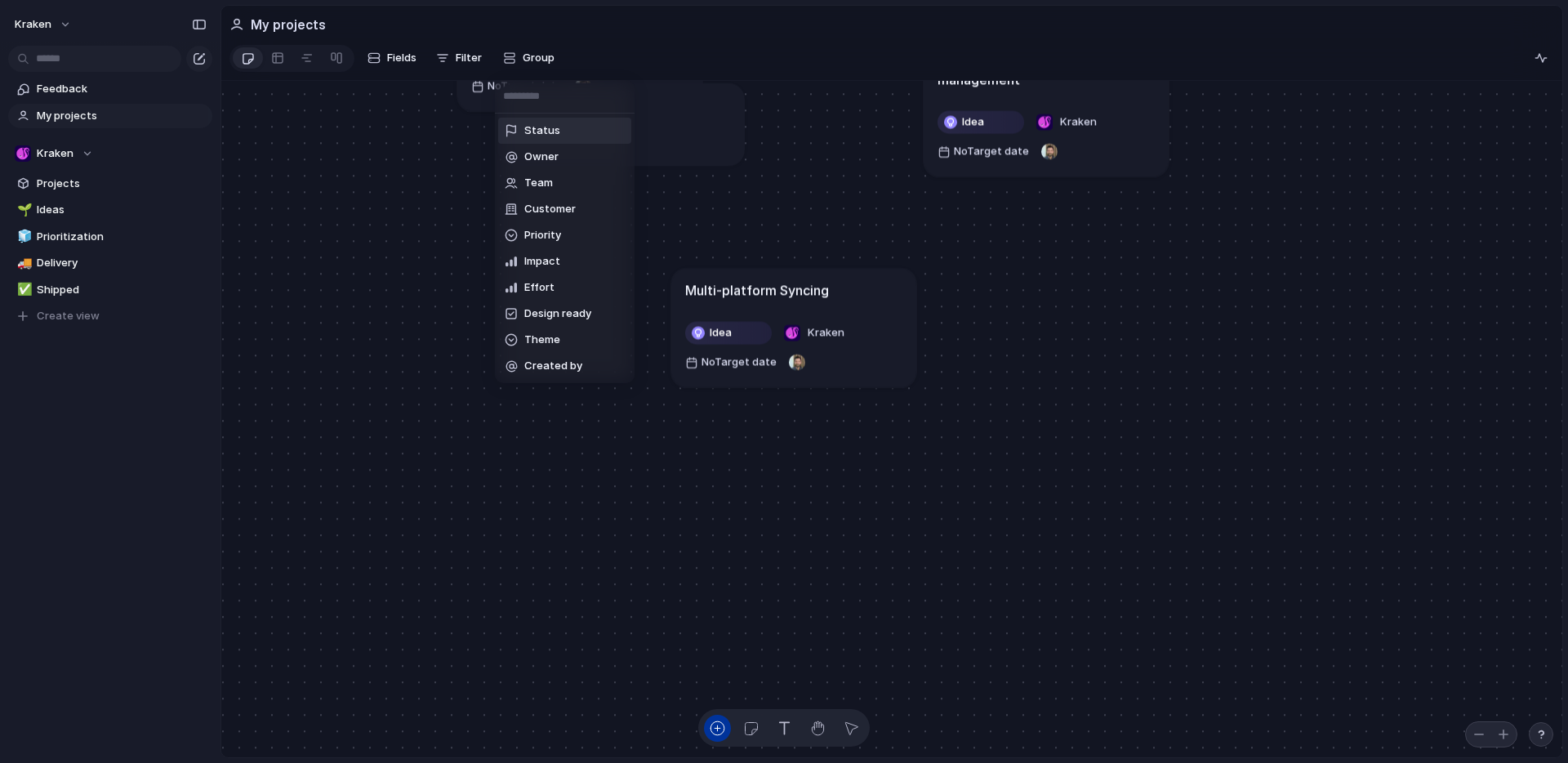
click at [538, 131] on span "Status" at bounding box center [542, 131] width 36 height 16
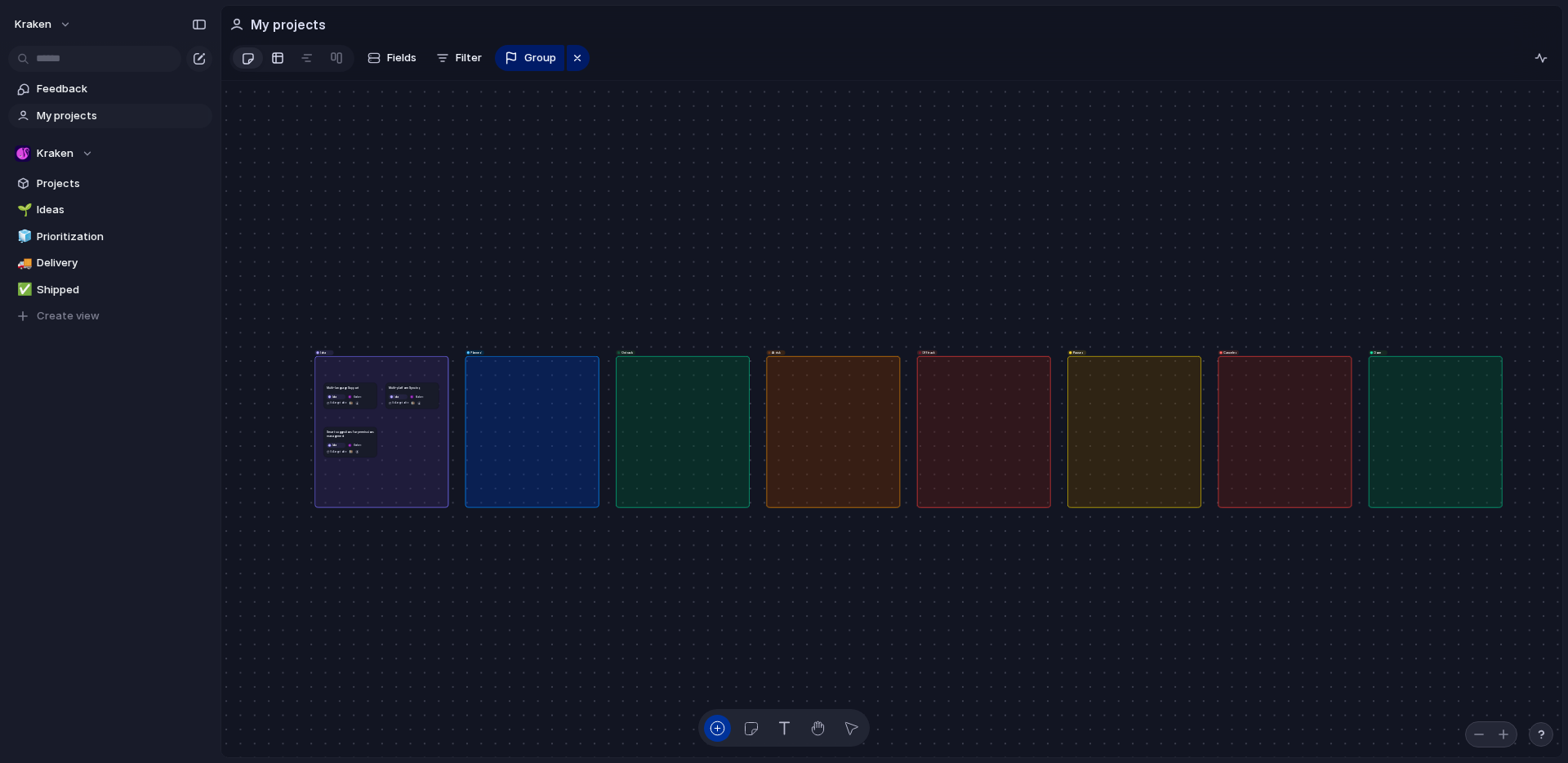
click at [285, 62] on link at bounding box center [278, 57] width 29 height 26
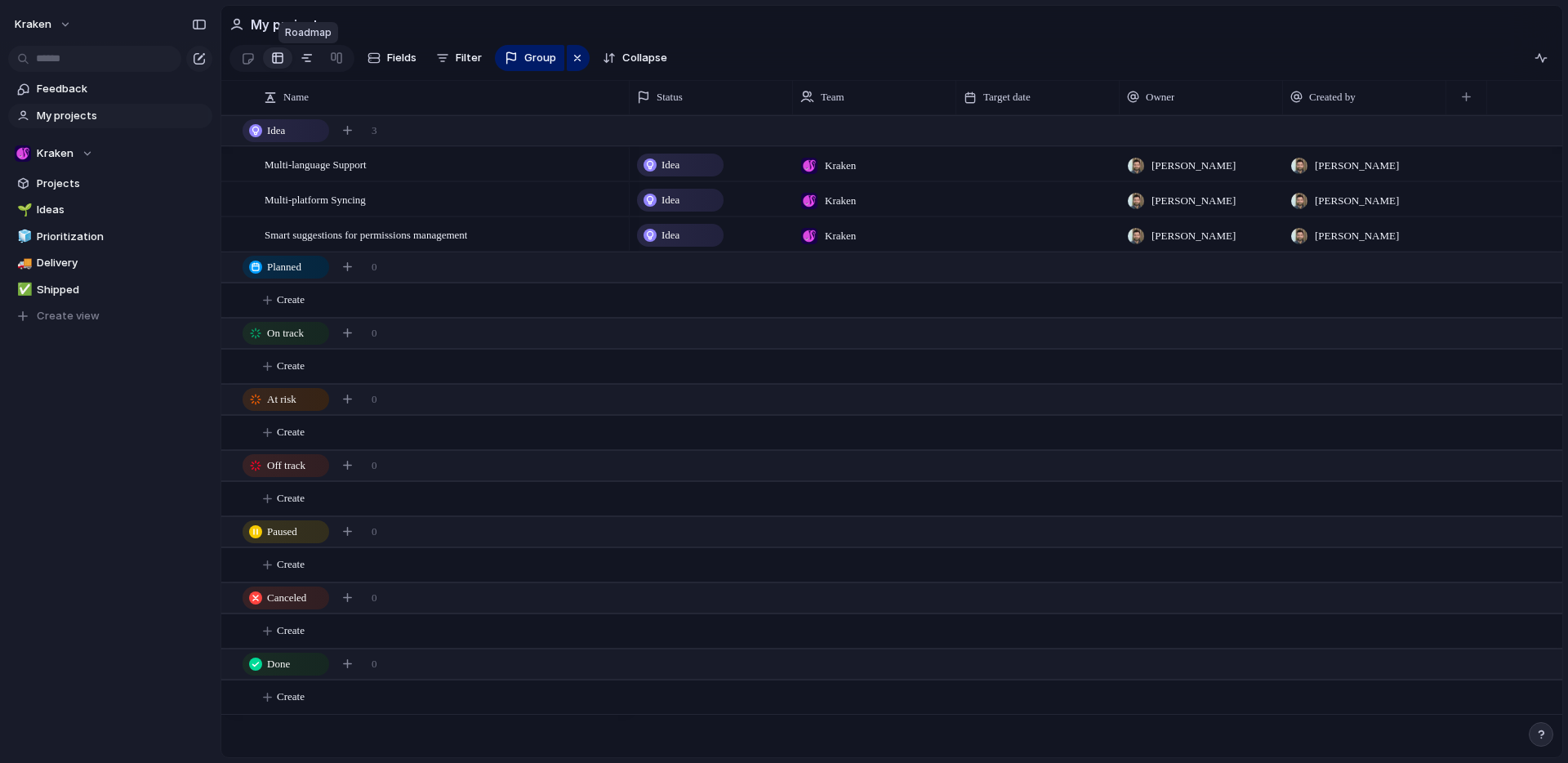
click at [300, 60] on div at bounding box center [306, 57] width 13 height 26
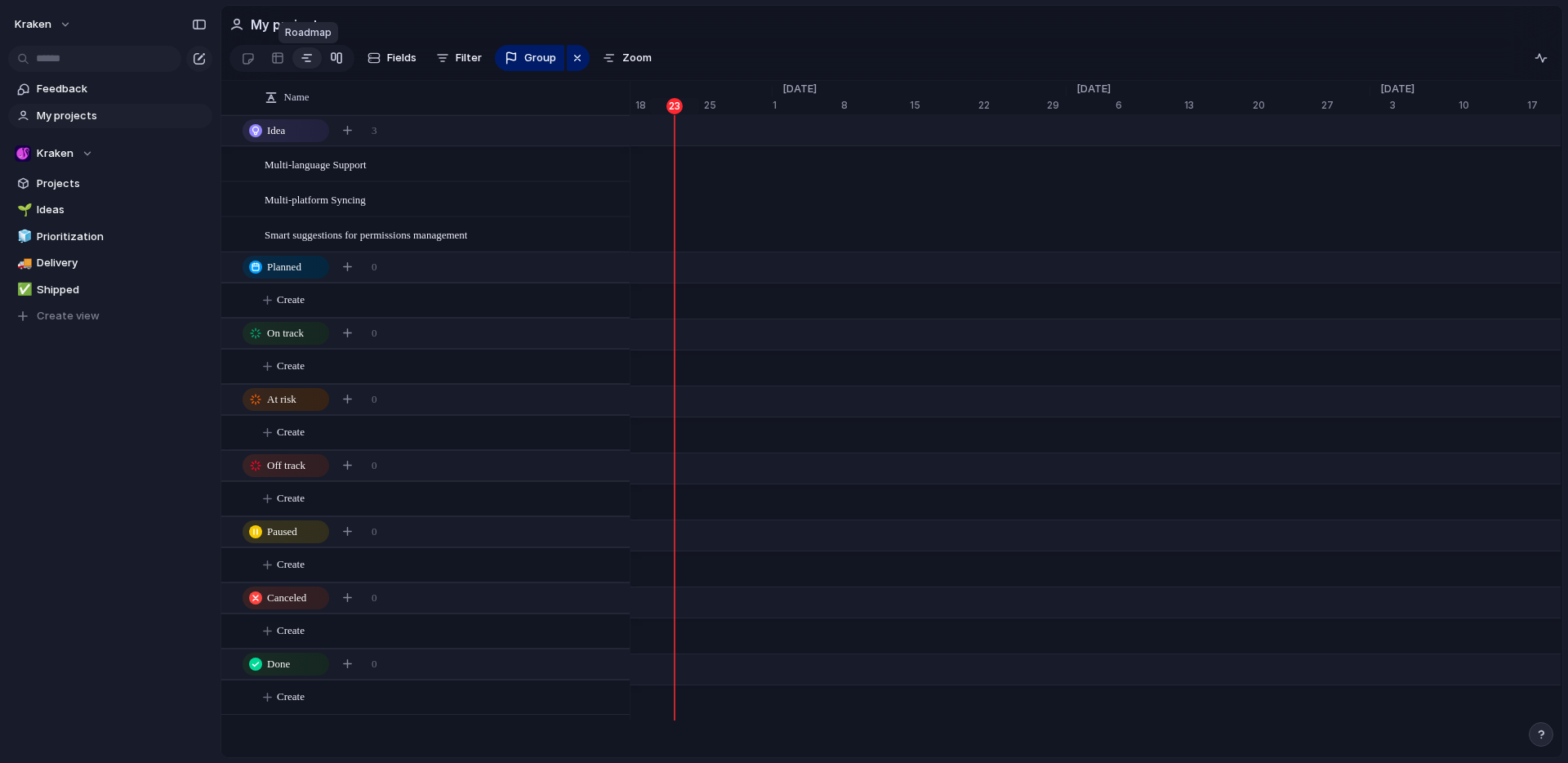
scroll to position [0, 10900]
click at [338, 63] on div at bounding box center [336, 57] width 13 height 26
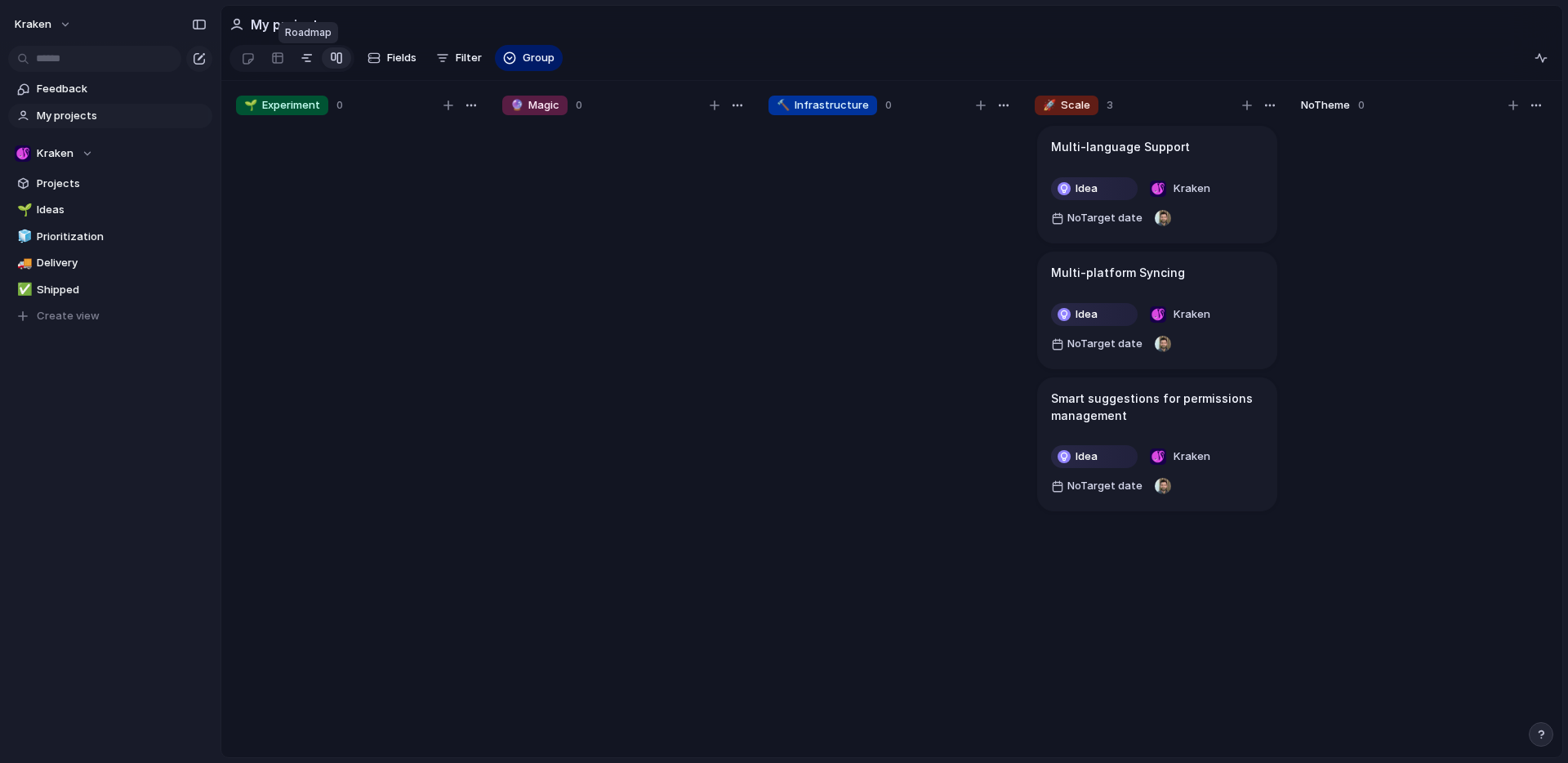
click at [305, 60] on div at bounding box center [306, 57] width 13 height 26
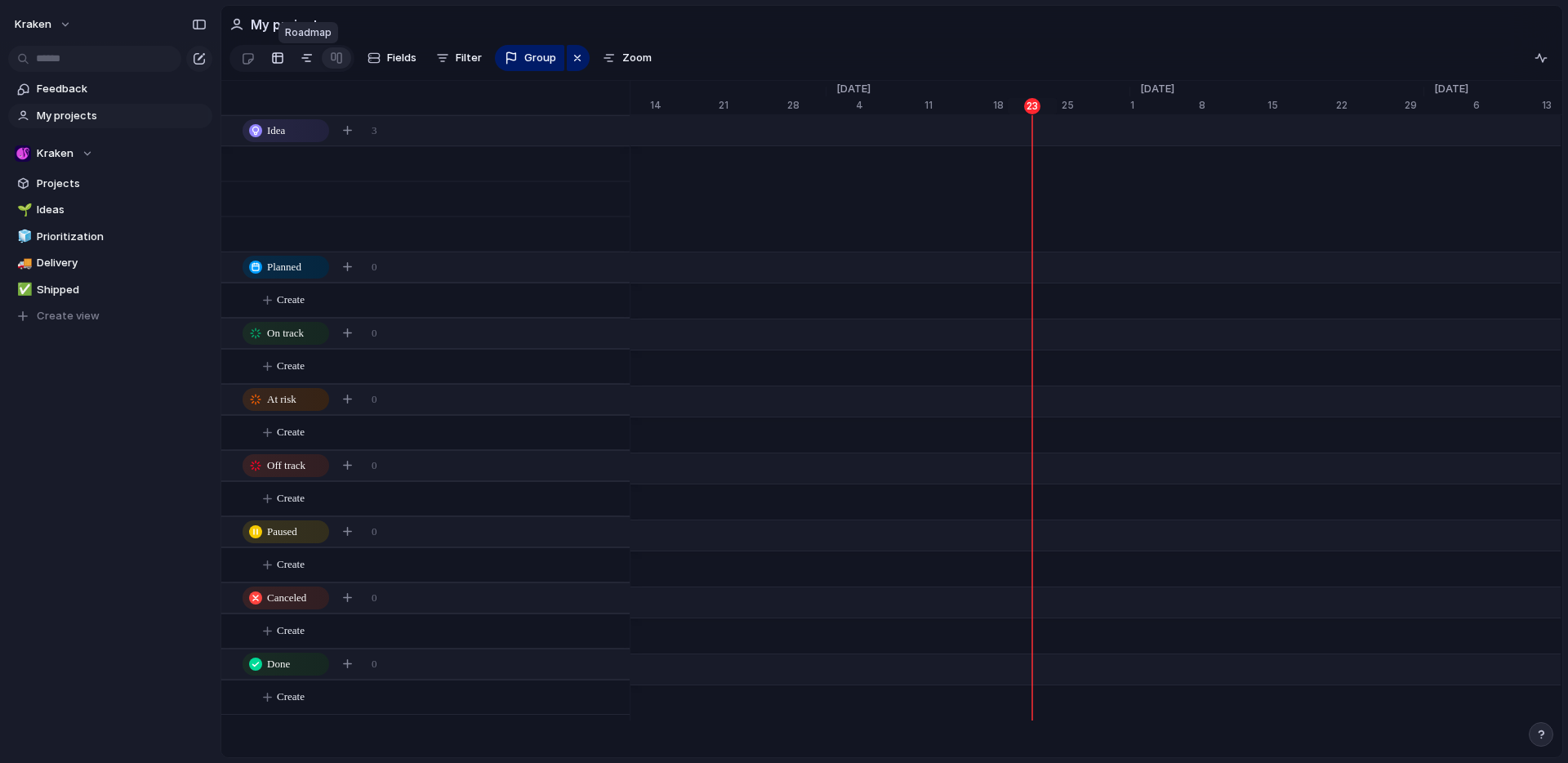
scroll to position [0, 10542]
click at [247, 60] on div at bounding box center [248, 58] width 14 height 27
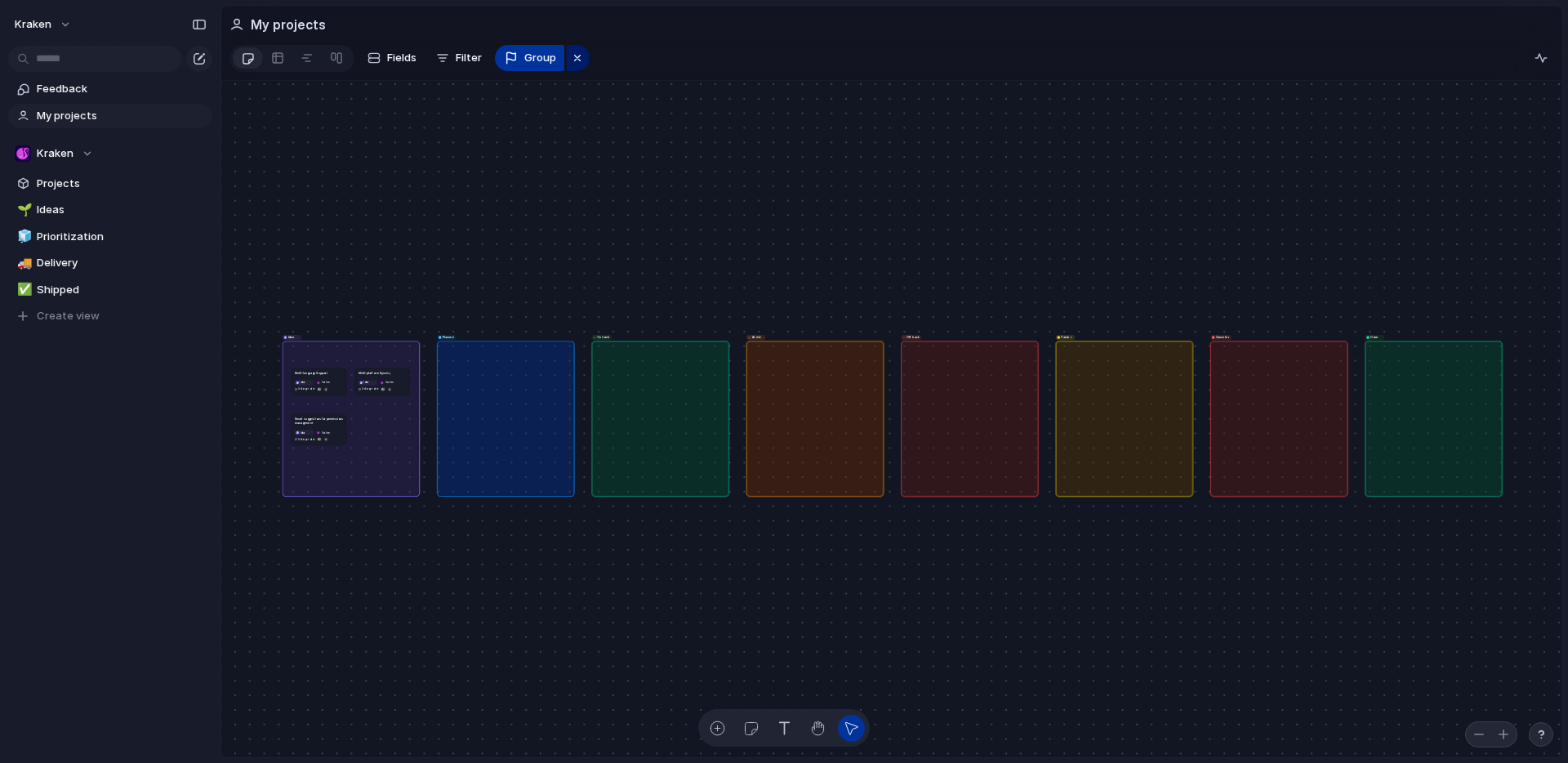
click at [533, 62] on span "Group" at bounding box center [540, 57] width 32 height 16
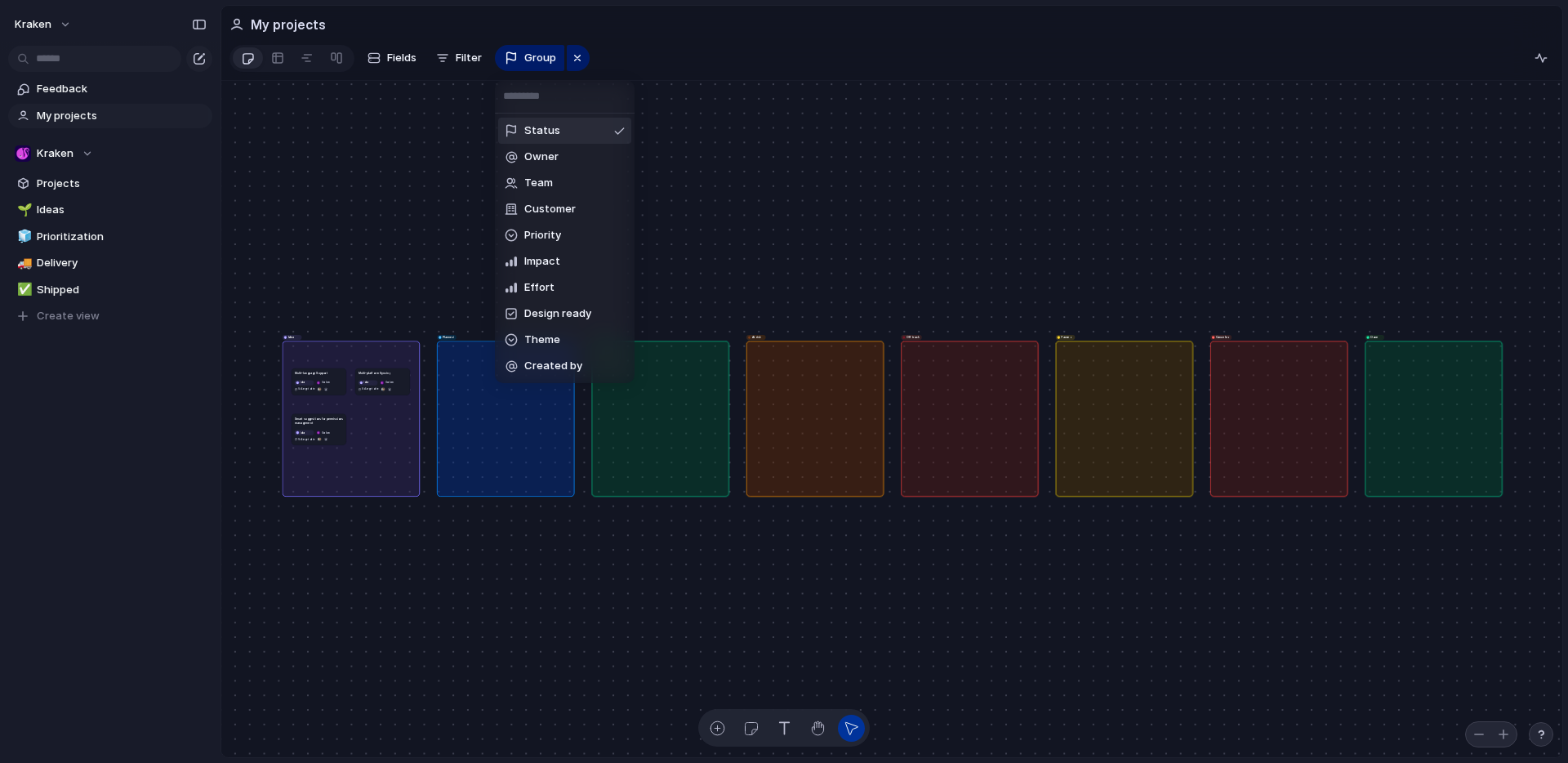
click at [581, 62] on div "Status Owner Team Customer Priority Impact Effort Design ready Theme Created by" at bounding box center [784, 382] width 1568 height 763
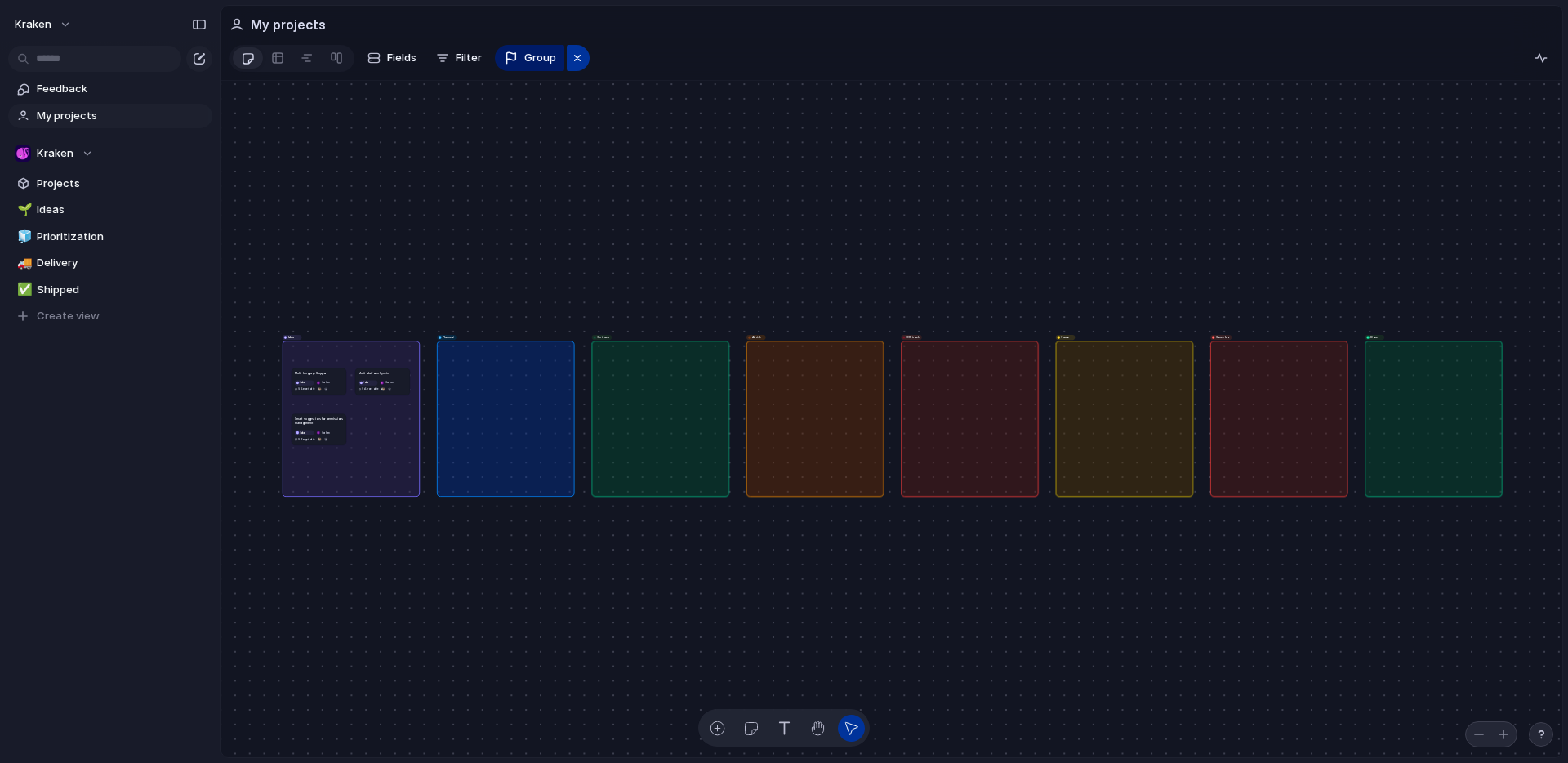
click at [577, 63] on div "button" at bounding box center [577, 58] width 13 height 19
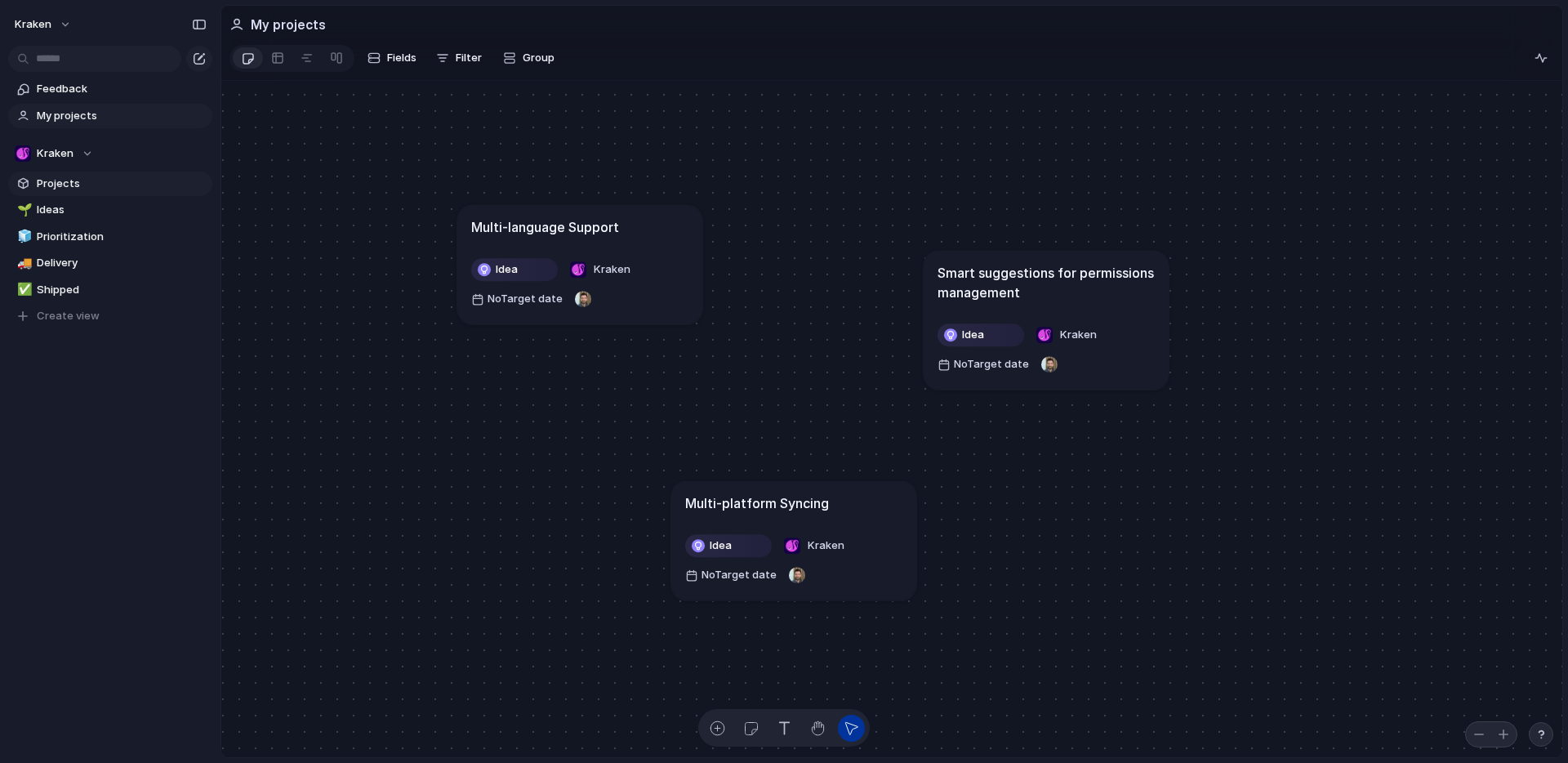
click at [72, 186] on span "Projects" at bounding box center [121, 183] width 169 height 16
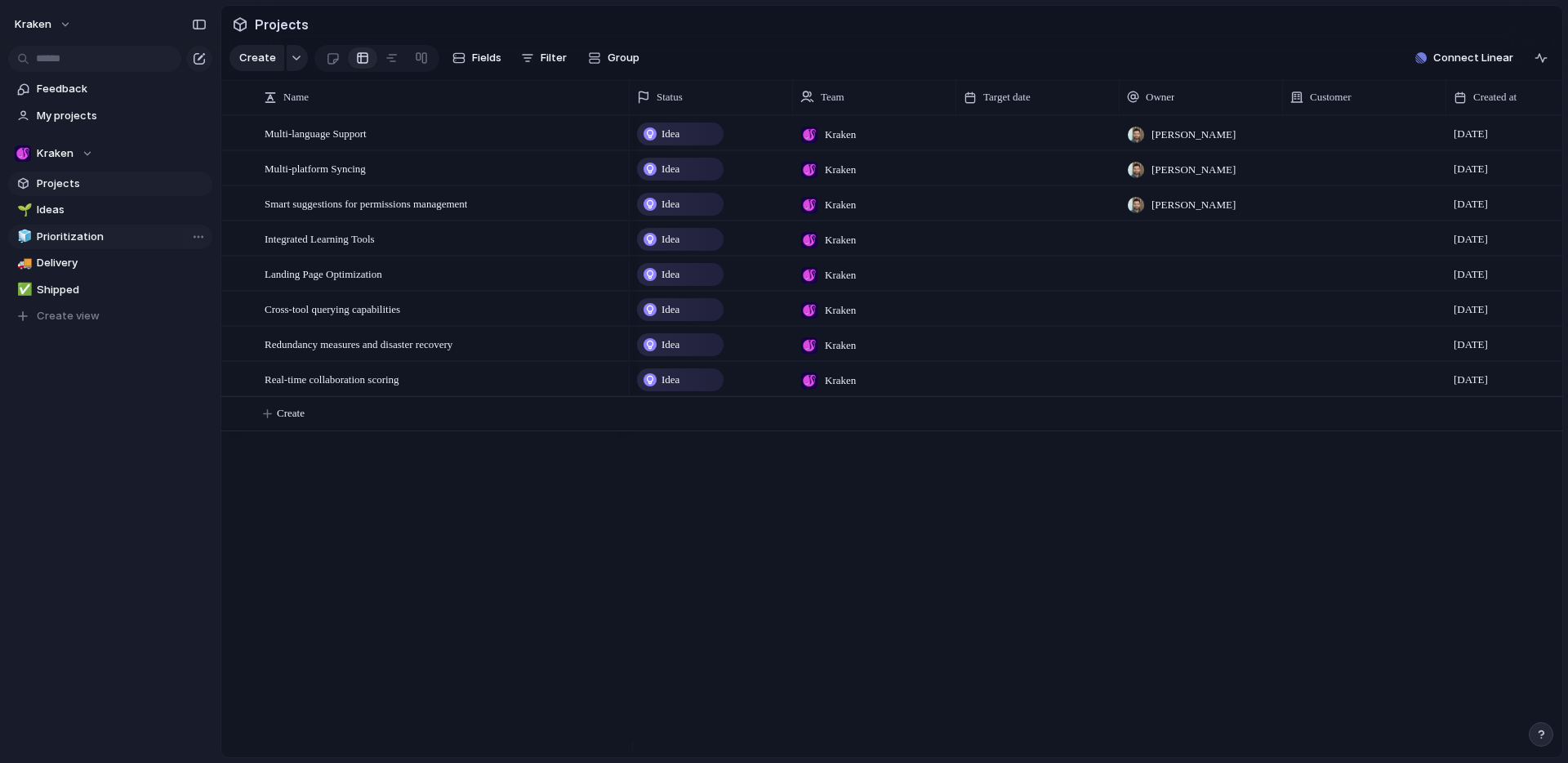
click at [71, 240] on span "Prioritization" at bounding box center [121, 236] width 169 height 16
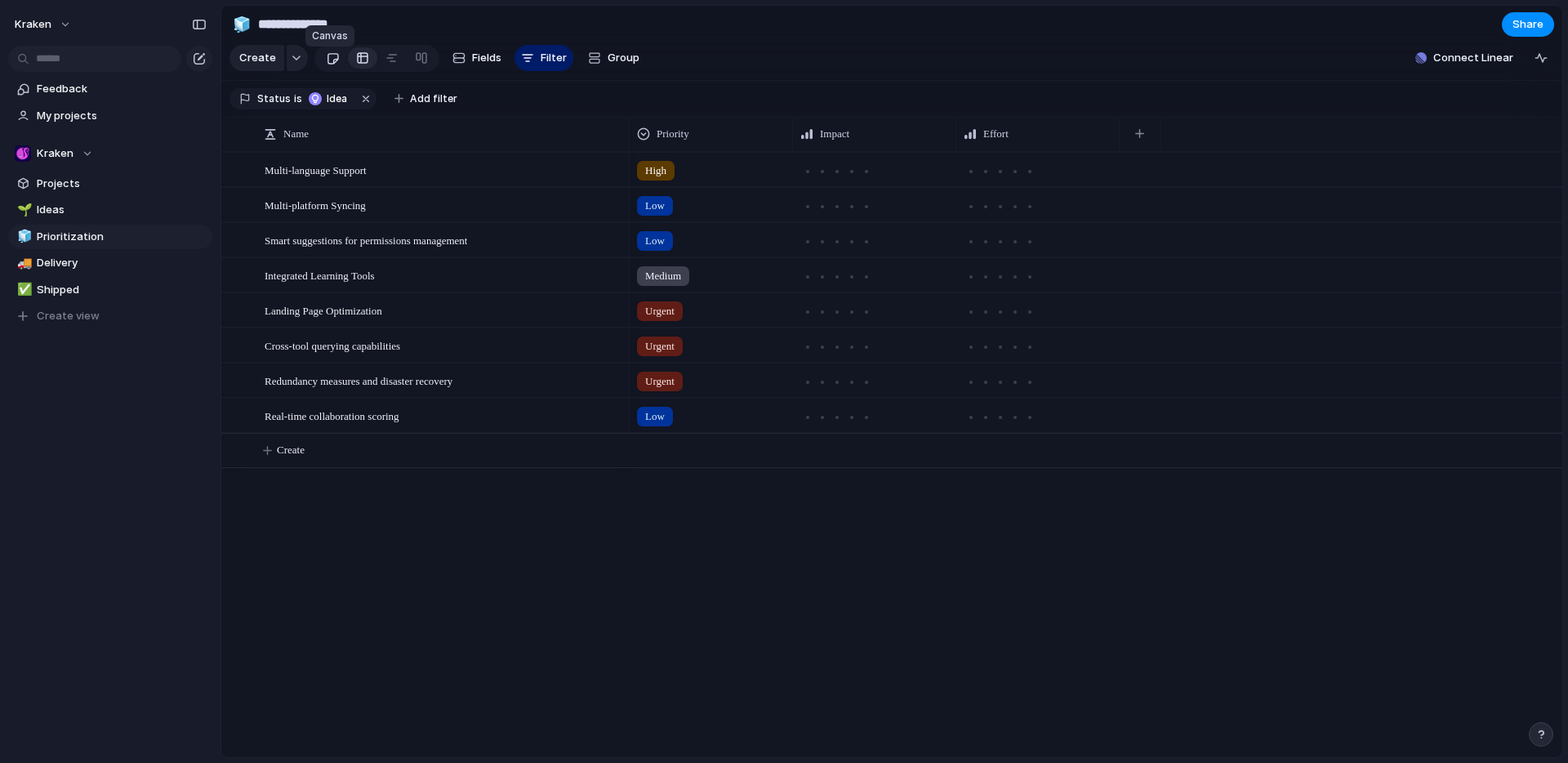
click at [327, 65] on div at bounding box center [333, 58] width 14 height 27
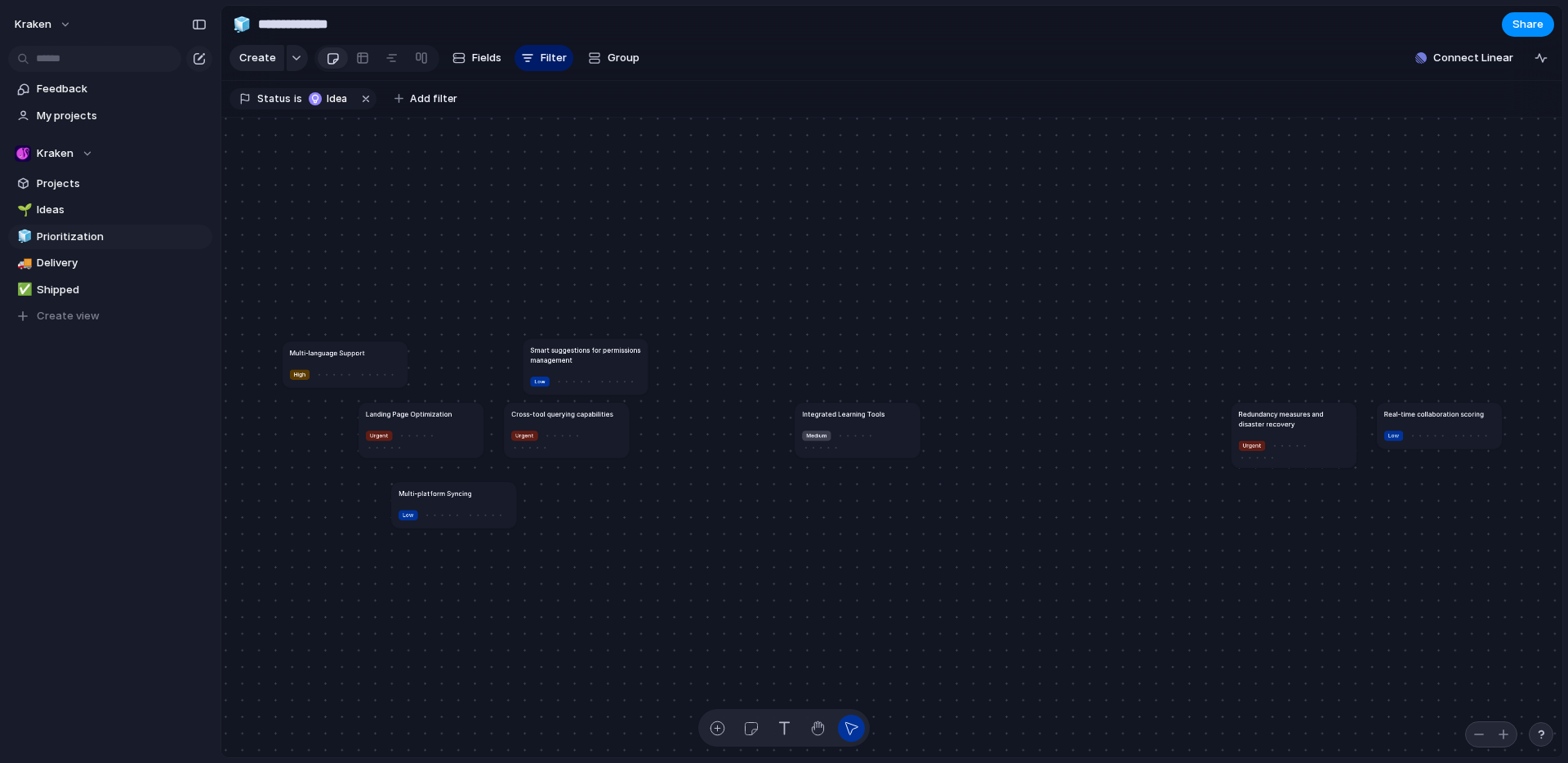
drag, startPoint x: 567, startPoint y: 391, endPoint x: 566, endPoint y: 316, distance: 75.0
click at [566, 345] on h1 "Smart suggestions for permissions management" at bounding box center [585, 354] width 110 height 19
click at [473, 59] on span "Fields" at bounding box center [487, 57] width 29 height 16
click at [609, 62] on span "Group" at bounding box center [623, 57] width 32 height 16
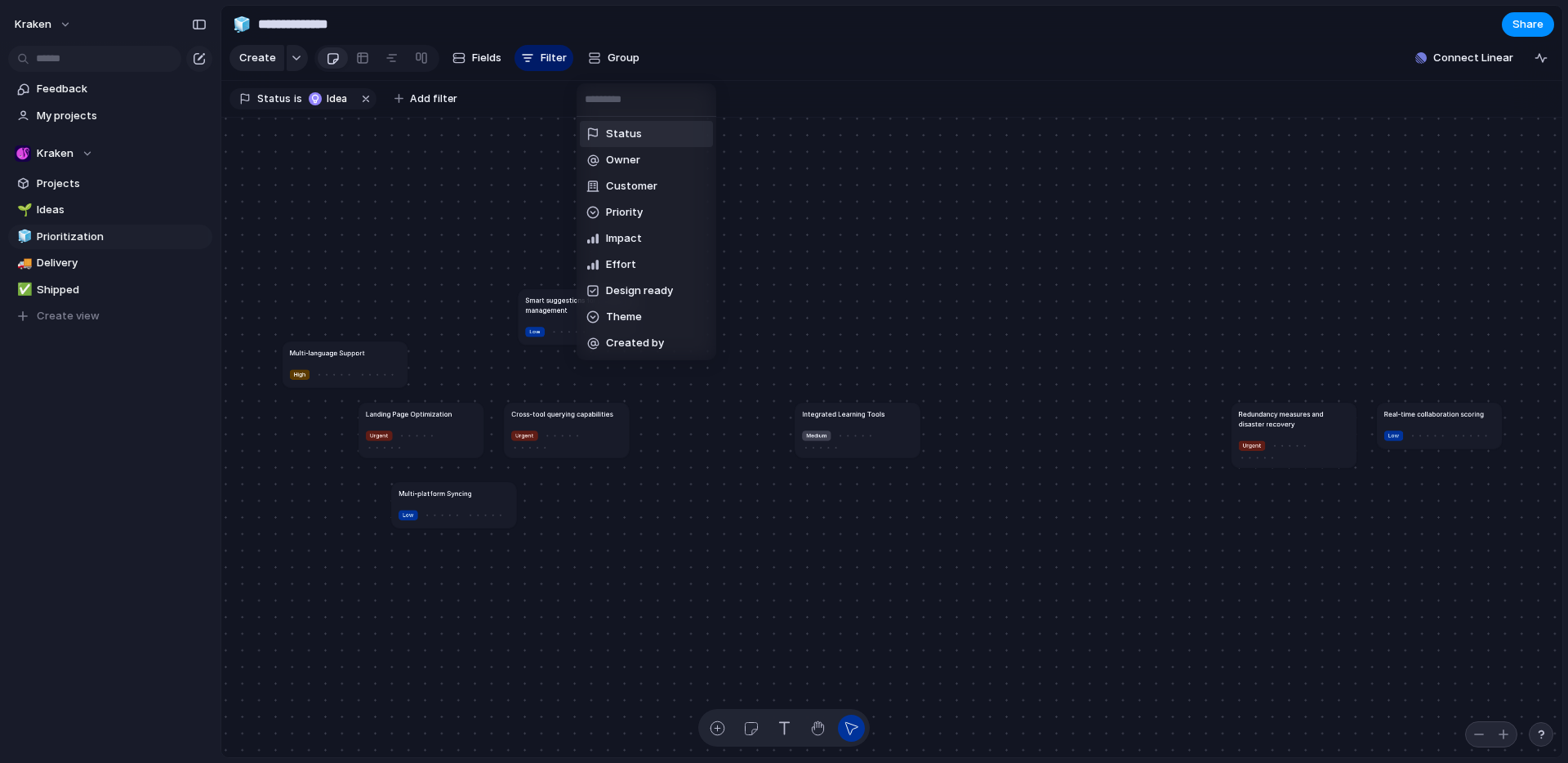
click at [504, 157] on div "Status Owner Customer Priority Impact Effort Design ready Theme Created by" at bounding box center [784, 382] width 1568 height 763
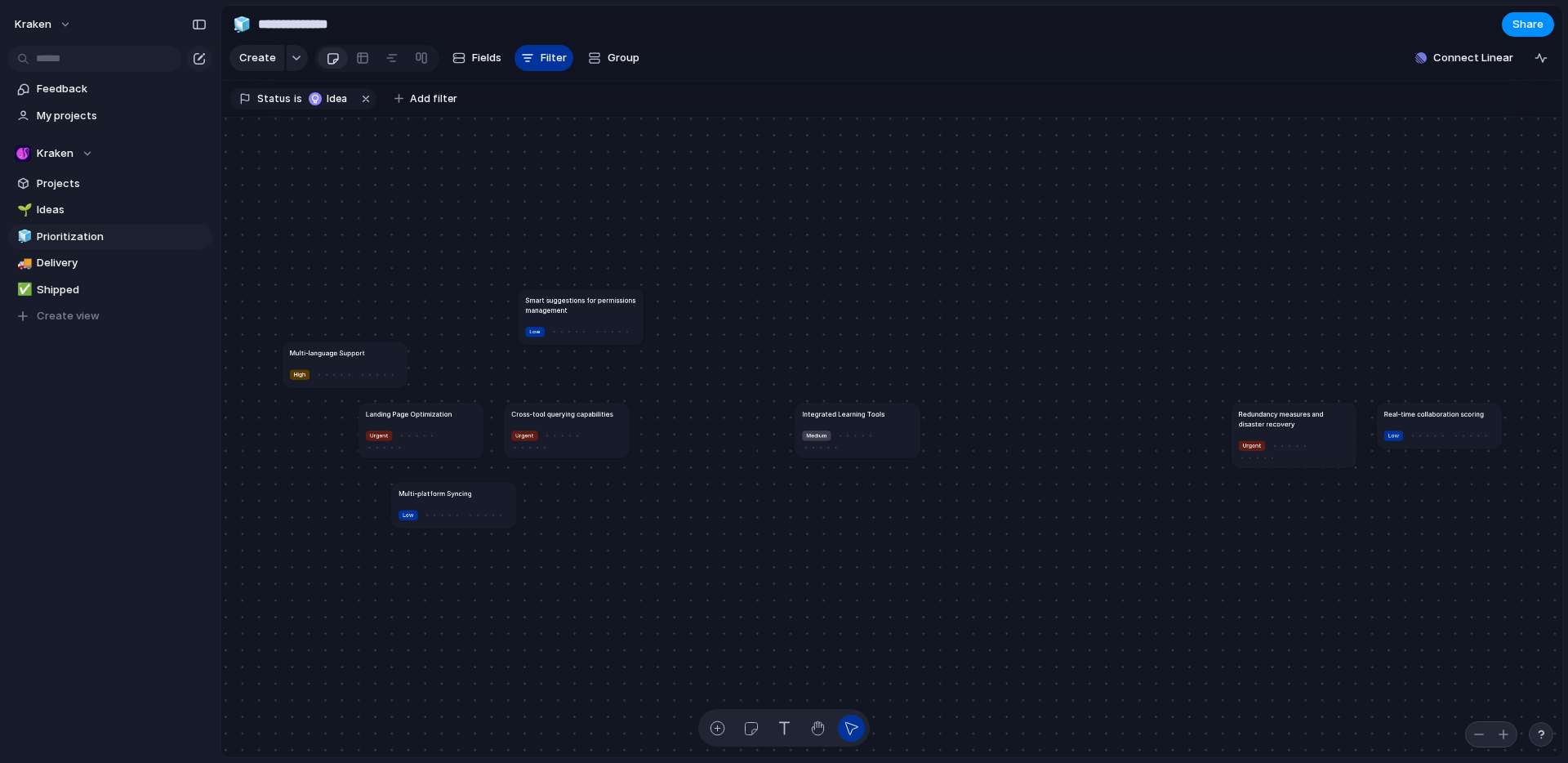
click at [529, 60] on div "button" at bounding box center [527, 57] width 13 height 13
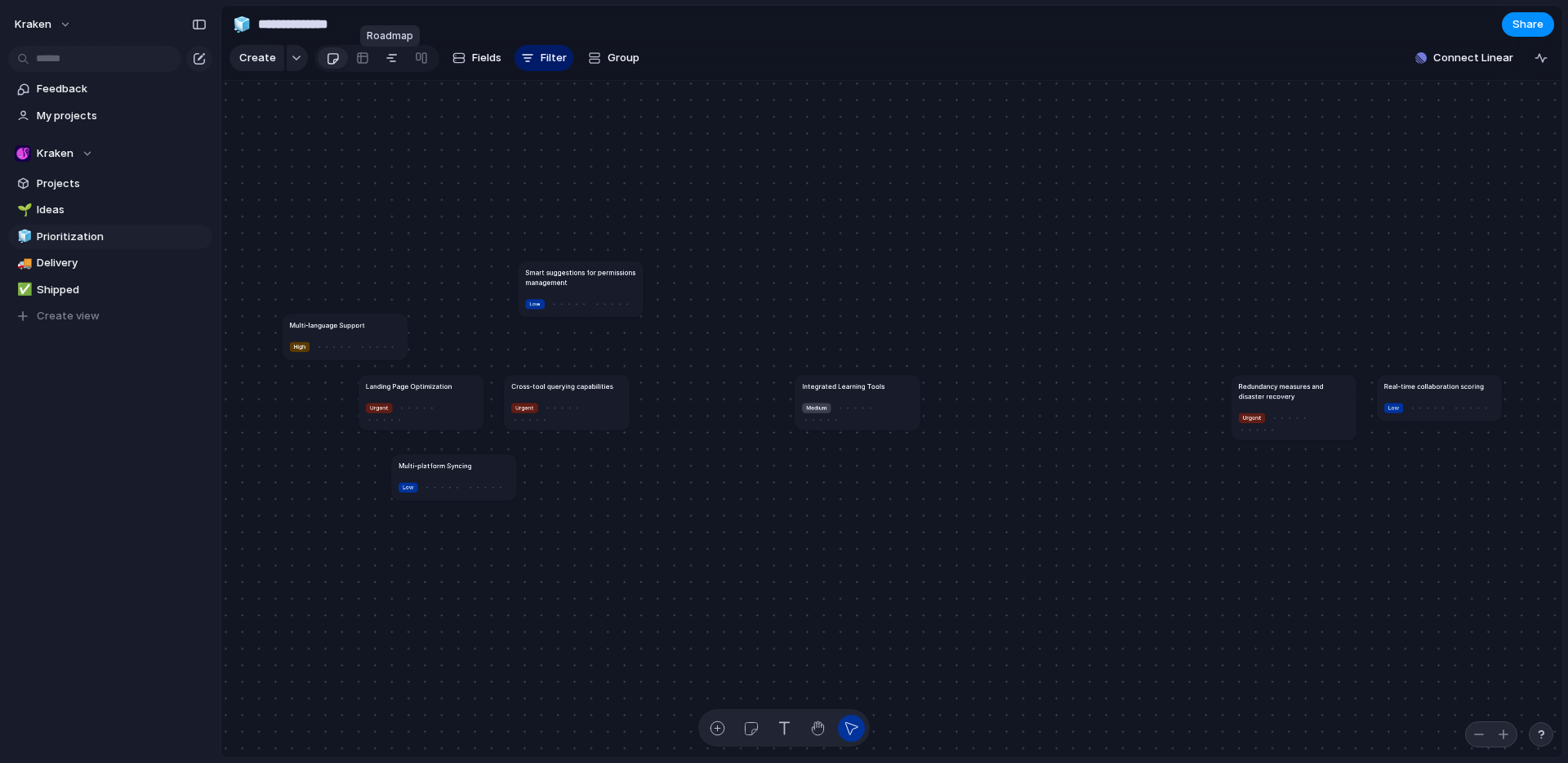
click at [396, 62] on link at bounding box center [392, 57] width 29 height 26
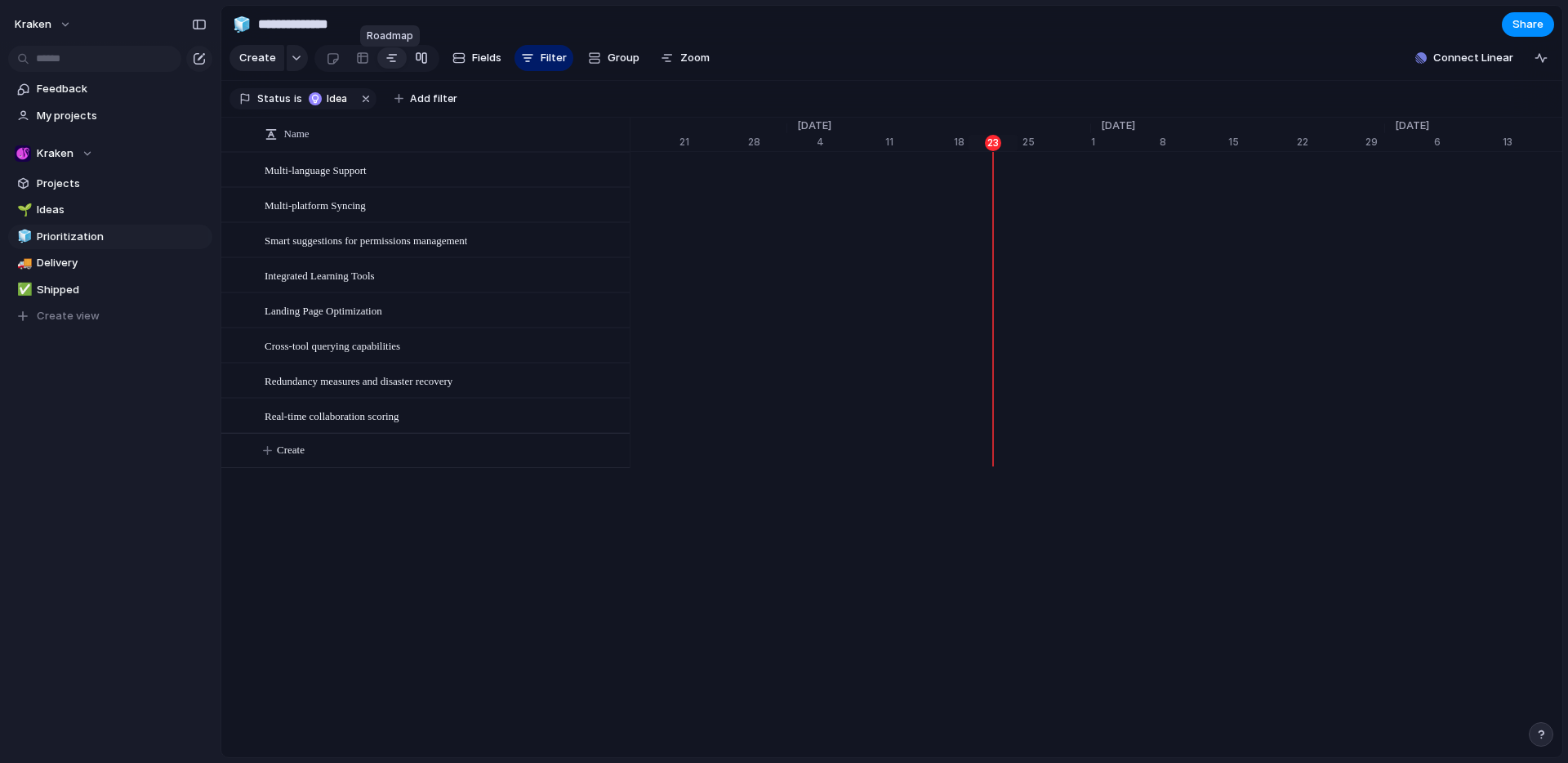
scroll to position [0, 10581]
click at [422, 63] on div at bounding box center [421, 57] width 13 height 26
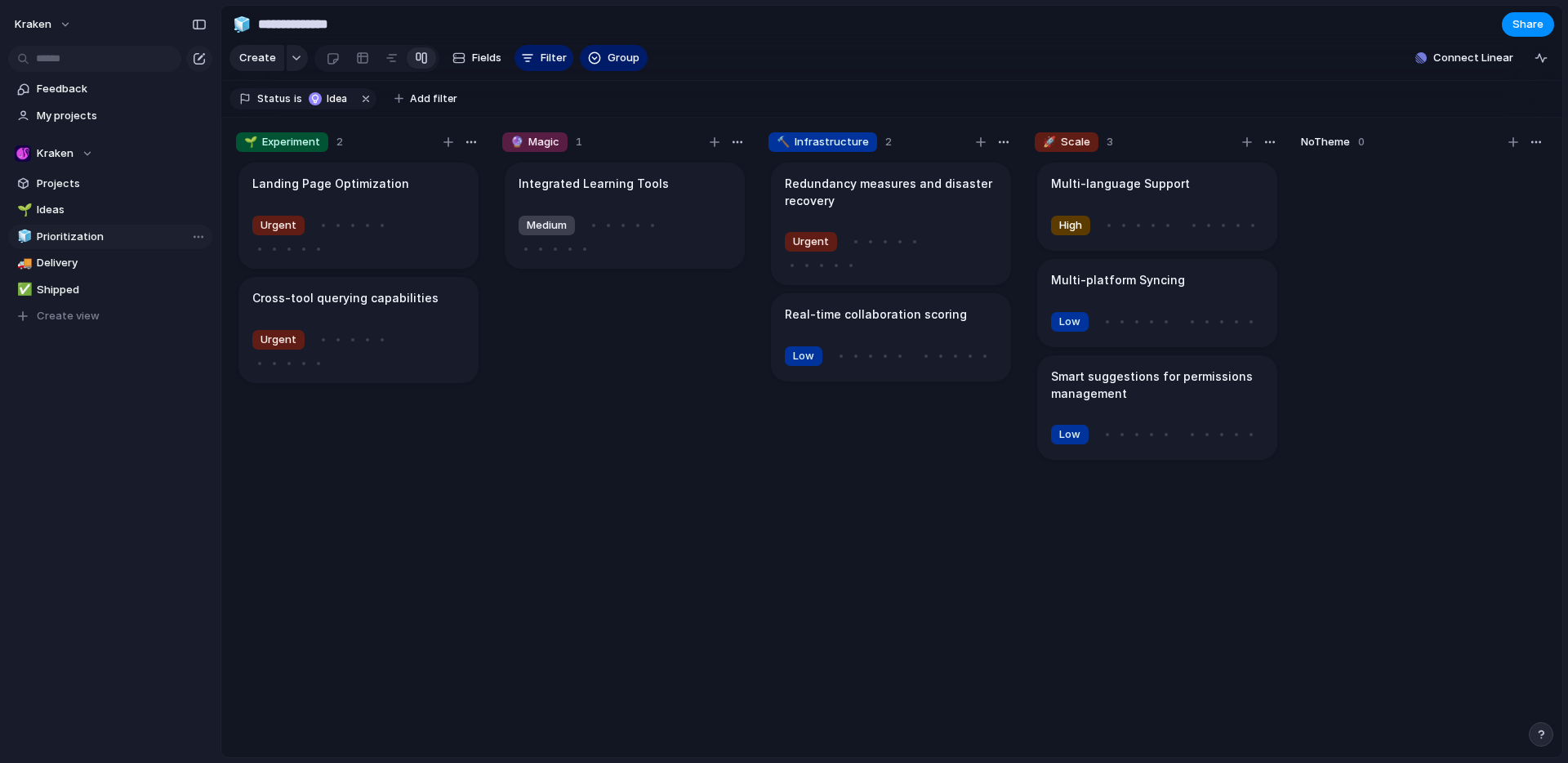
click at [75, 239] on span "Prioritization" at bounding box center [121, 236] width 169 height 16
click at [65, 204] on span "Ideas" at bounding box center [121, 209] width 169 height 16
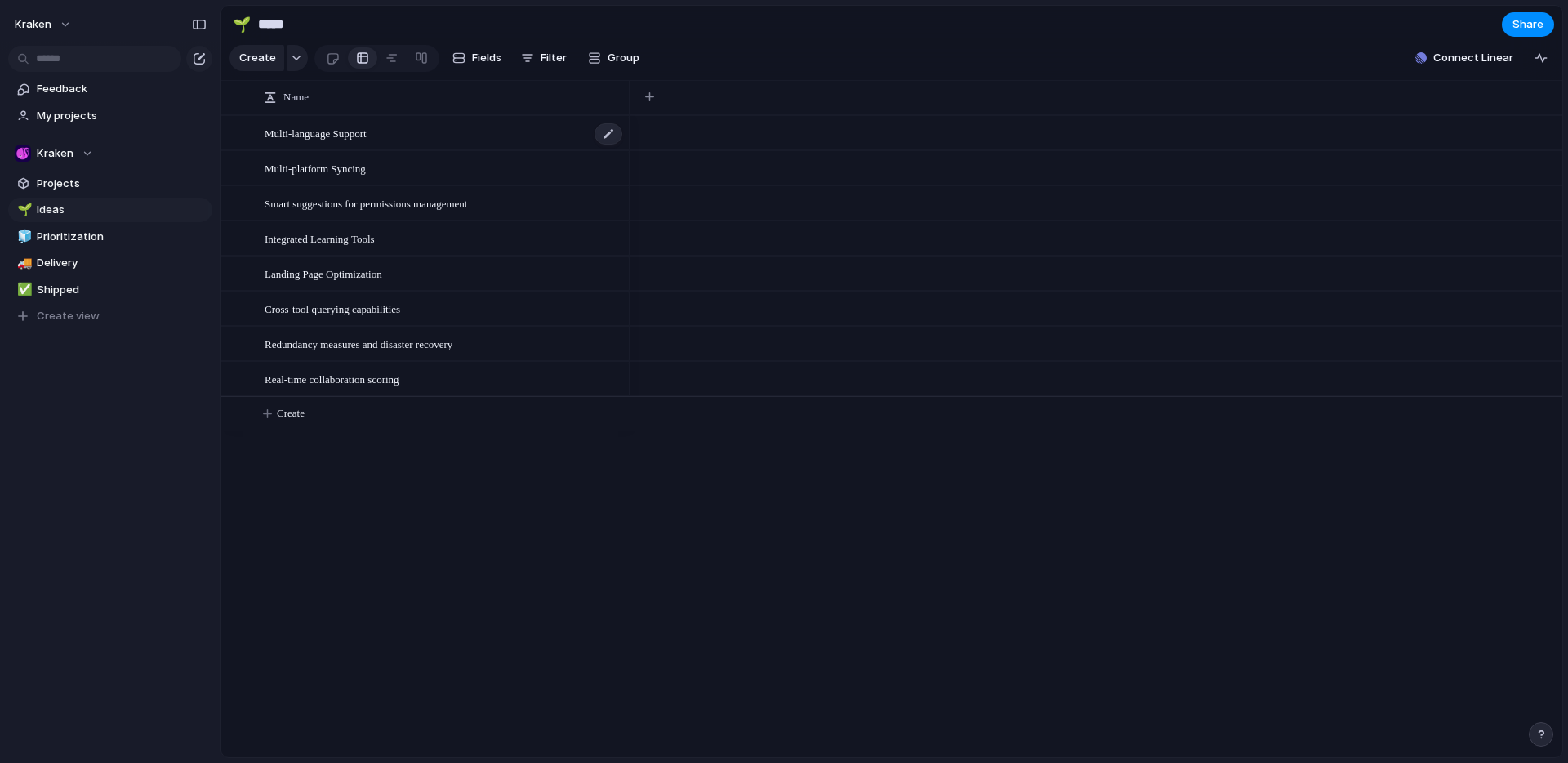
click at [441, 140] on div "Multi-language Support" at bounding box center [443, 134] width 359 height 34
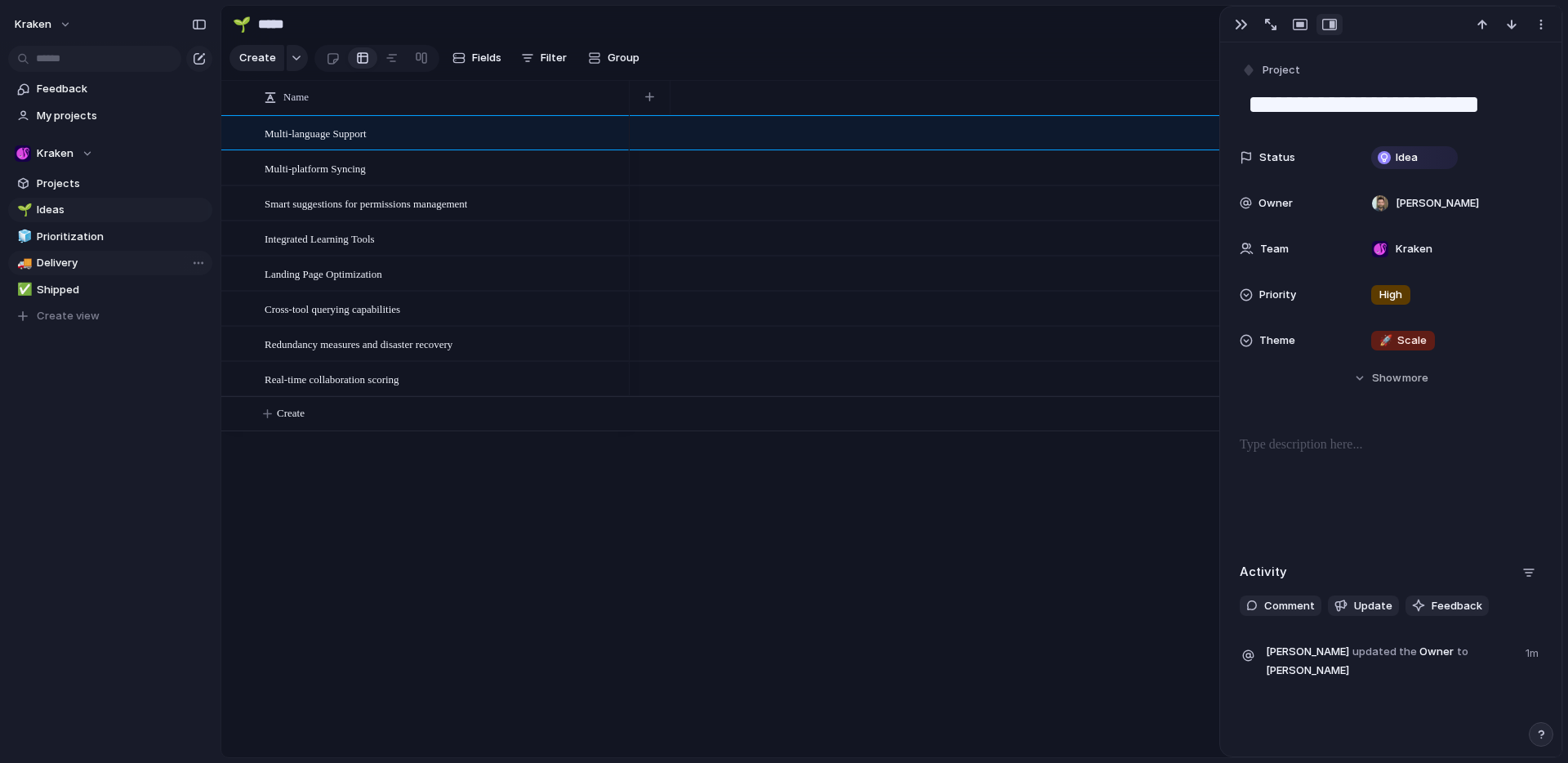
click at [84, 259] on span "Delivery" at bounding box center [121, 262] width 169 height 16
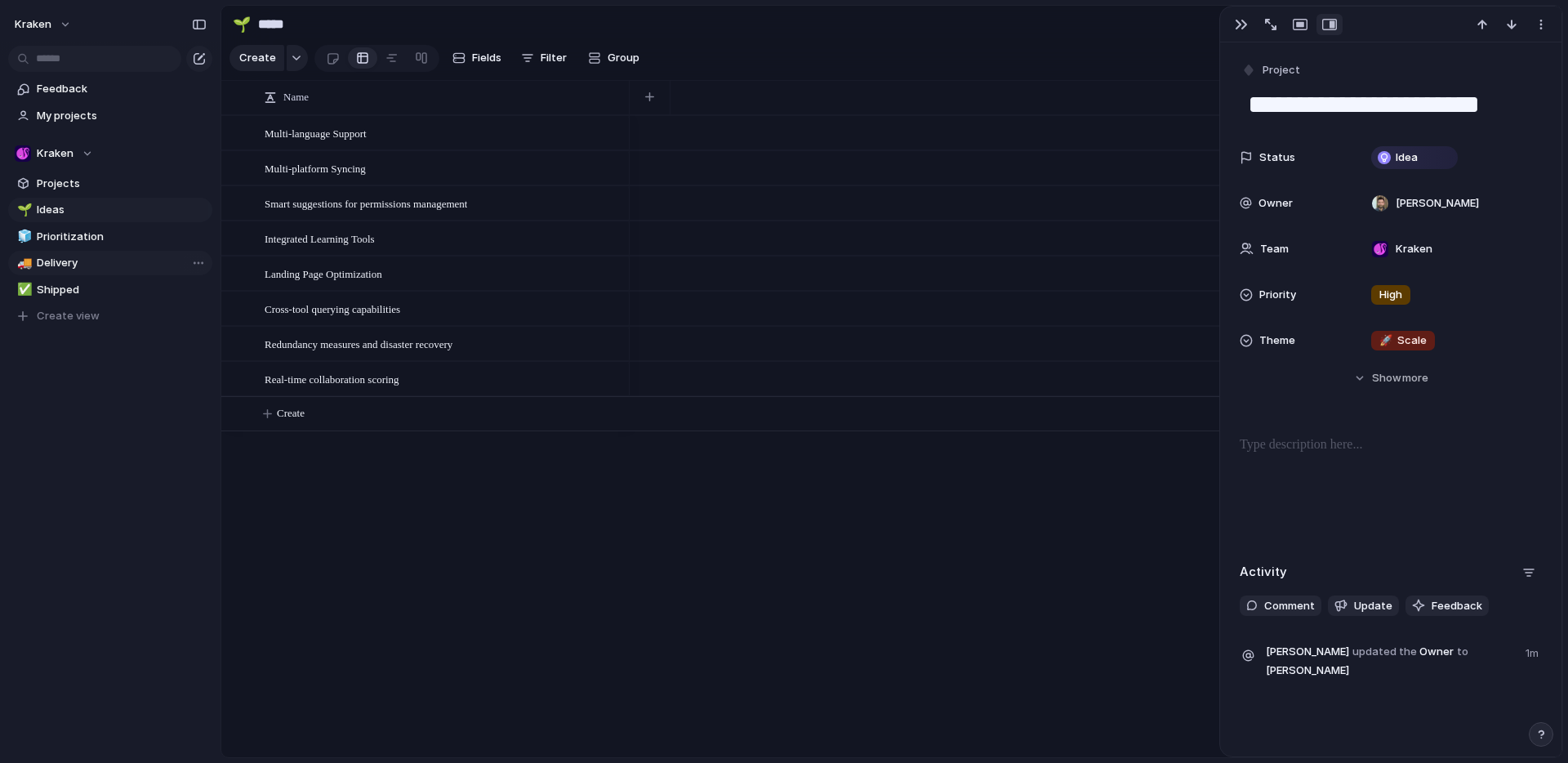
type input "********"
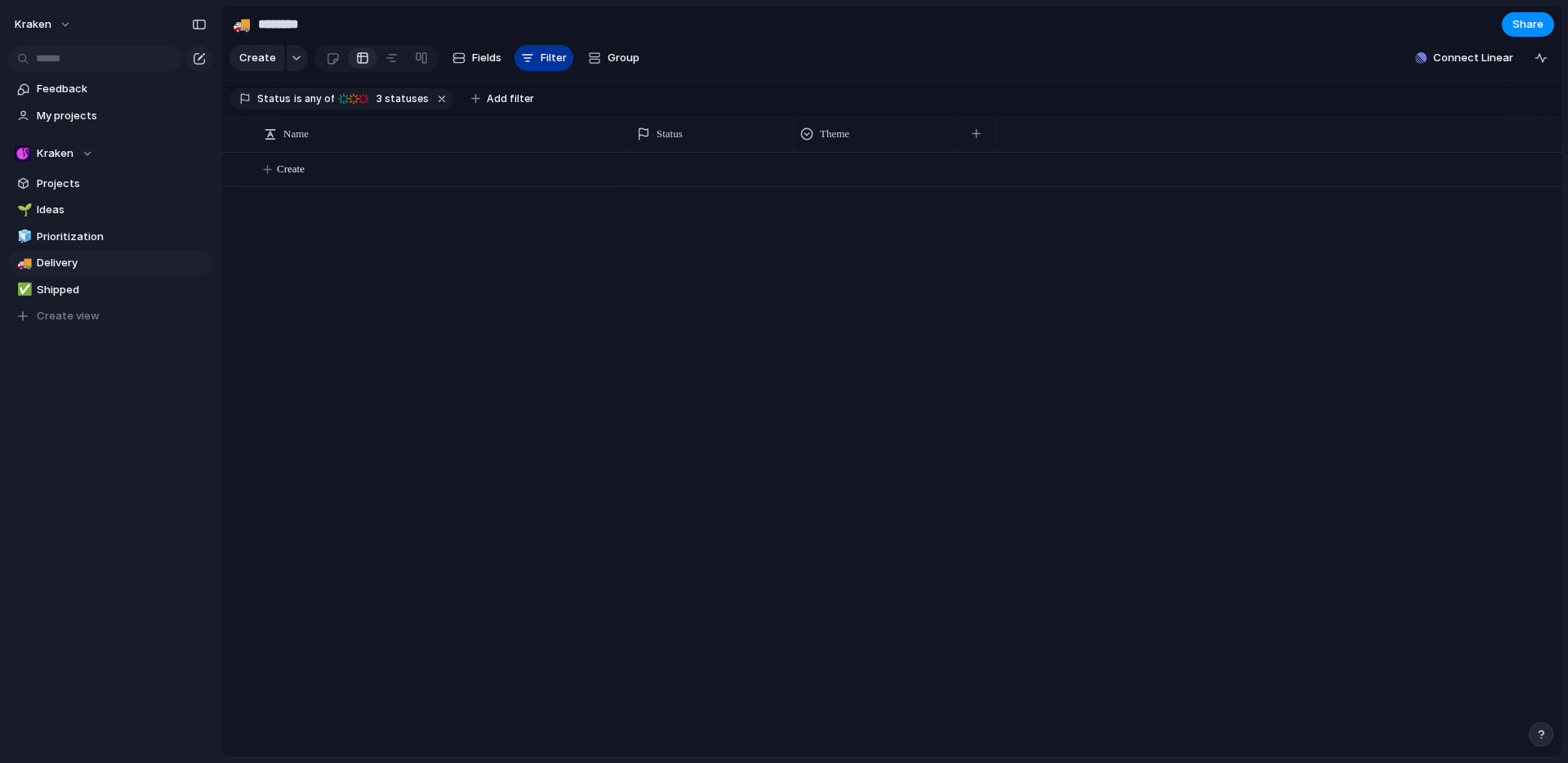
click at [540, 66] on span "Filter" at bounding box center [553, 57] width 26 height 16
click at [550, 59] on span "Filter" at bounding box center [553, 57] width 26 height 16
click at [295, 177] on span "Create" at bounding box center [290, 168] width 28 height 16
click at [296, 61] on div "button" at bounding box center [296, 58] width 12 height 7
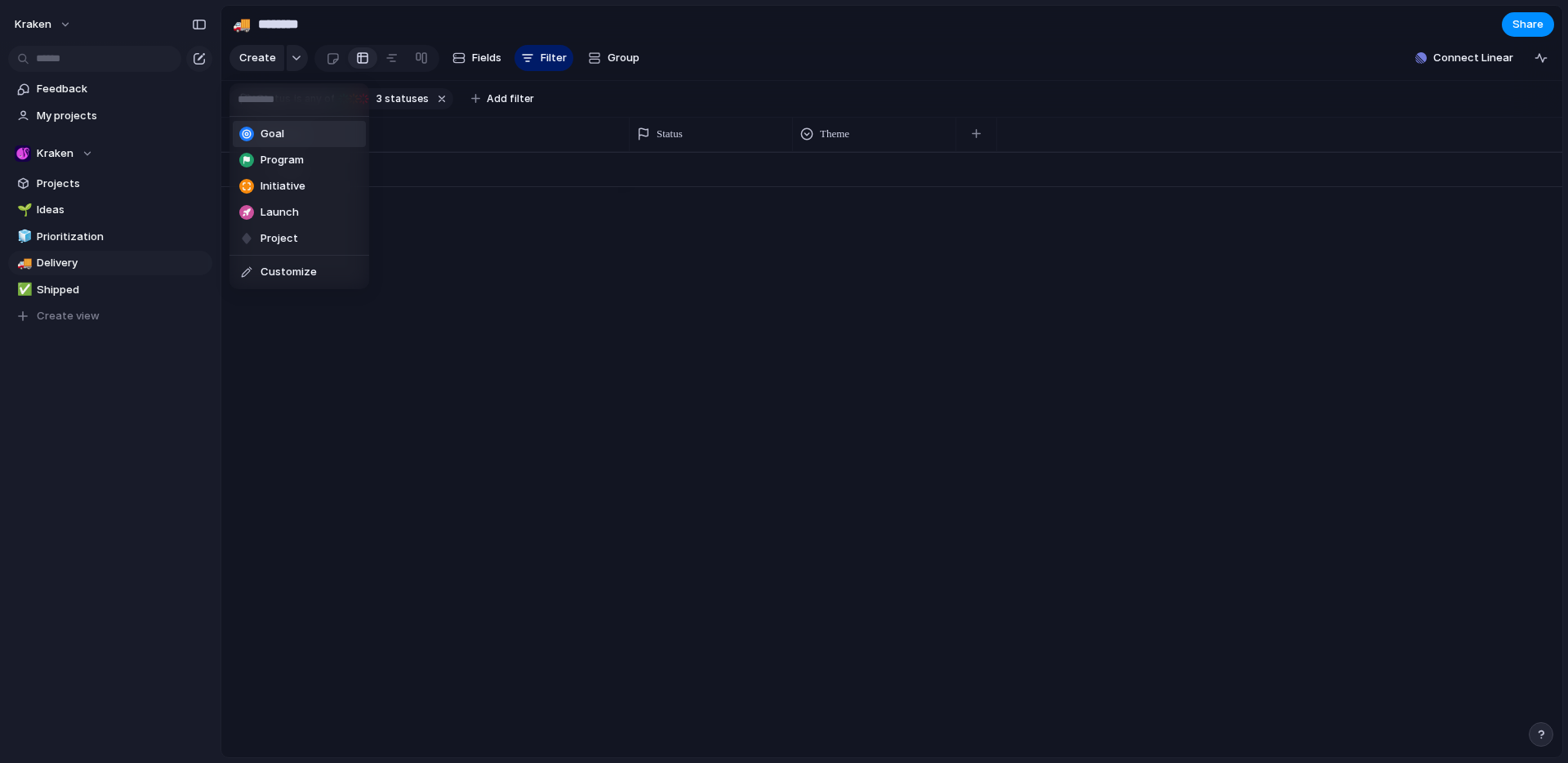
click at [295, 61] on div "Goal Program Initiative Launch Project Customize" at bounding box center [784, 382] width 1568 height 763
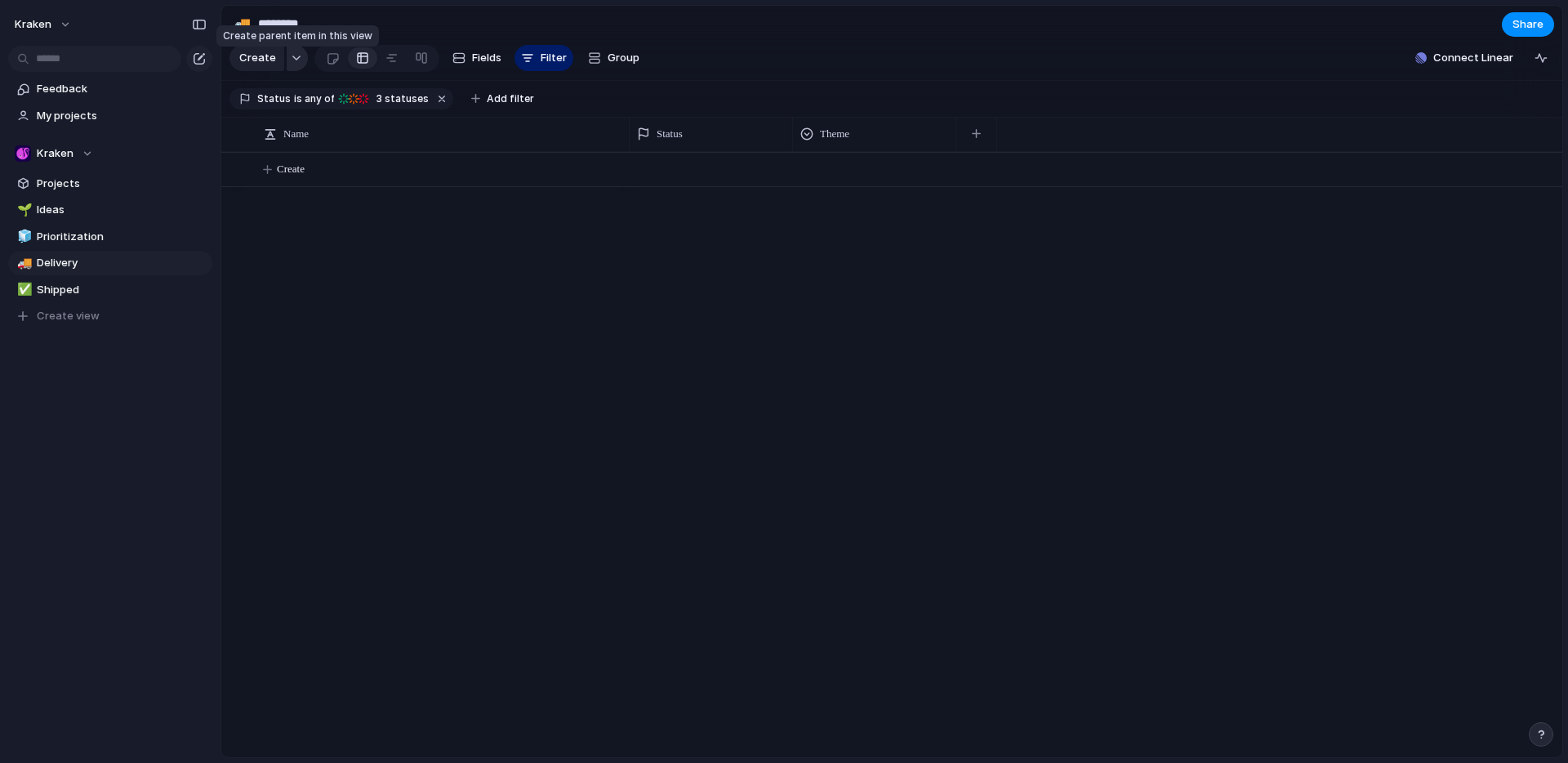
click at [293, 61] on div "button" at bounding box center [296, 58] width 12 height 7
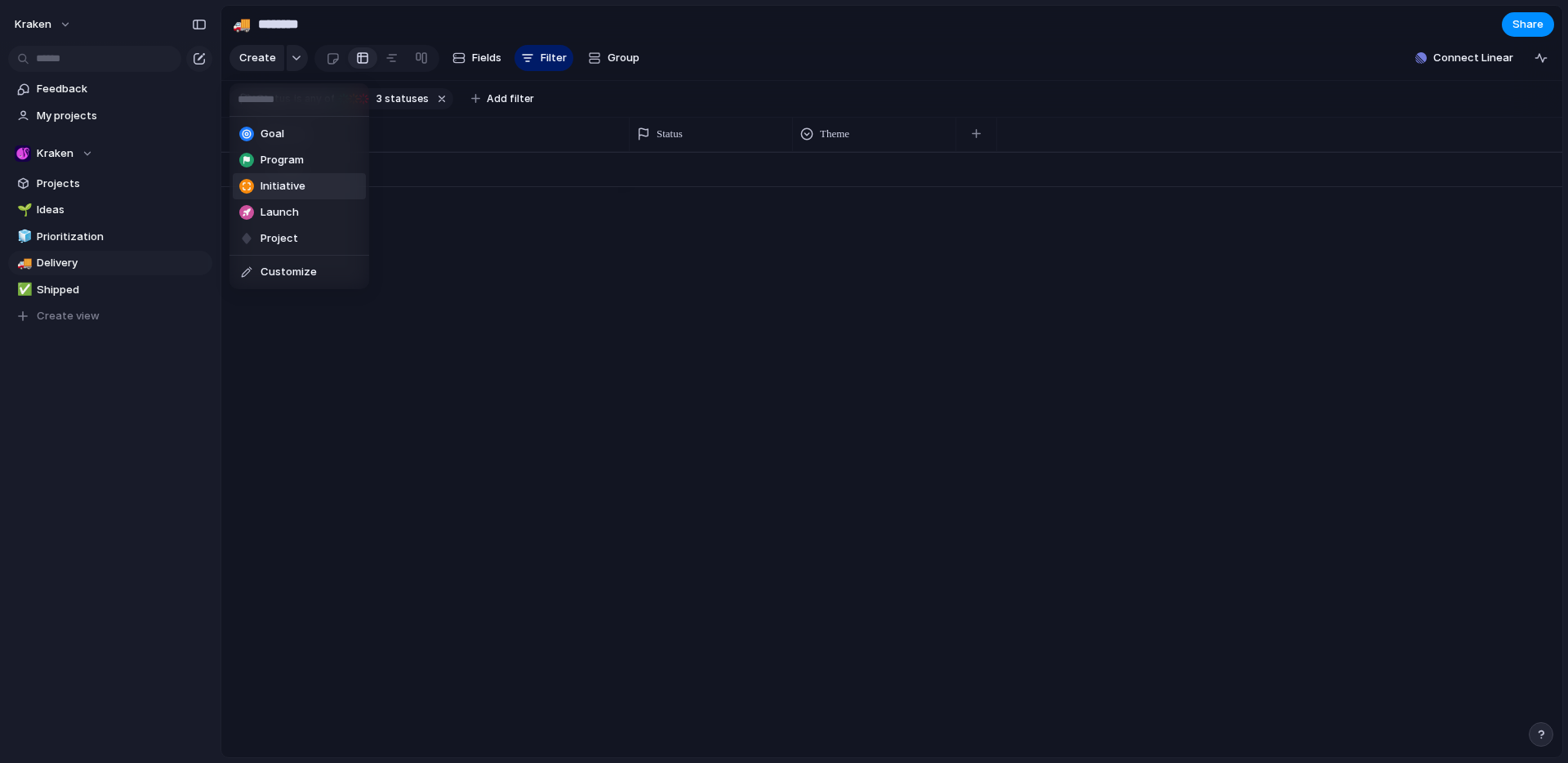
click at [136, 493] on div "Goal Program Initiative Launch Project Customize" at bounding box center [784, 382] width 1568 height 763
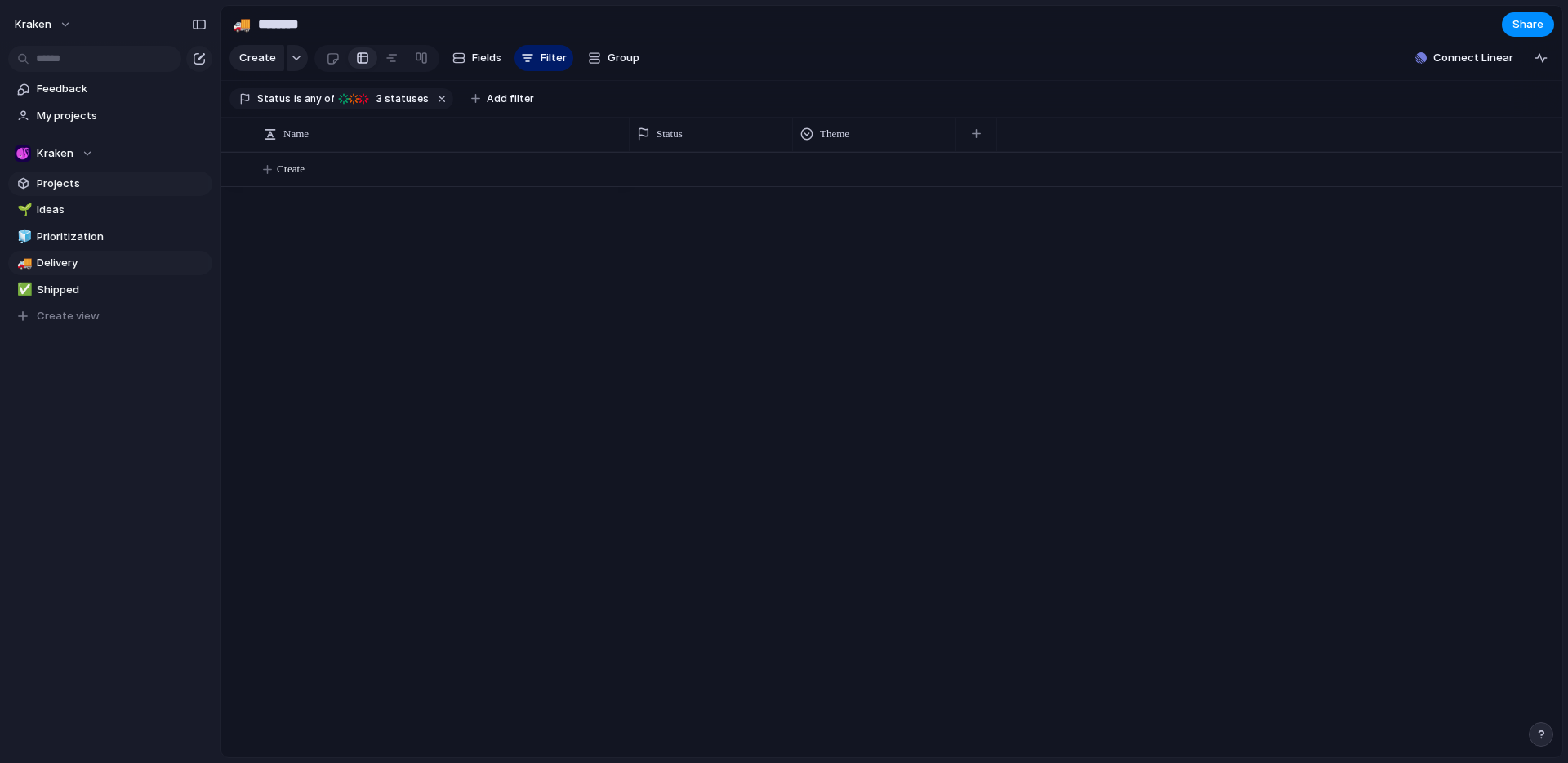
click at [51, 171] on link "Projects" at bounding box center [109, 183] width 204 height 24
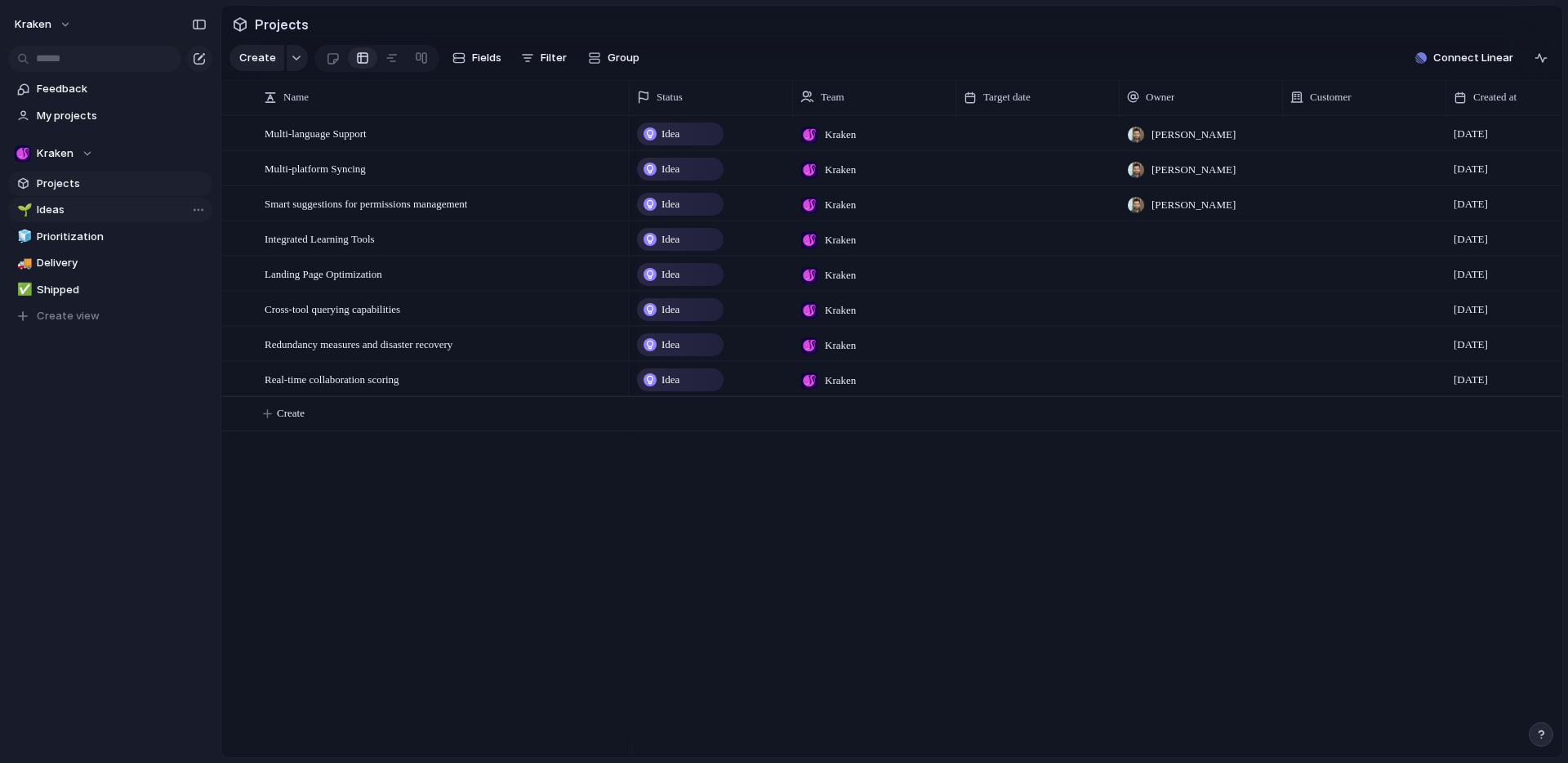
click at [78, 204] on span "Ideas" at bounding box center [121, 209] width 169 height 16
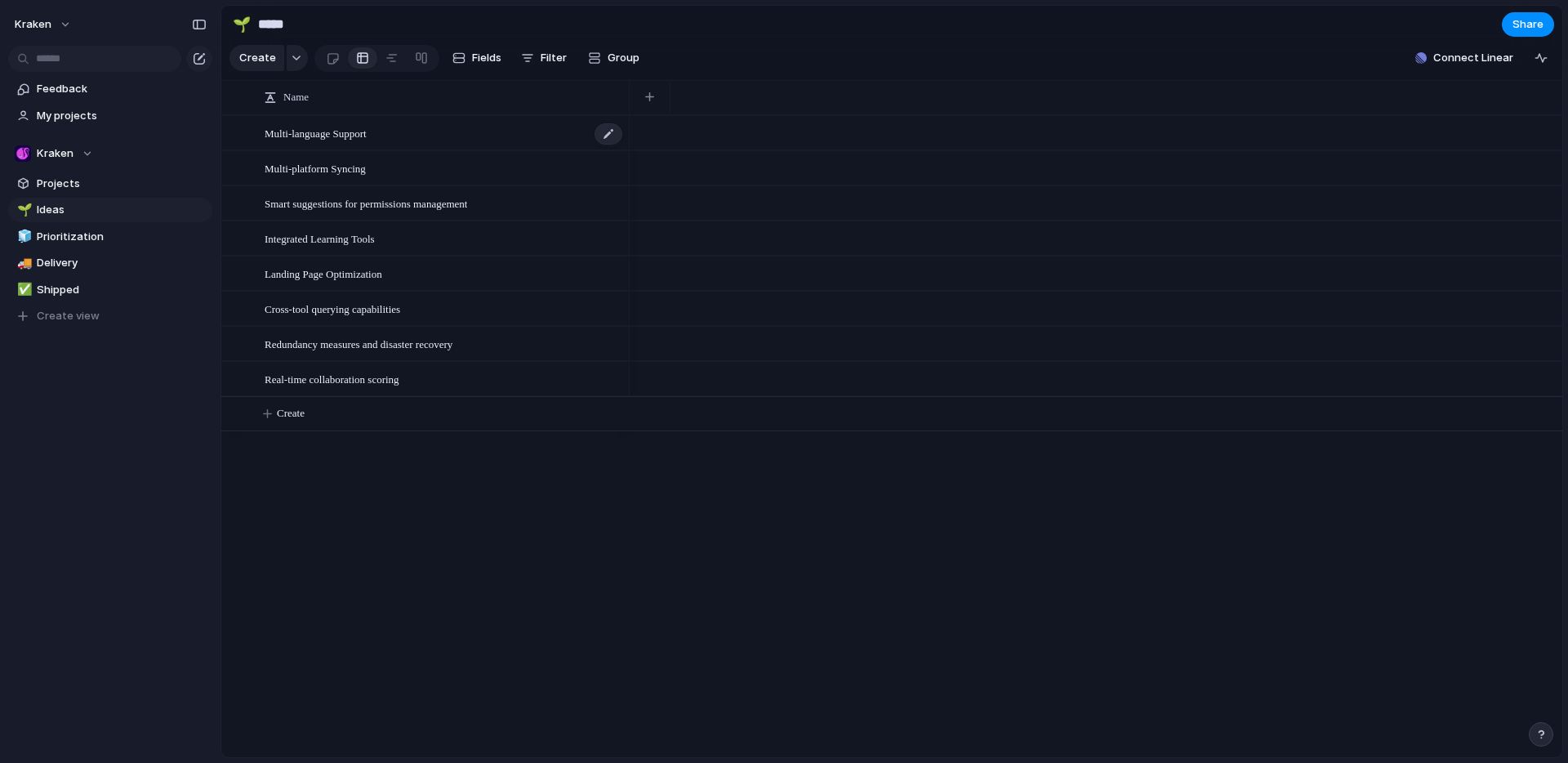
click at [307, 142] on span "Multi-language Support" at bounding box center [315, 132] width 102 height 18
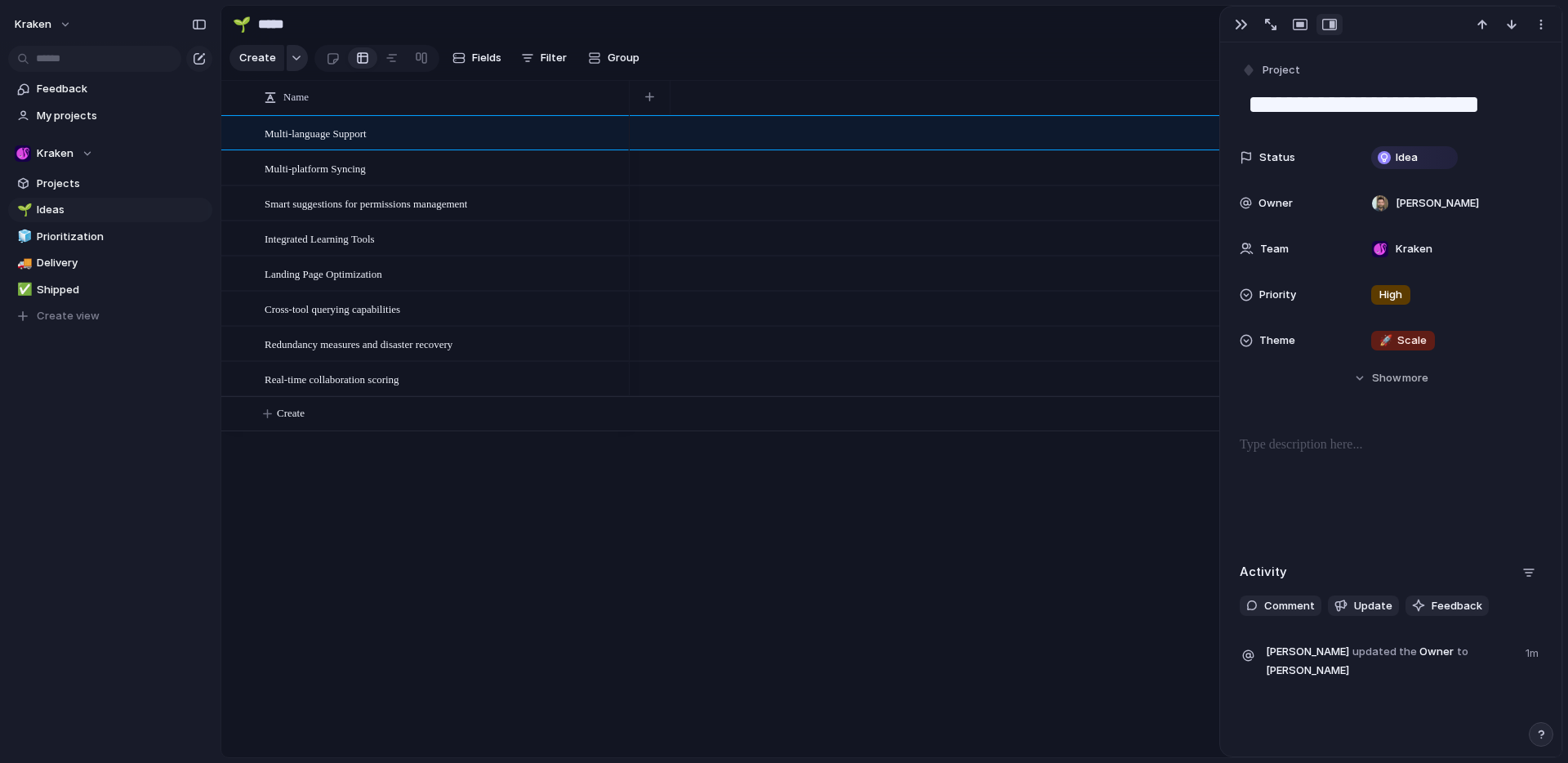
click at [286, 65] on button "button" at bounding box center [297, 57] width 21 height 26
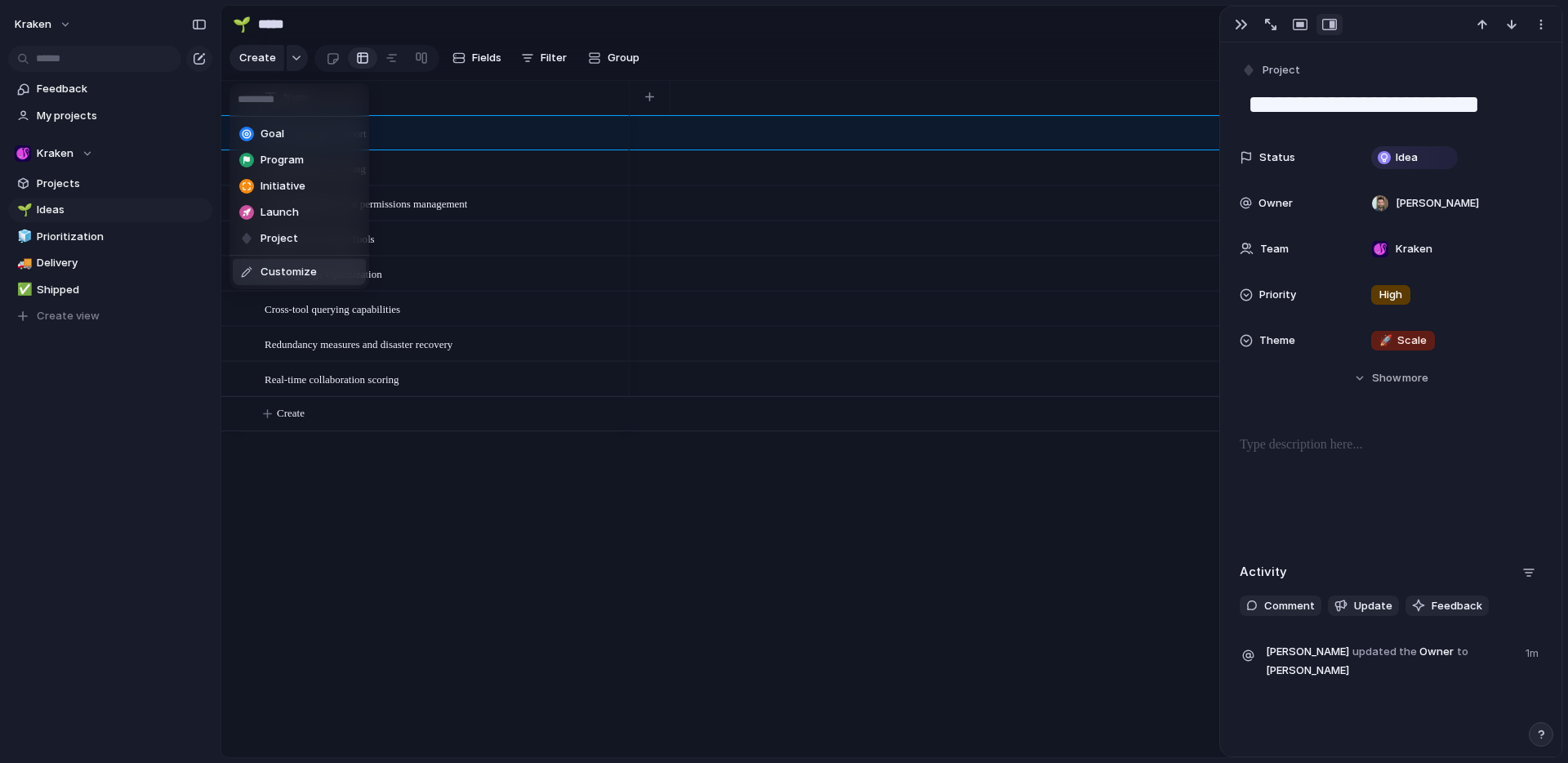
click at [305, 473] on div "Goal Program Initiative Launch Project Customize" at bounding box center [784, 382] width 1568 height 763
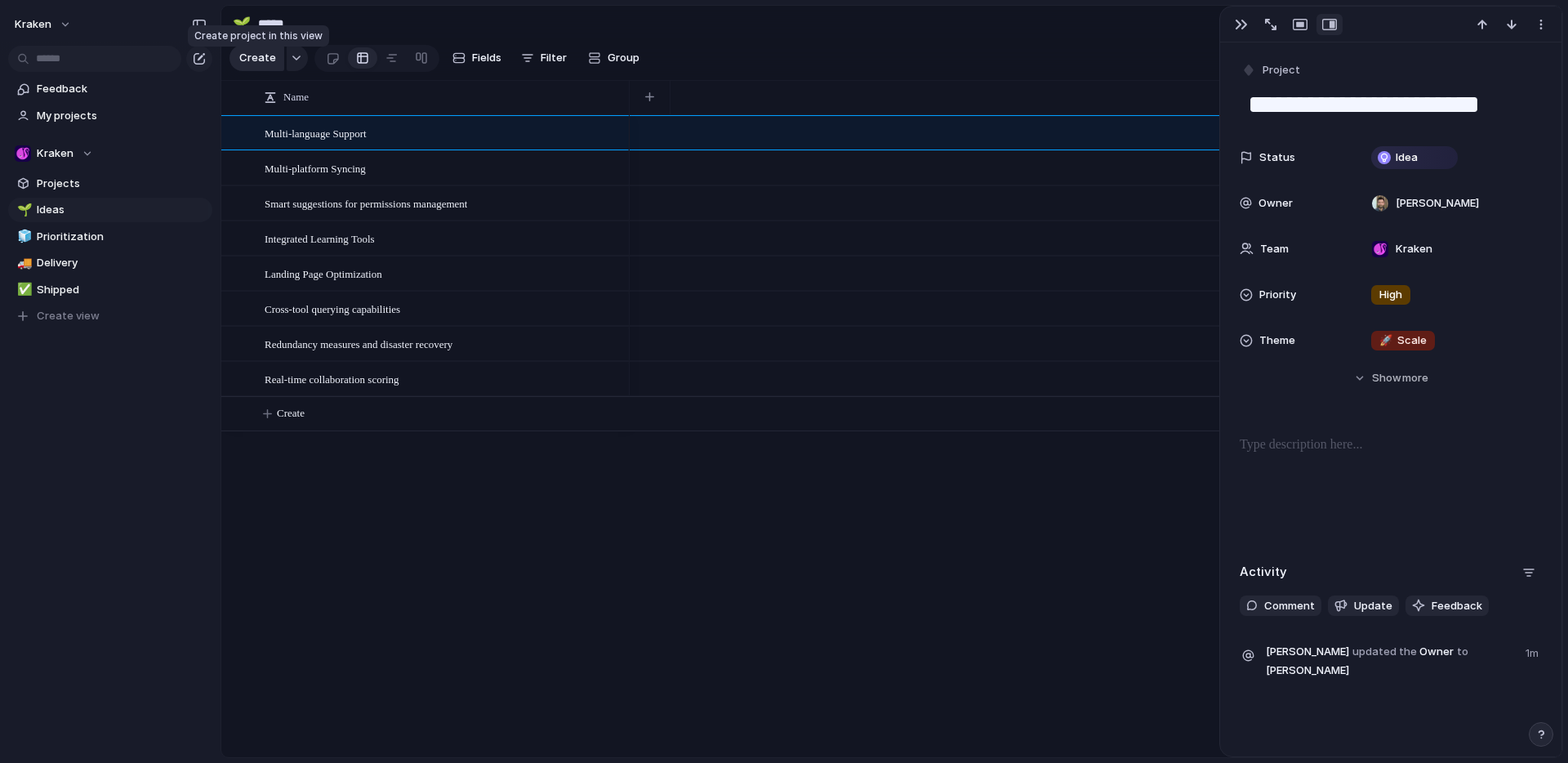
click at [258, 64] on span "Create" at bounding box center [257, 57] width 37 height 16
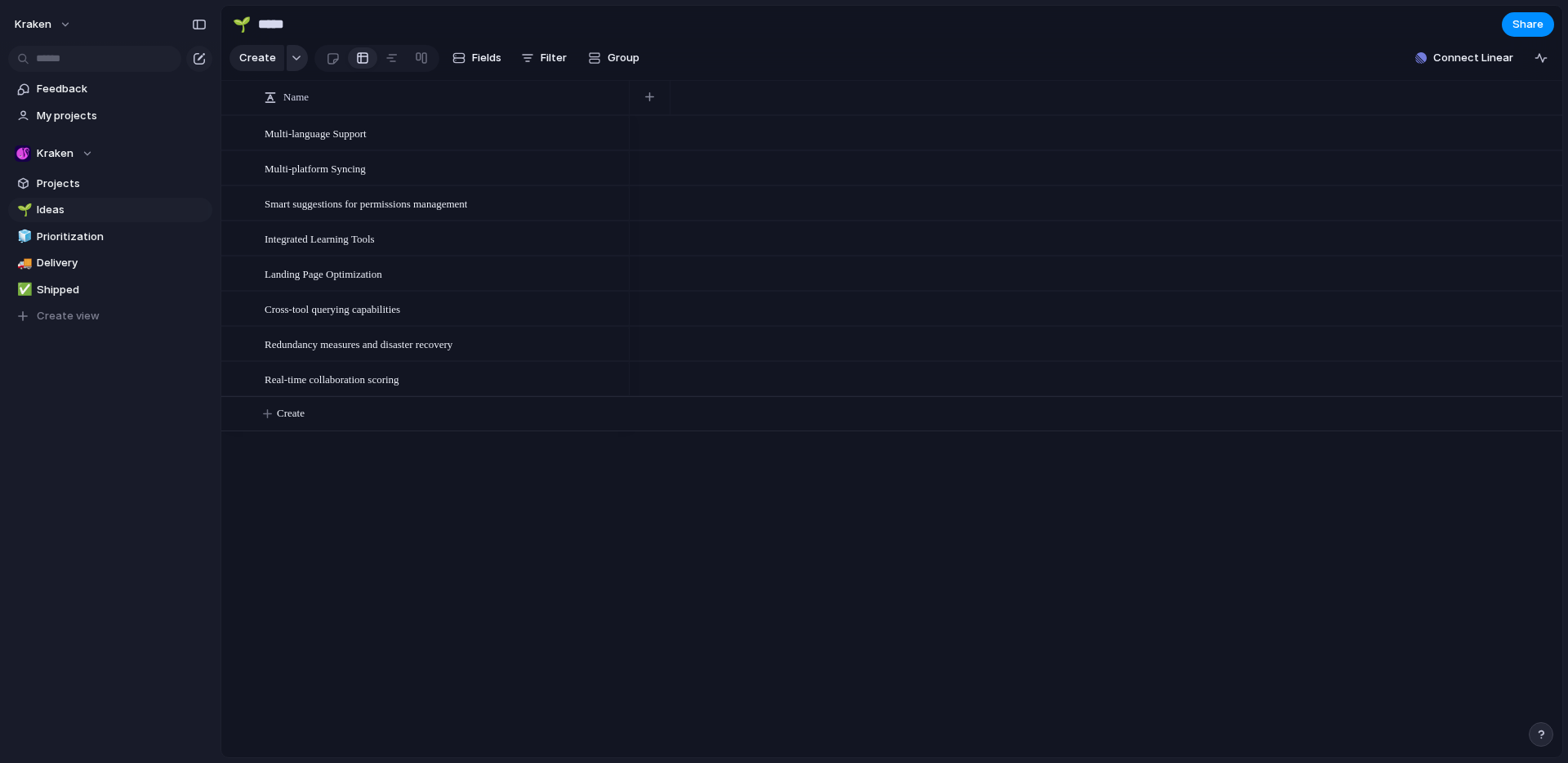
click at [294, 61] on div "button" at bounding box center [296, 58] width 12 height 7
click at [278, 185] on span "Initiative" at bounding box center [283, 186] width 45 height 16
click at [290, 61] on div "button" at bounding box center [296, 58] width 12 height 7
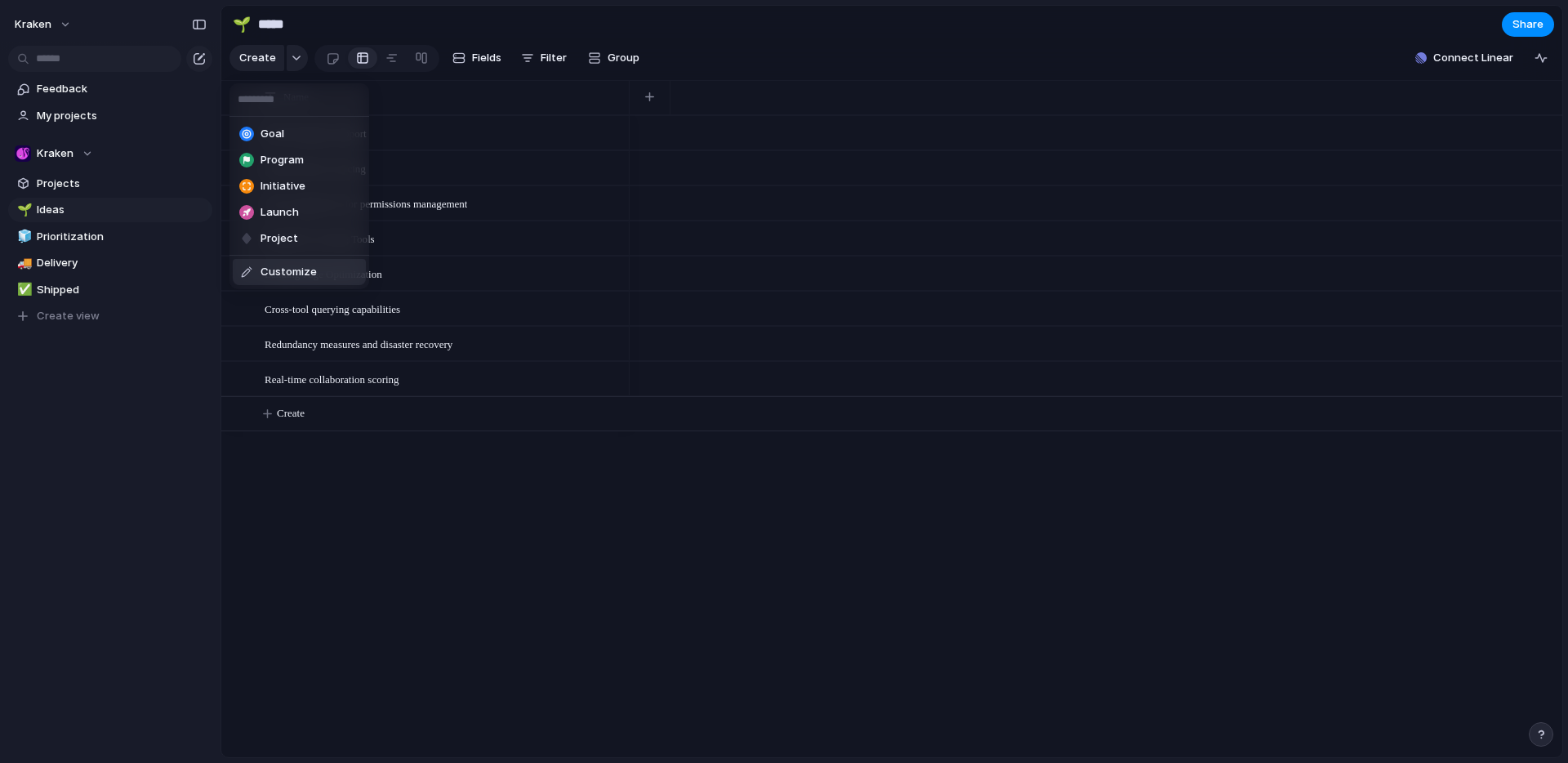
click at [276, 269] on span "Customize" at bounding box center [288, 271] width 56 height 16
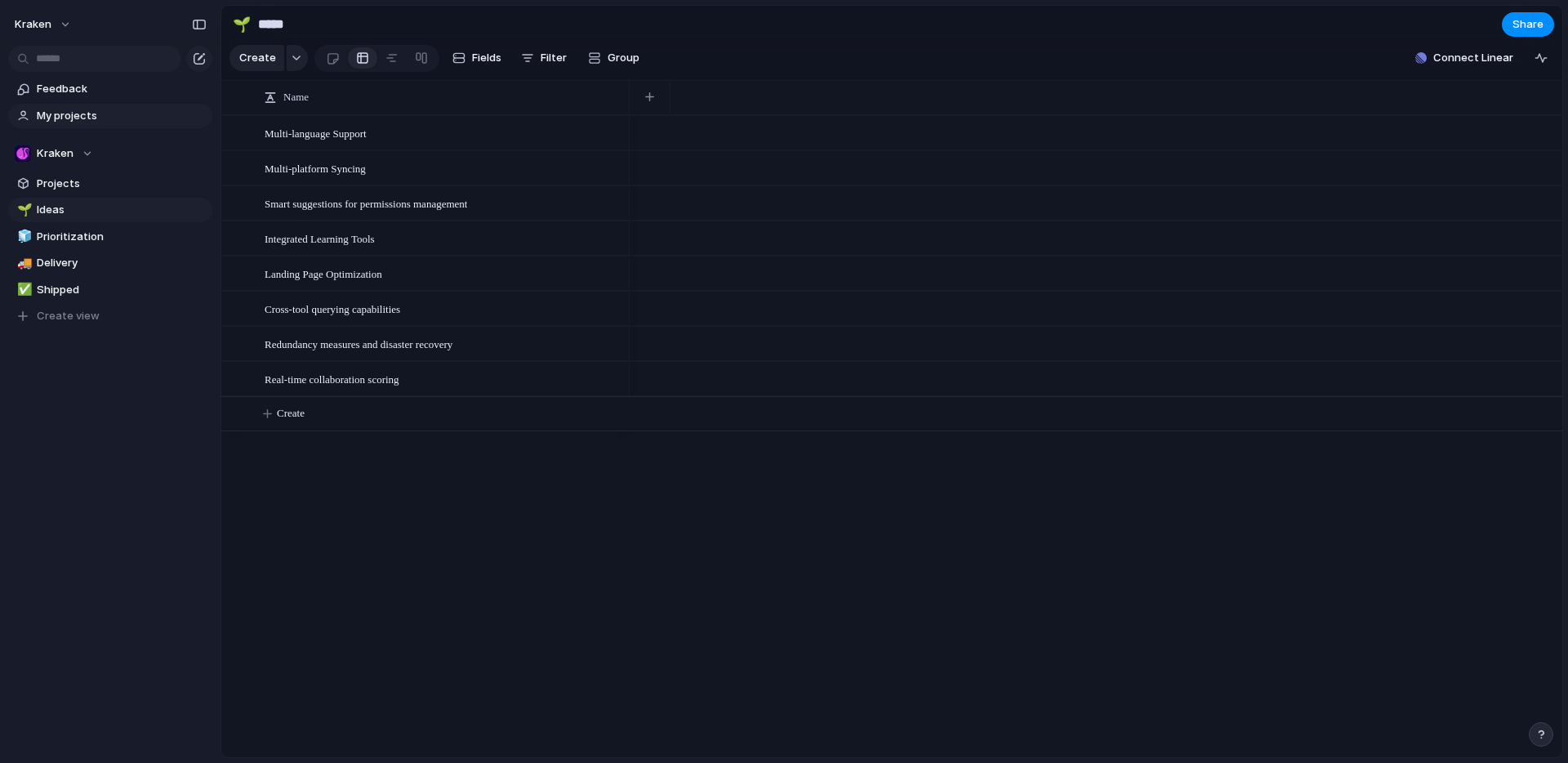
click at [55, 114] on span "My projects" at bounding box center [121, 115] width 169 height 16
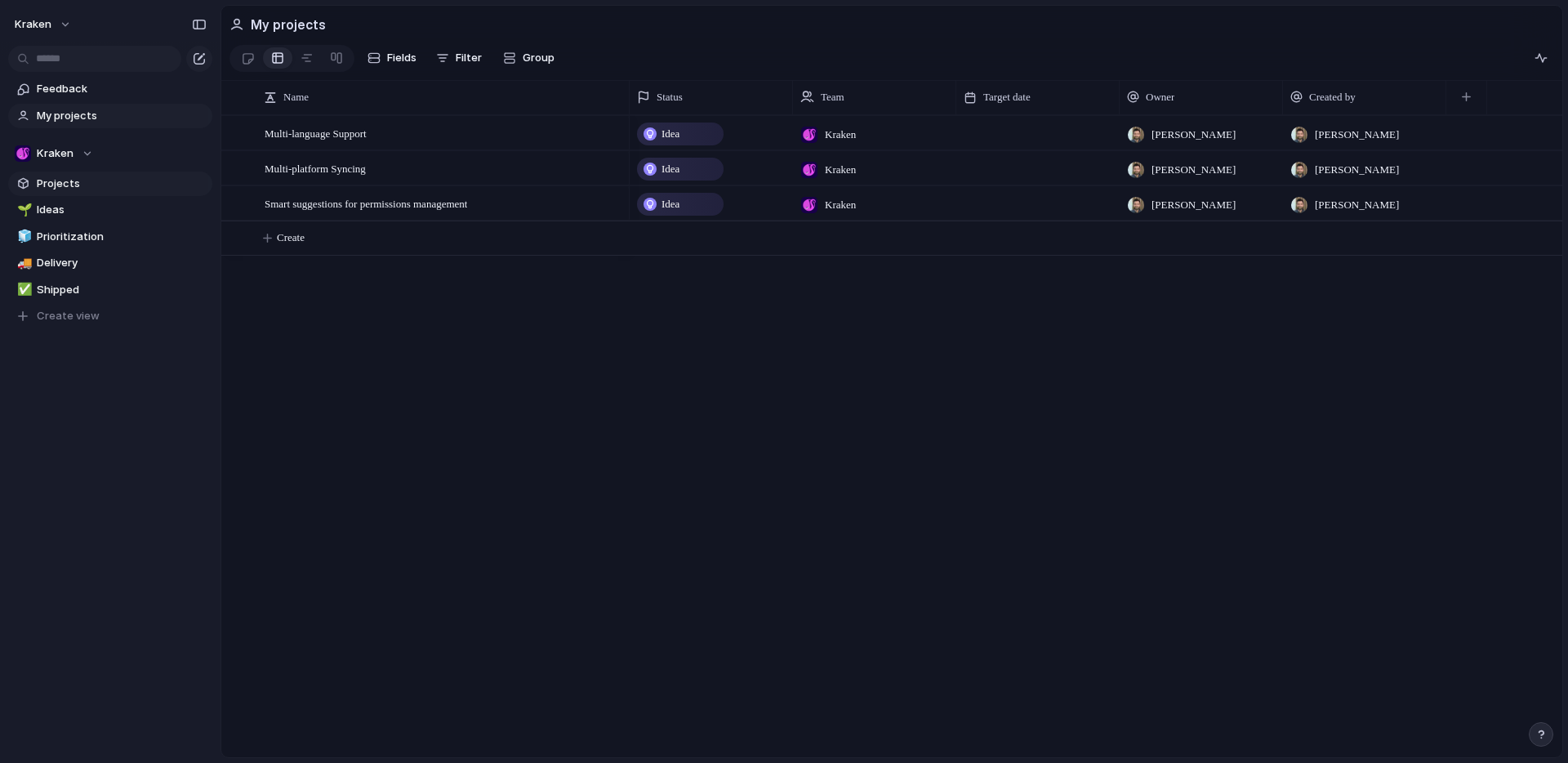
click at [68, 180] on span "Projects" at bounding box center [121, 183] width 169 height 16
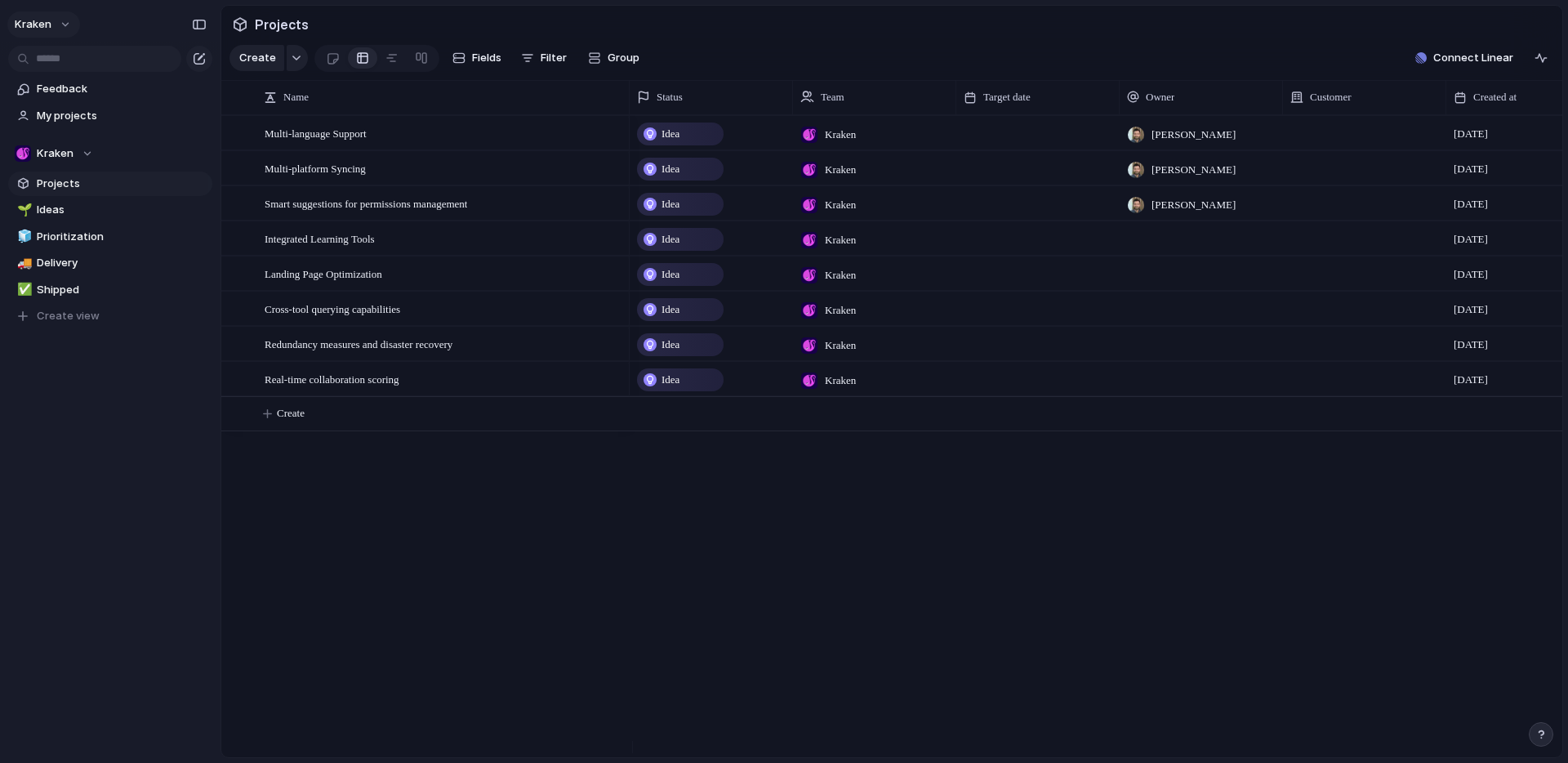
click at [60, 25] on button "Kraken" at bounding box center [44, 24] width 73 height 26
click at [70, 91] on span "Invite members" at bounding box center [76, 87] width 78 height 16
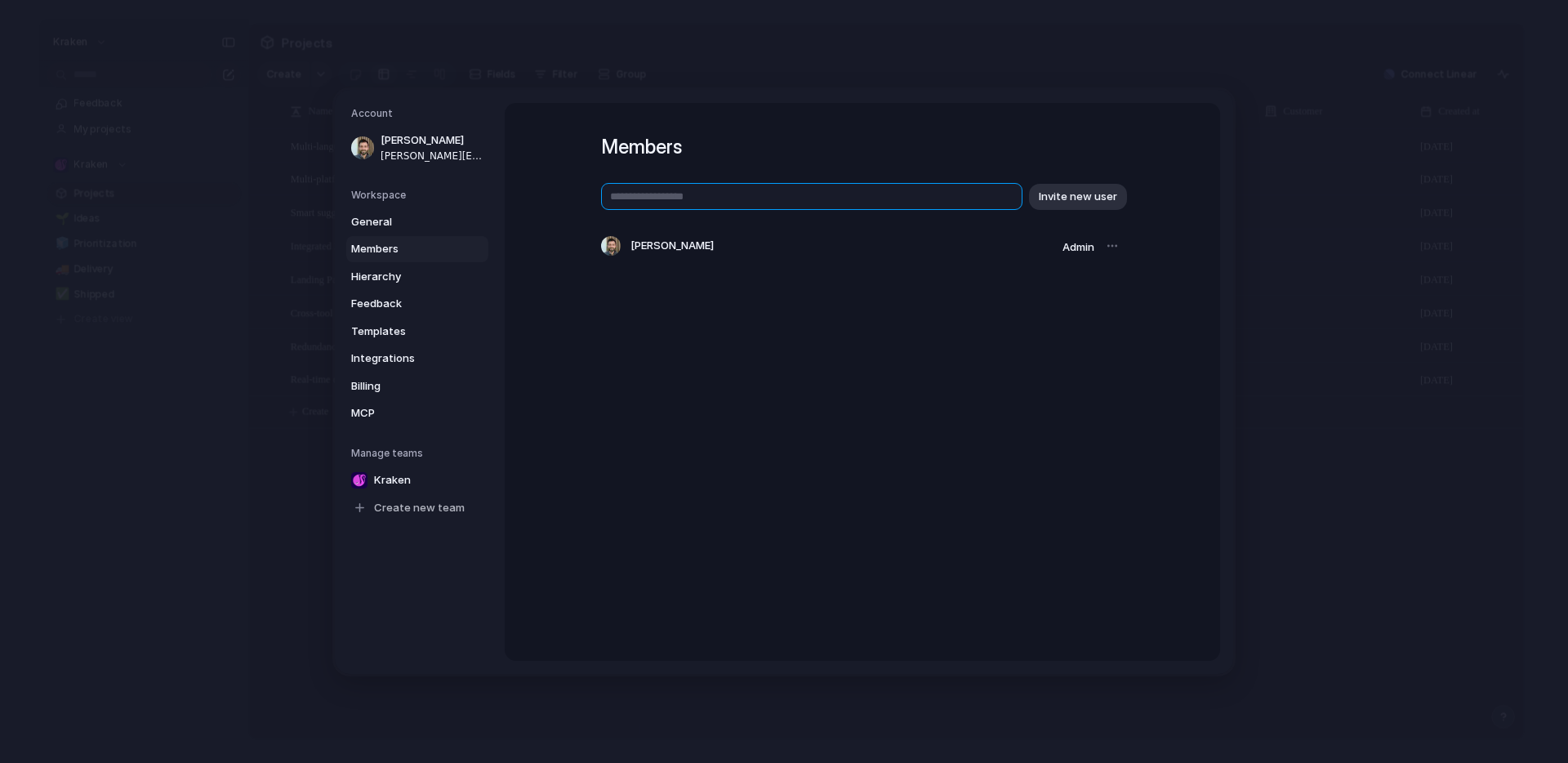
click at [903, 201] on input "text" at bounding box center [811, 197] width 421 height 27
type input "**********"
click at [1072, 194] on span "Invite new user" at bounding box center [1077, 196] width 78 height 16
click at [859, 190] on input "text" at bounding box center [811, 197] width 421 height 27
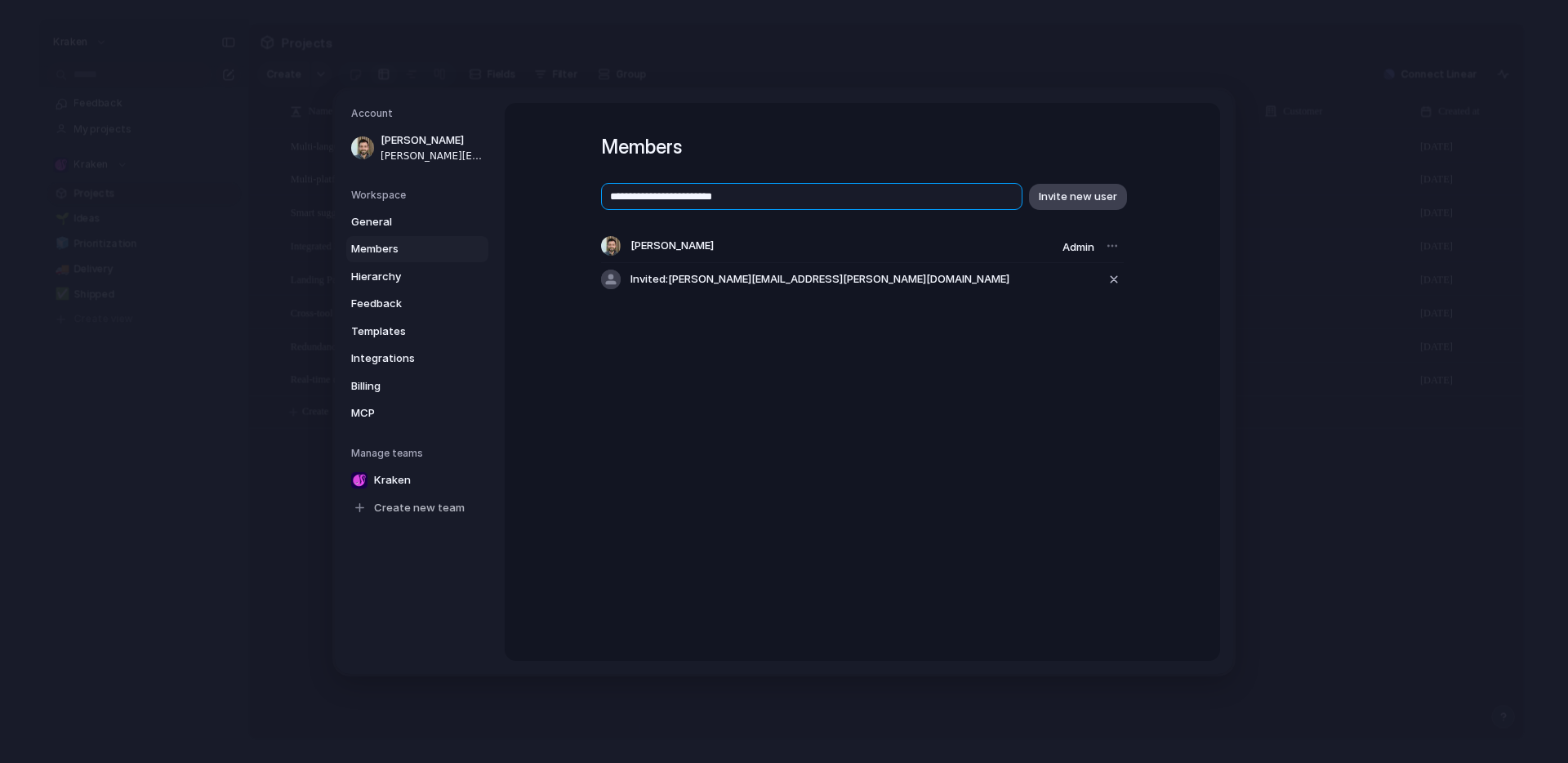
type input "**********"
click at [1050, 195] on span "Invite new user" at bounding box center [1077, 196] width 78 height 16
